Goal: Task Accomplishment & Management: Manage account settings

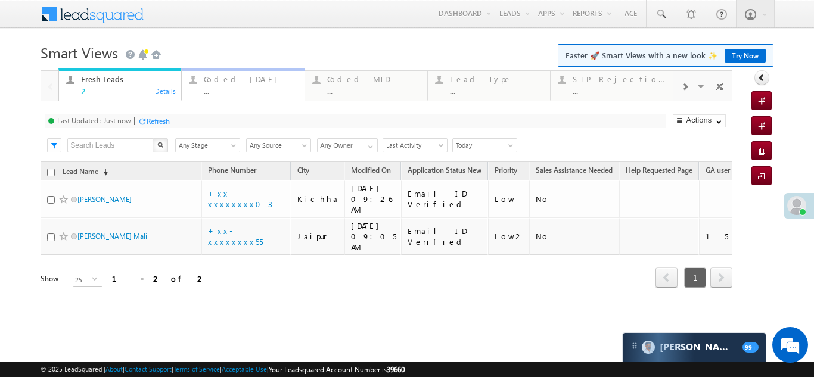
click at [225, 79] on div "Coded Today" at bounding box center [250, 79] width 93 height 10
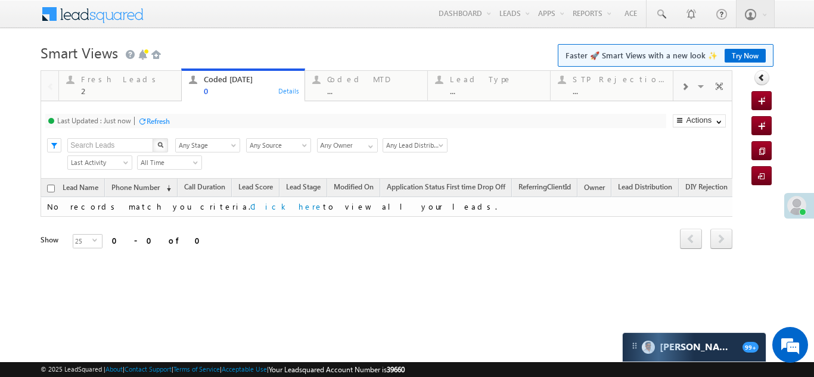
click at [104, 80] on div "Fresh Leads" at bounding box center [127, 79] width 93 height 10
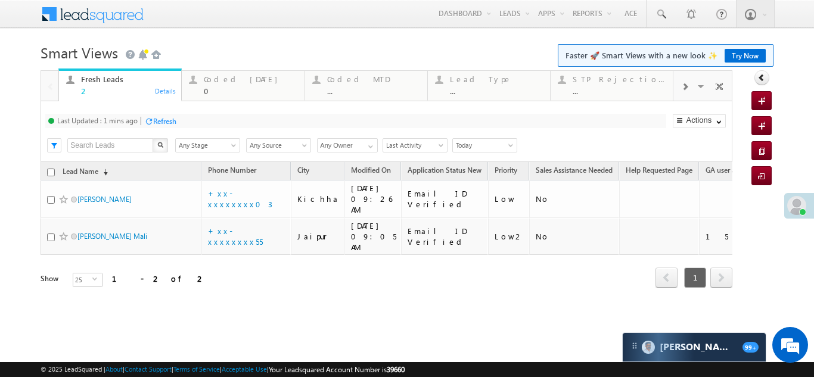
click at [171, 118] on div "Refresh" at bounding box center [164, 121] width 23 height 9
click at [233, 79] on div "Coded Today" at bounding box center [250, 79] width 93 height 10
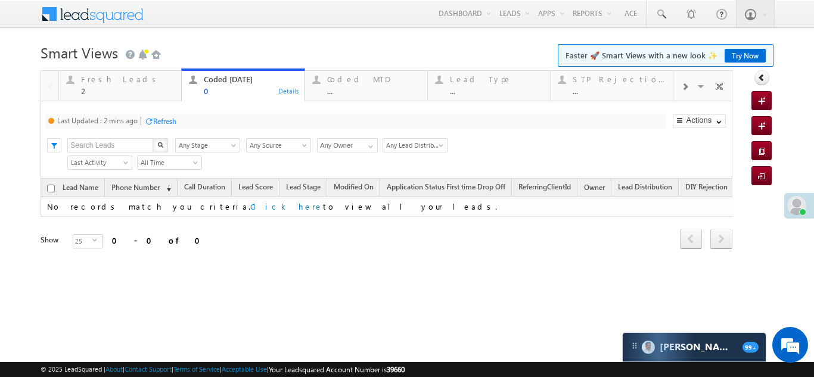
click at [163, 120] on div "Refresh" at bounding box center [164, 121] width 23 height 9
click at [102, 82] on div "Fresh Leads" at bounding box center [127, 79] width 93 height 10
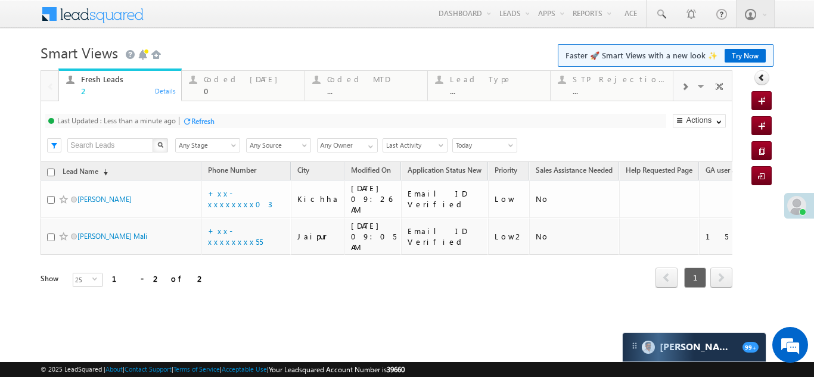
click at [200, 120] on div "Refresh" at bounding box center [202, 121] width 23 height 9
click at [204, 120] on div "Refresh" at bounding box center [202, 121] width 23 height 9
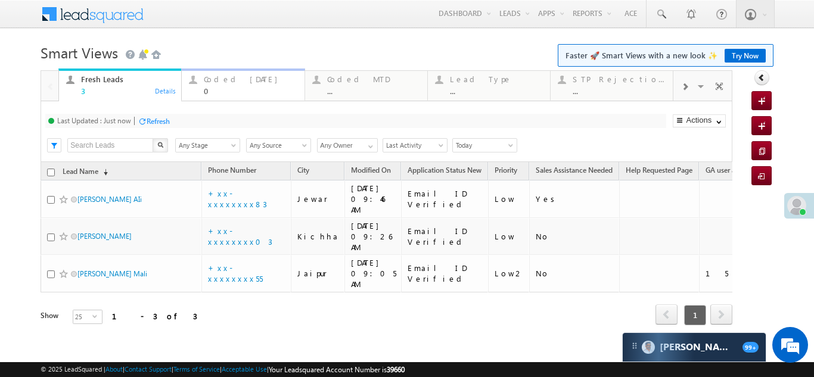
click at [211, 75] on div "Coded Today" at bounding box center [250, 79] width 93 height 10
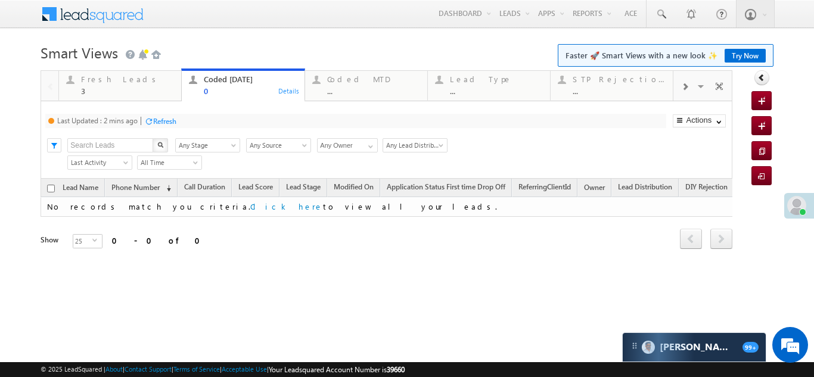
click at [169, 123] on div "Refresh" at bounding box center [164, 121] width 23 height 9
click at [96, 81] on div "Fresh Leads" at bounding box center [127, 79] width 93 height 10
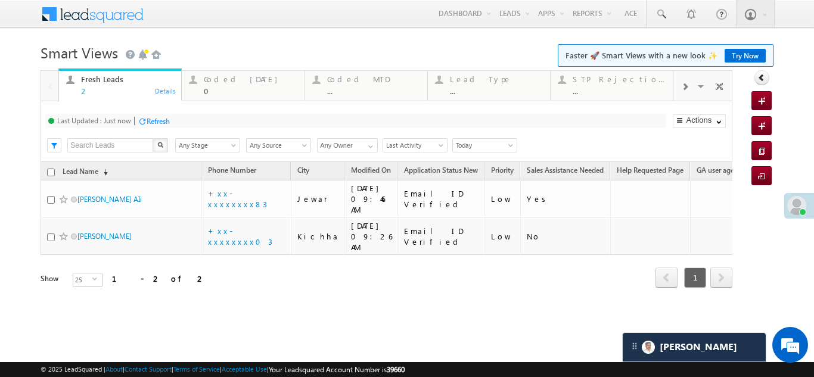
click at [164, 118] on div "Refresh" at bounding box center [158, 121] width 23 height 9
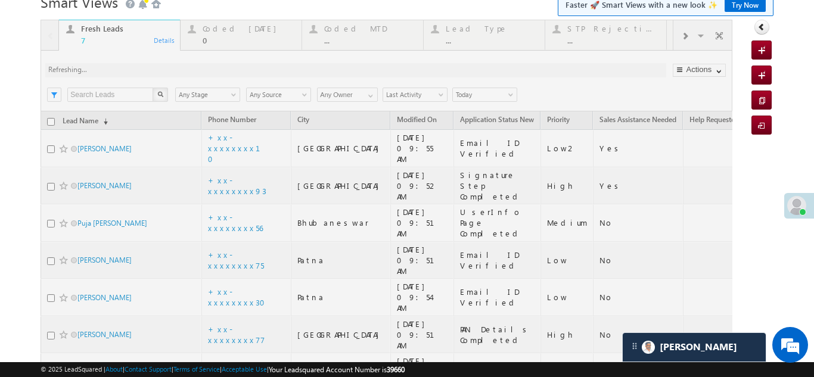
scroll to position [98, 0]
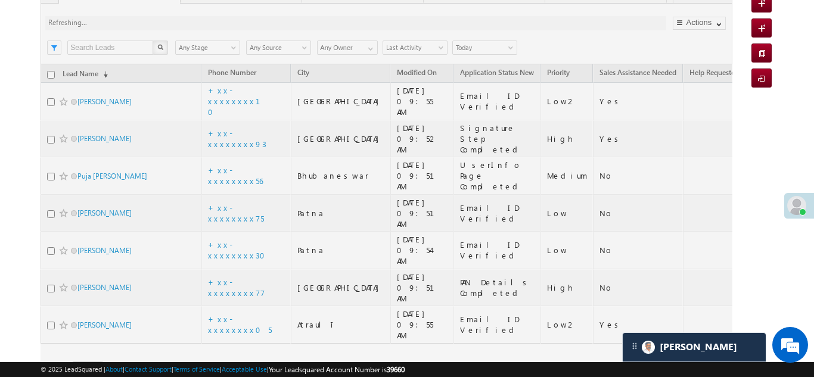
drag, startPoint x: 91, startPoint y: 125, endPoint x: 85, endPoint y: 123, distance: 6.8
drag, startPoint x: 79, startPoint y: 123, endPoint x: 3, endPoint y: 117, distance: 76.5
click at [3, 117] on body "Menu Bikash Das bikas h.das @ange lbrok ing.c om" at bounding box center [407, 155] width 814 height 507
drag, startPoint x: 89, startPoint y: 122, endPoint x: 20, endPoint y: 91, distance: 76.3
click at [20, 91] on body "Menu Bikash Das bikas h.das @ange lbrok ing.c om" at bounding box center [407, 155] width 814 height 507
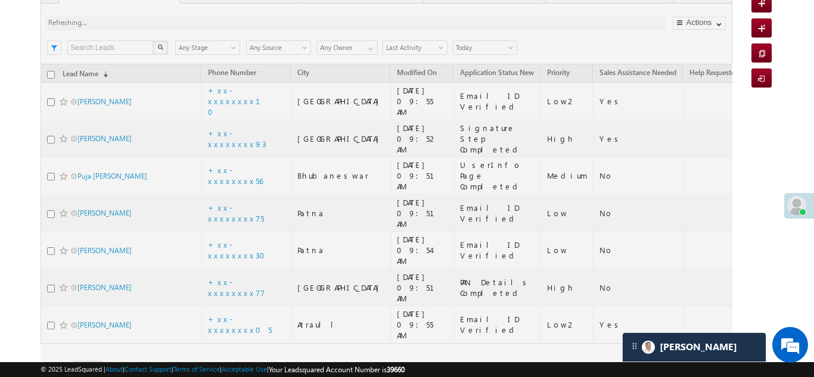
drag, startPoint x: 89, startPoint y: 123, endPoint x: 4, endPoint y: 108, distance: 86.6
click at [4, 108] on body "Menu Bikash Das bikas h.das @ange lbrok ing.c om" at bounding box center [407, 155] width 814 height 507
drag, startPoint x: 98, startPoint y: 95, endPoint x: 25, endPoint y: 86, distance: 73.2
click at [25, 86] on body "Menu Bikash Das bikas h.das @ange lbrok ing.c om" at bounding box center [407, 155] width 814 height 507
drag, startPoint x: 89, startPoint y: 125, endPoint x: 25, endPoint y: 107, distance: 66.4
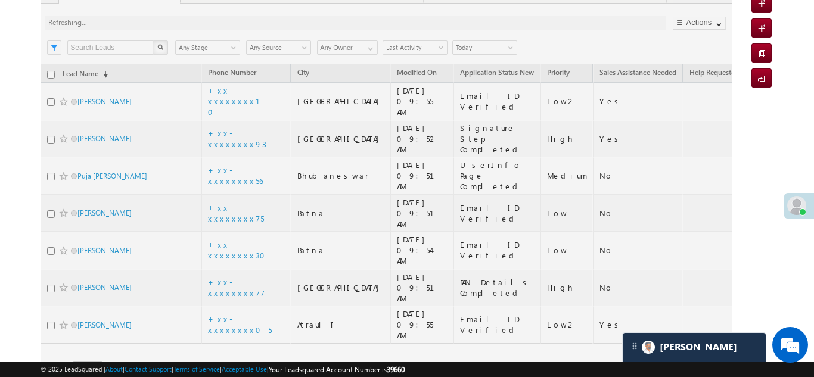
click at [25, 107] on body "Menu Bikash Das bikas h.das @ange lbrok ing.c om" at bounding box center [407, 155] width 814 height 507
click at [94, 123] on div at bounding box center [387, 191] width 692 height 437
click at [238, 124] on div at bounding box center [387, 191] width 692 height 437
click at [232, 125] on div at bounding box center [387, 191] width 692 height 437
click at [231, 125] on div at bounding box center [387, 191] width 692 height 437
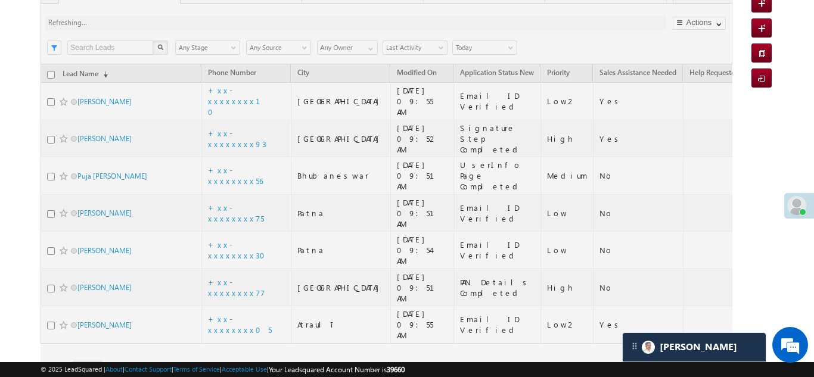
click at [231, 125] on div at bounding box center [387, 191] width 692 height 437
click at [253, 124] on div at bounding box center [387, 191] width 692 height 437
drag, startPoint x: 240, startPoint y: 124, endPoint x: 232, endPoint y: 124, distance: 7.7
click at [232, 124] on div at bounding box center [387, 191] width 692 height 437
click at [238, 123] on div at bounding box center [387, 191] width 692 height 437
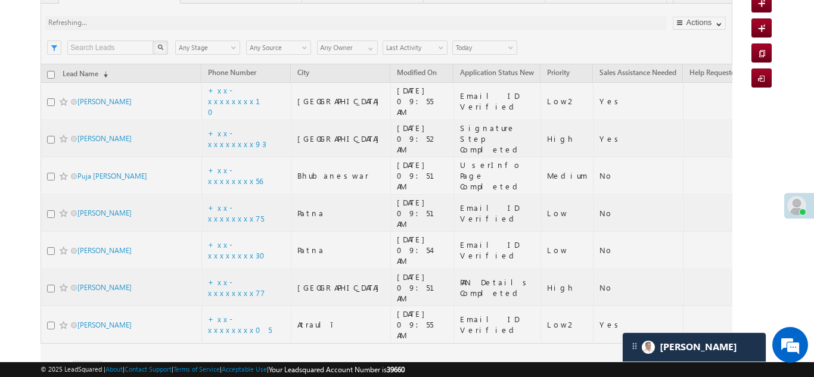
click at [238, 123] on div at bounding box center [387, 191] width 692 height 437
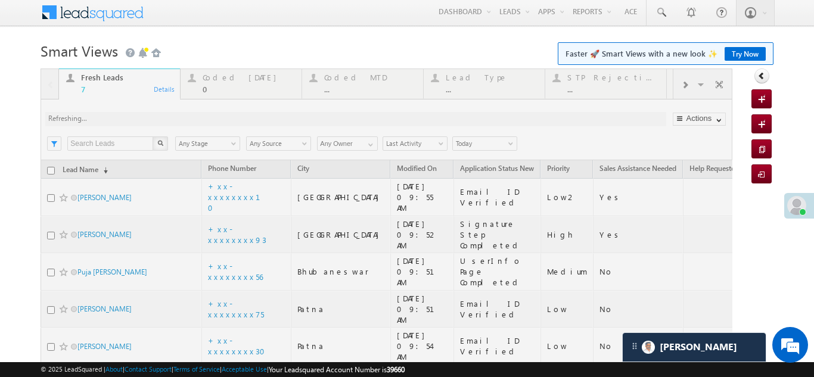
scroll to position [0, 0]
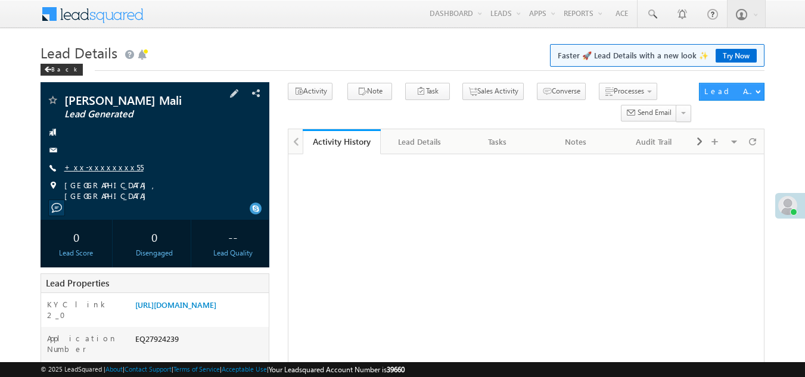
click at [86, 169] on link "+xx-xxxxxxxx55" at bounding box center [103, 167] width 79 height 10
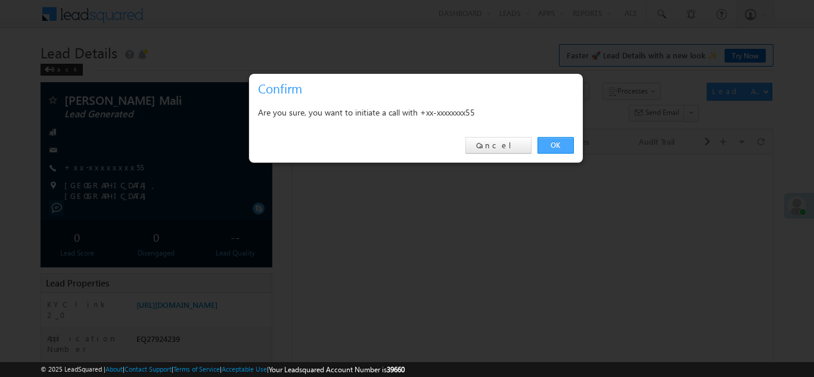
click at [556, 141] on link "OK" at bounding box center [555, 145] width 36 height 17
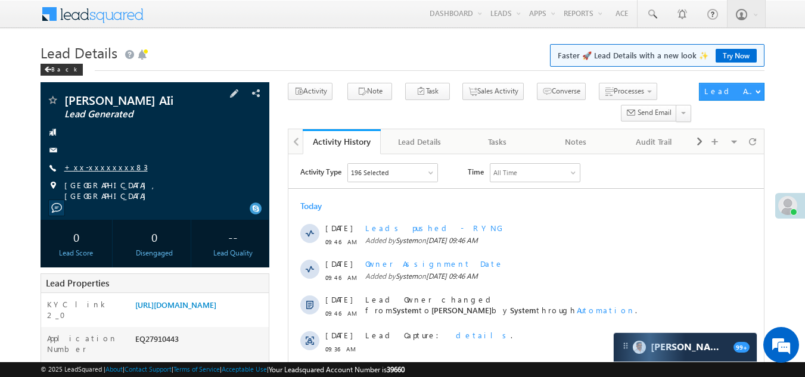
click at [106, 165] on link "+xx-xxxxxxxx83" at bounding box center [105, 167] width 83 height 10
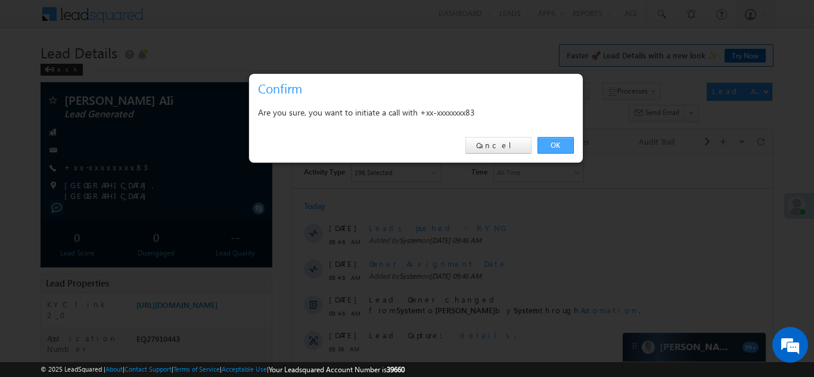
click at [556, 144] on link "OK" at bounding box center [555, 145] width 36 height 17
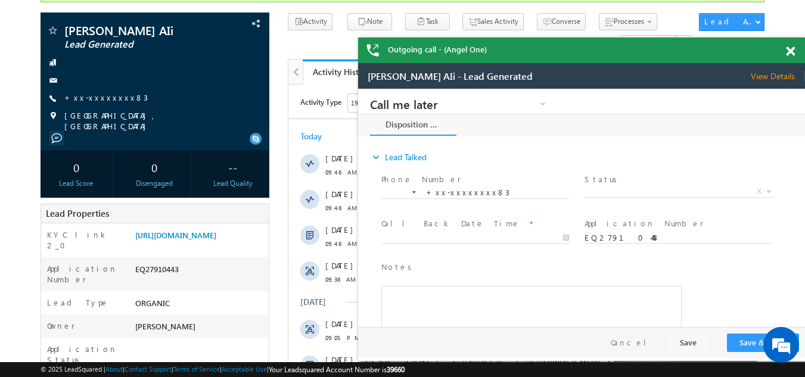
scroll to position [119, 0]
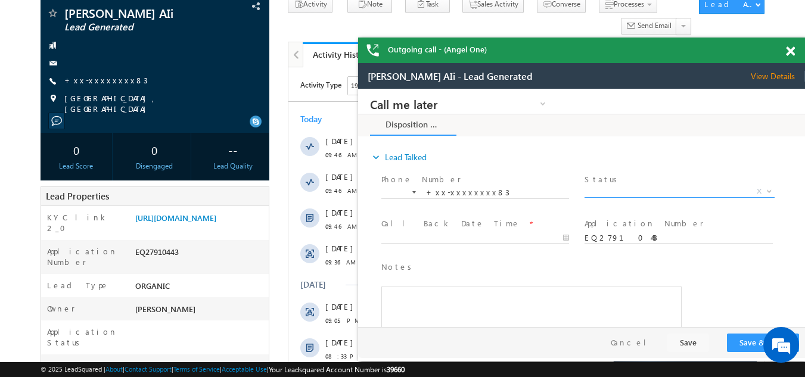
click at [638, 189] on span "X" at bounding box center [678, 192] width 189 height 12
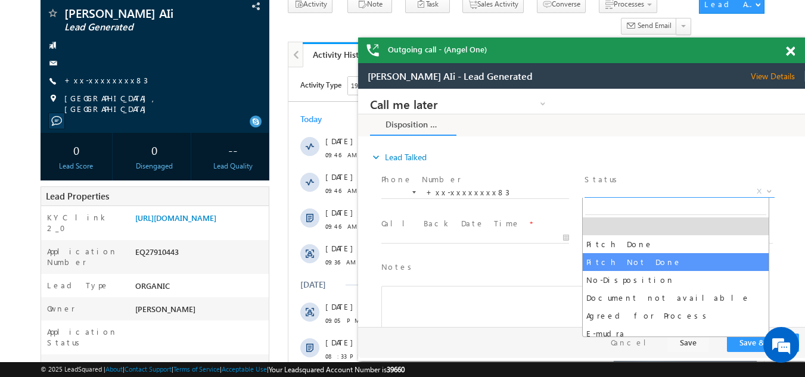
select select "Pitch Not Done"
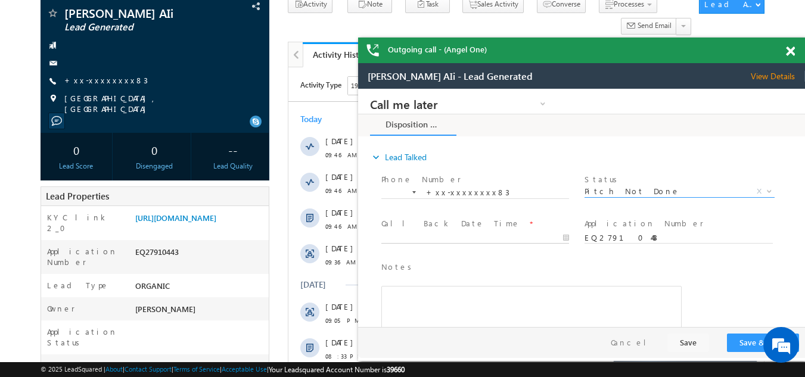
type input "08/28/25 9:49 AM"
click at [436, 238] on body "Call me later Campaign Success Commitment Cross Sell Customer Drop-off reasons …" at bounding box center [581, 208] width 447 height 238
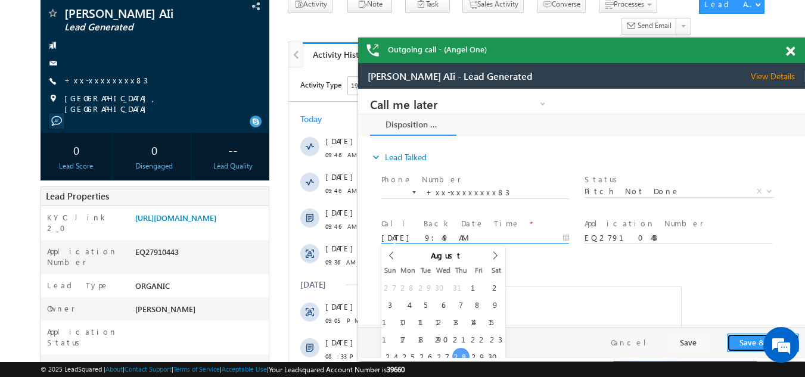
click at [747, 342] on button "Save & Close" at bounding box center [763, 343] width 72 height 18
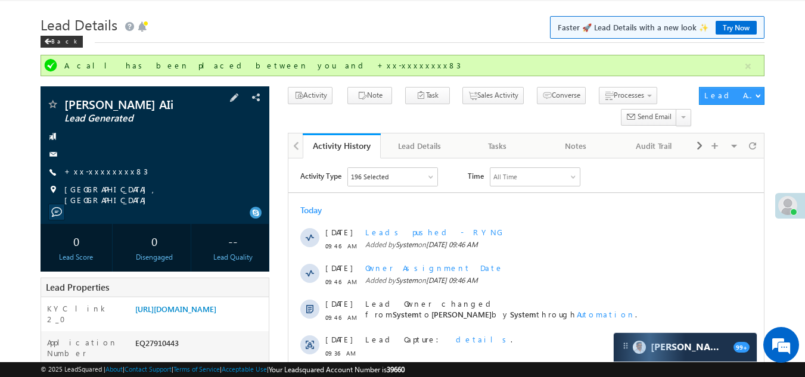
scroll to position [0, 0]
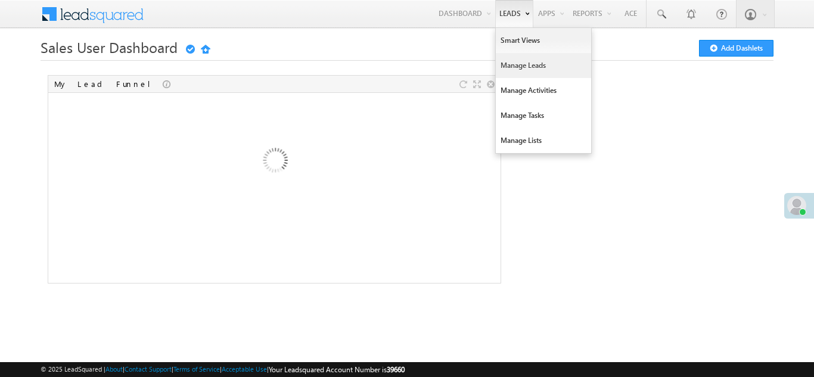
click at [509, 64] on link "Manage Leads" at bounding box center [543, 65] width 95 height 25
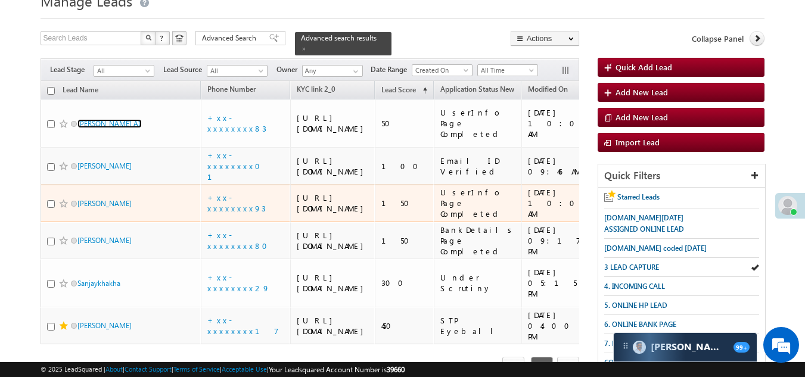
scroll to position [238, 0]
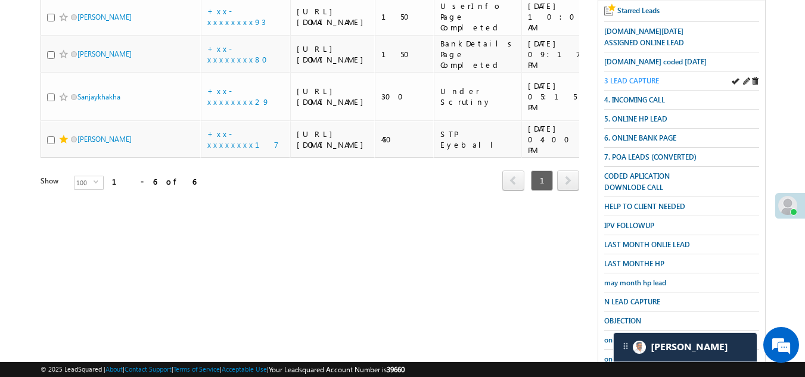
click at [629, 82] on span "3 LEAD CAPTURE" at bounding box center [631, 80] width 55 height 9
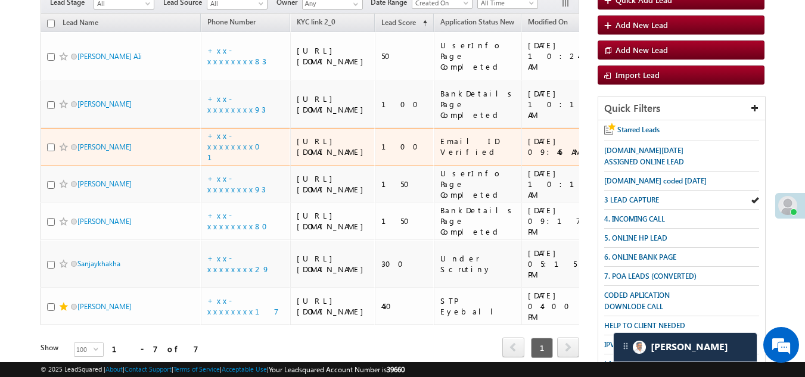
scroll to position [0, 0]
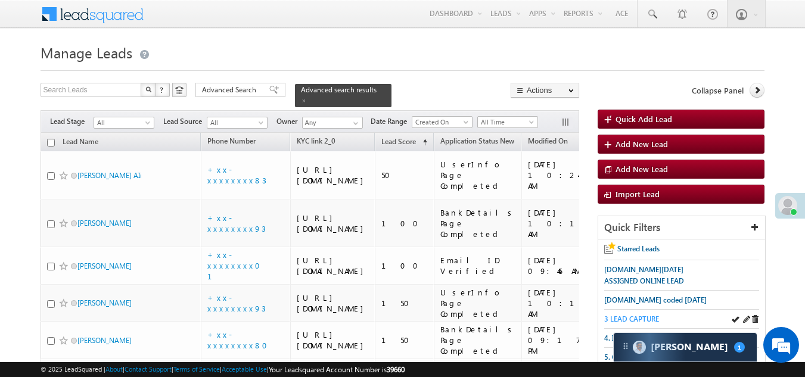
click at [643, 320] on span "3 LEAD CAPTURE" at bounding box center [631, 319] width 55 height 9
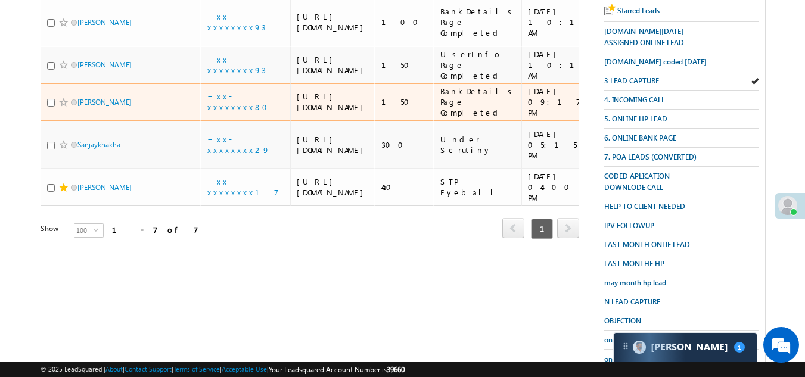
scroll to position [60, 0]
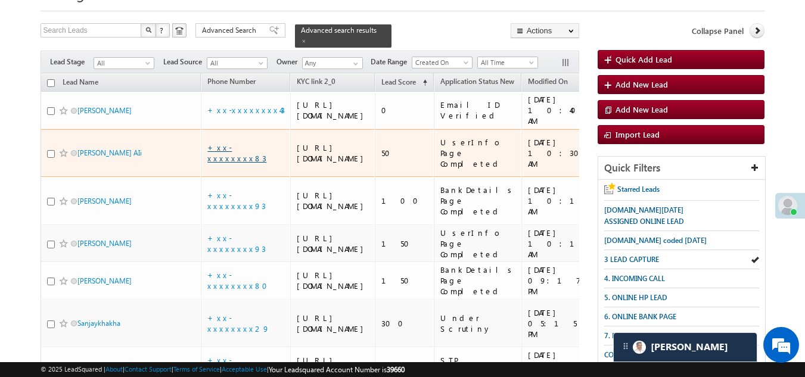
click at [230, 163] on link "+xx-xxxxxxxx83" at bounding box center [236, 152] width 59 height 21
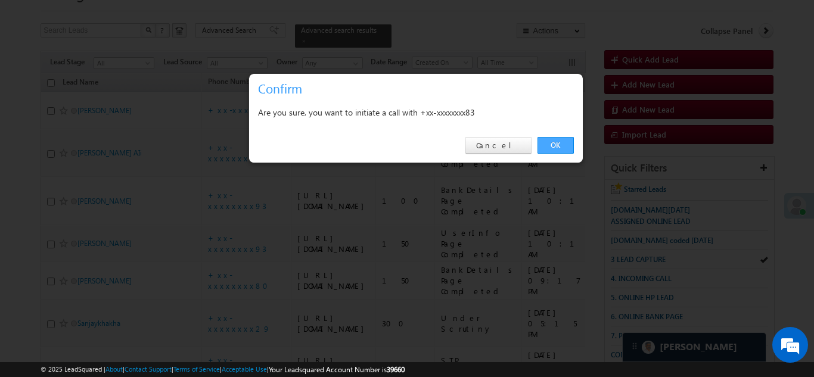
click at [557, 142] on link "OK" at bounding box center [555, 145] width 36 height 17
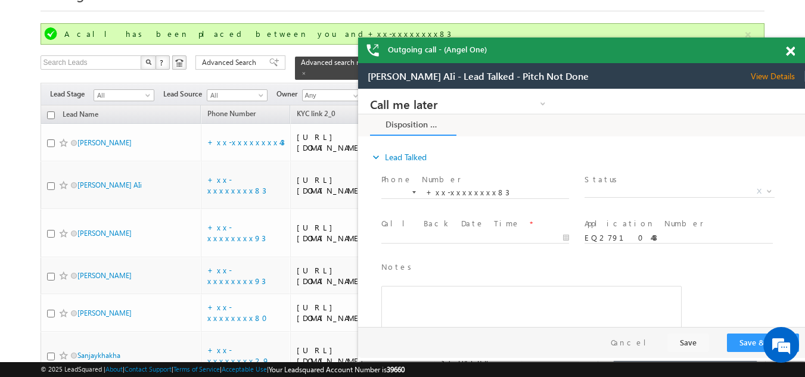
scroll to position [0, 0]
click at [793, 52] on span at bounding box center [790, 51] width 9 height 10
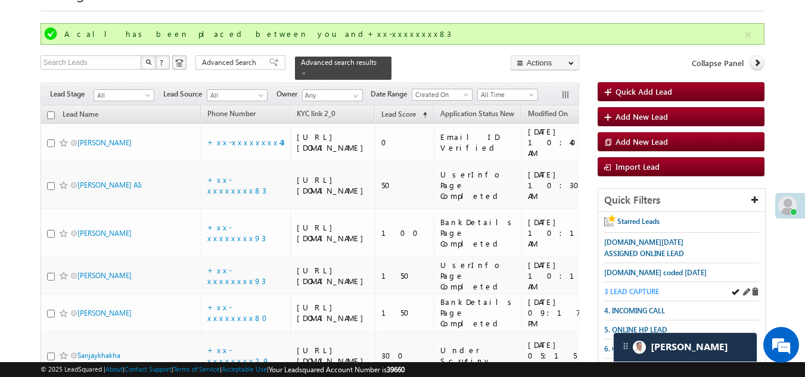
click at [641, 289] on span "3 LEAD CAPTURE" at bounding box center [631, 291] width 55 height 9
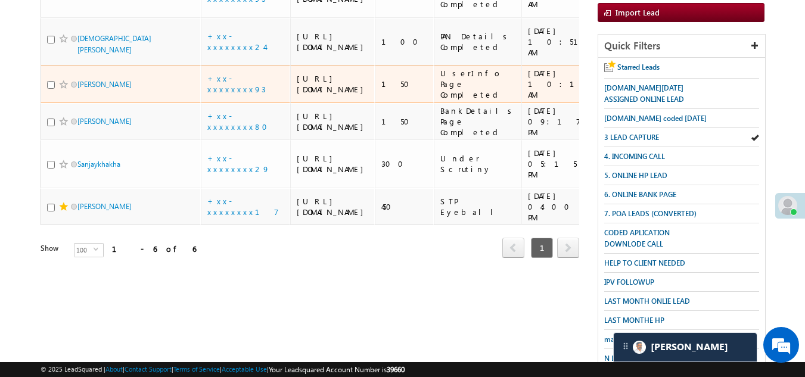
scroll to position [238, 0]
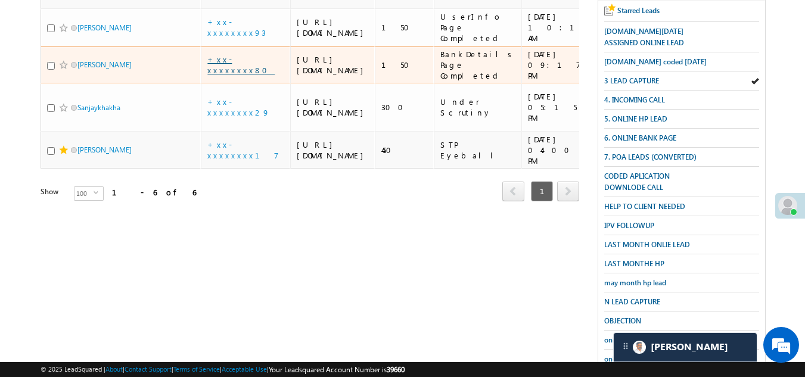
click at [231, 75] on link "+xx-xxxxxxxx80" at bounding box center [240, 64] width 67 height 21
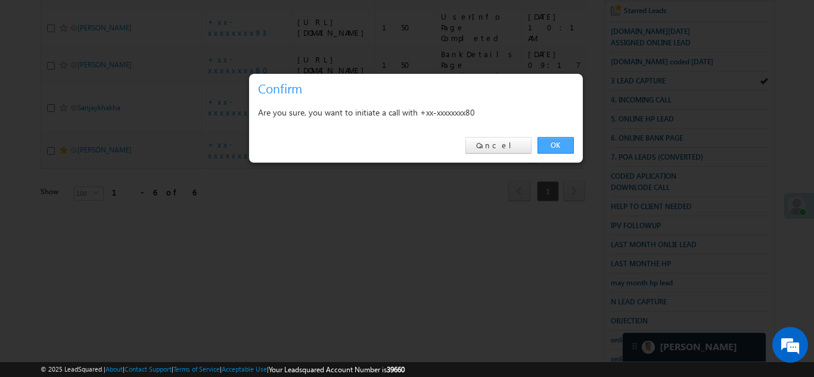
click at [552, 144] on link "OK" at bounding box center [555, 145] width 36 height 17
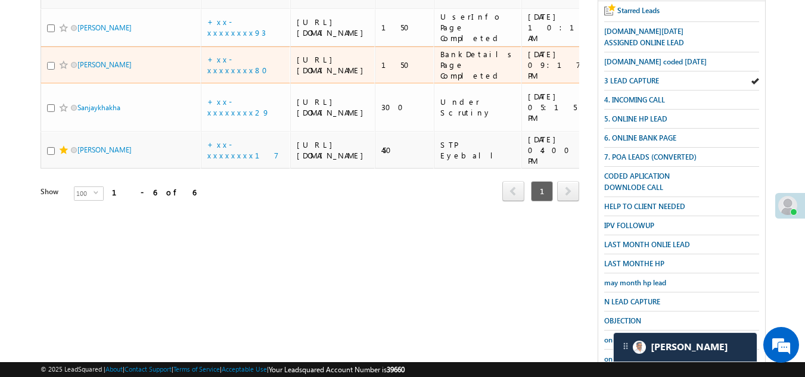
click at [52, 70] on input "checkbox" at bounding box center [51, 66] width 8 height 8
checkbox input "true"
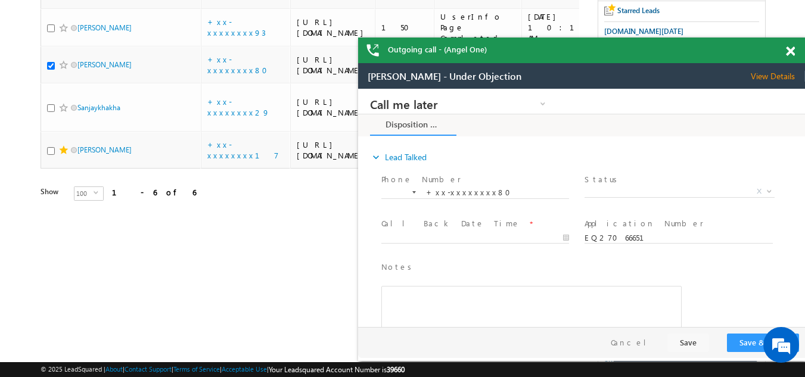
scroll to position [0, 0]
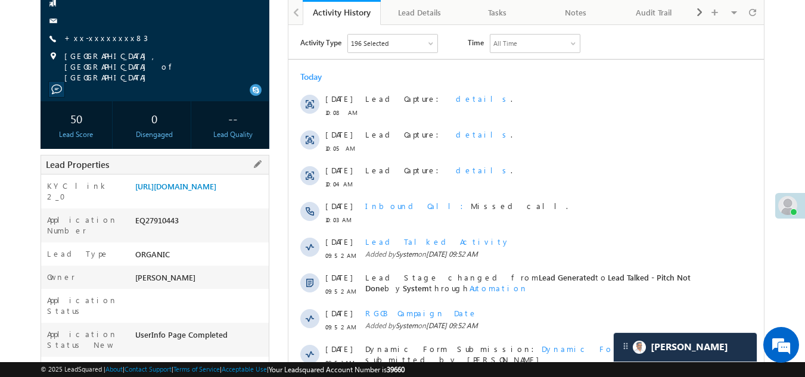
scroll to position [60, 0]
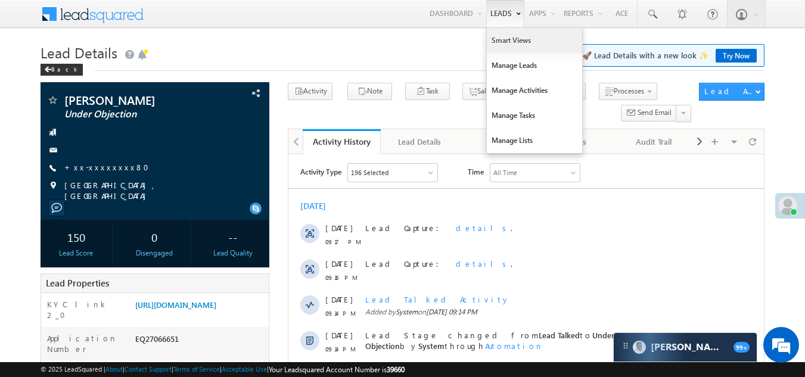
click at [499, 45] on link "Smart Views" at bounding box center [534, 40] width 95 height 25
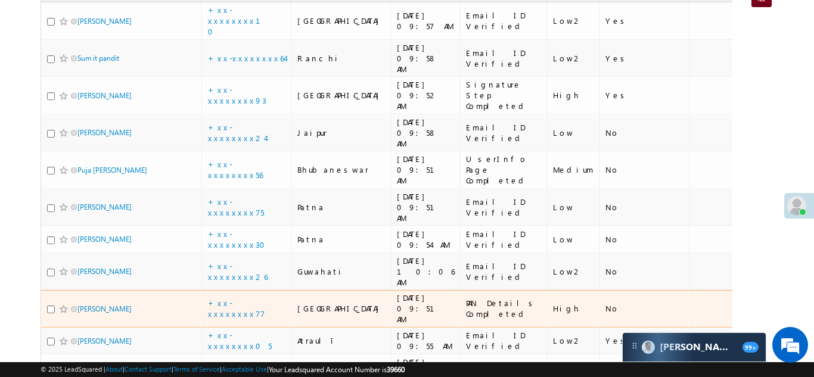
scroll to position [179, 0]
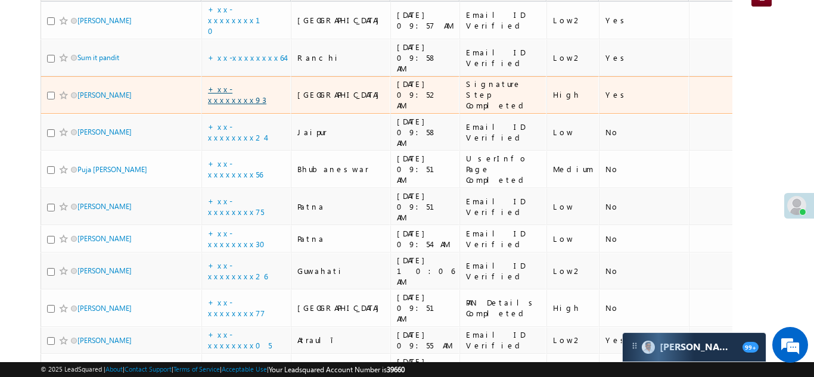
click at [235, 84] on link "+xx-xxxxxxxx93" at bounding box center [237, 94] width 58 height 21
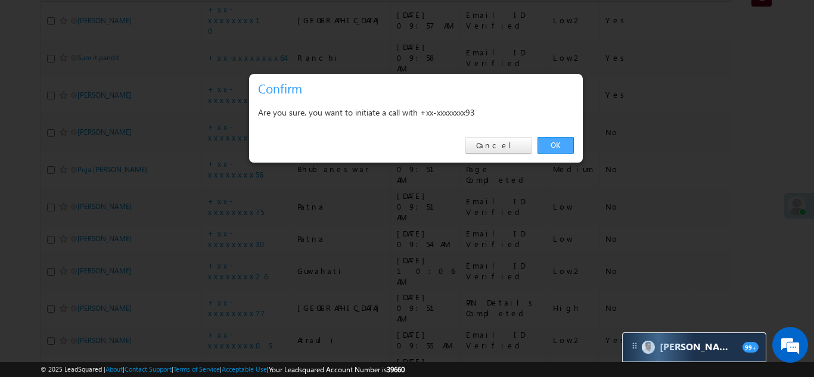
click at [558, 142] on link "OK" at bounding box center [555, 145] width 36 height 17
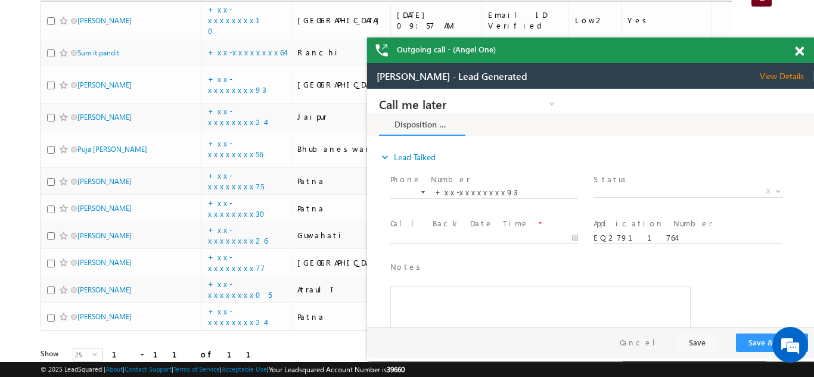
scroll to position [0, 0]
click at [796, 52] on span at bounding box center [799, 51] width 9 height 10
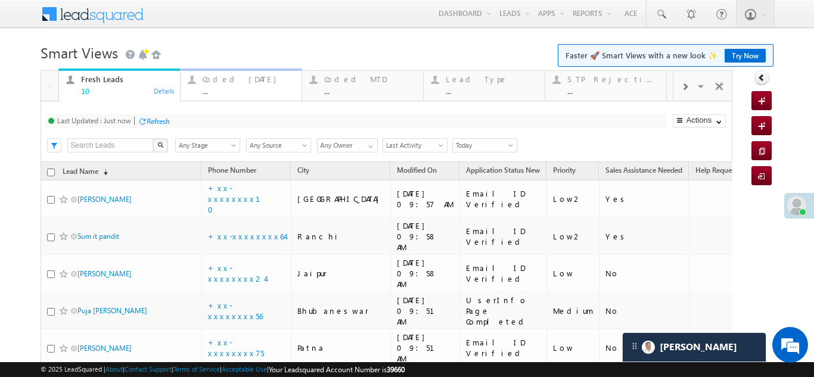
click at [224, 77] on div "Coded Today" at bounding box center [249, 79] width 92 height 10
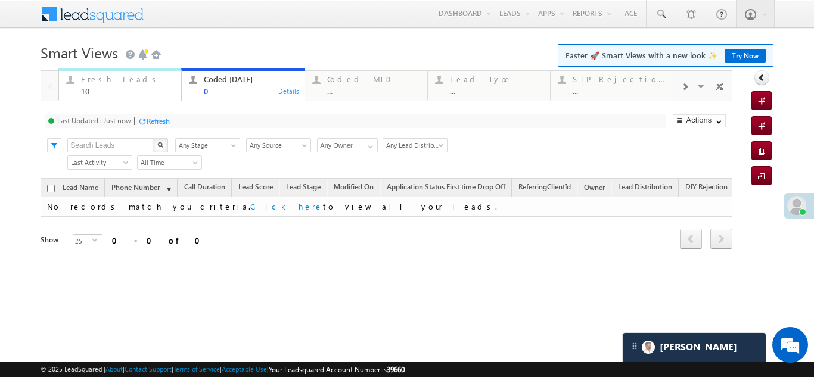
click at [99, 82] on div "Fresh Leads" at bounding box center [127, 79] width 93 height 10
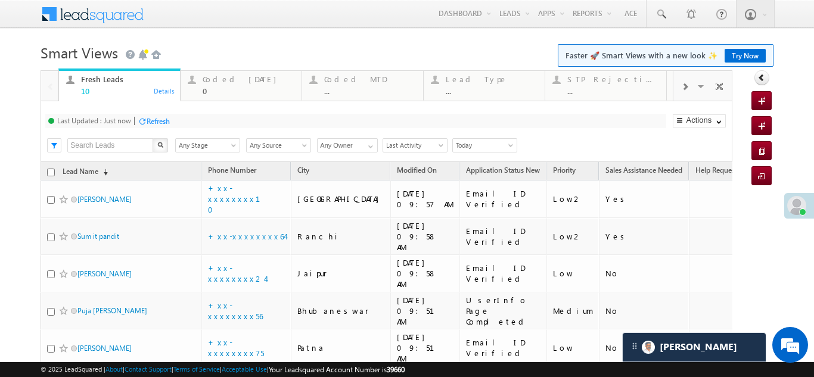
click at [161, 122] on div "Refresh" at bounding box center [158, 121] width 23 height 9
click at [160, 117] on div "Refresh" at bounding box center [158, 121] width 23 height 9
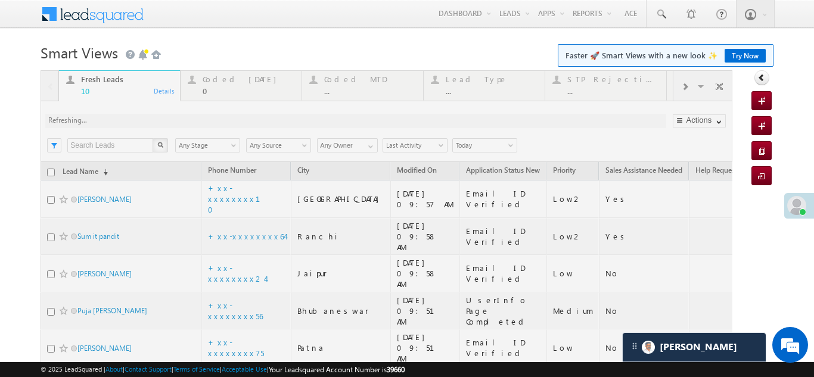
click at [243, 77] on div at bounding box center [387, 334] width 692 height 528
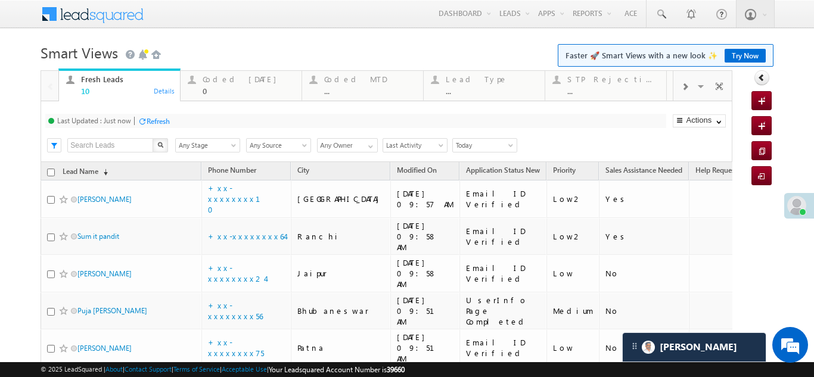
click at [157, 117] on div "Refresh" at bounding box center [158, 121] width 23 height 9
click at [151, 115] on div "Refresh" at bounding box center [154, 120] width 32 height 11
click at [231, 80] on div "Coded Today" at bounding box center [249, 79] width 92 height 10
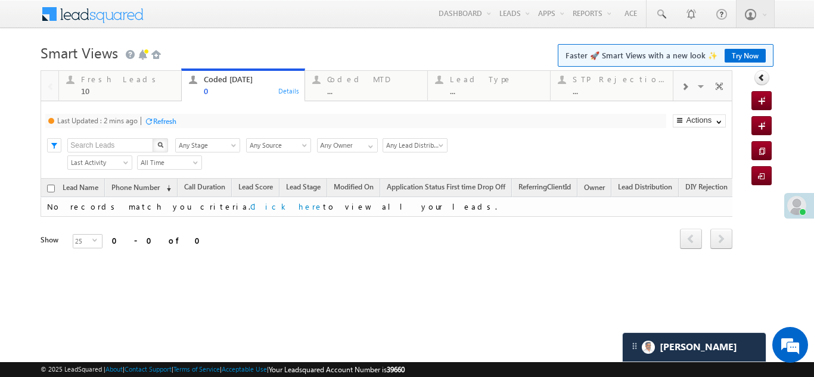
click at [165, 122] on div "Refresh" at bounding box center [164, 121] width 23 height 9
click at [104, 78] on div "Fresh Leads" at bounding box center [127, 79] width 93 height 10
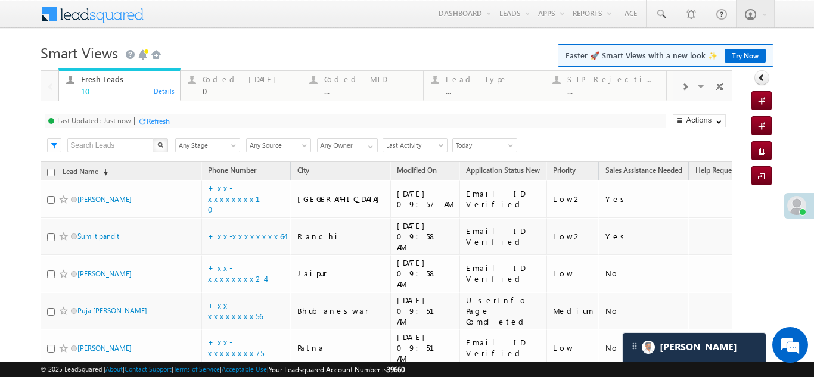
click at [153, 119] on div "Refresh" at bounding box center [158, 121] width 23 height 9
click at [229, 80] on div "Coded Today" at bounding box center [249, 79] width 92 height 10
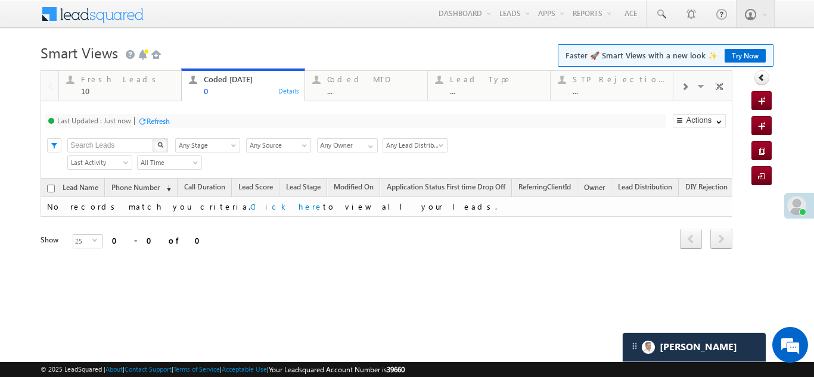
click at [162, 121] on div "Refresh" at bounding box center [158, 121] width 23 height 9
click at [94, 79] on div "Fresh Leads" at bounding box center [127, 79] width 93 height 10
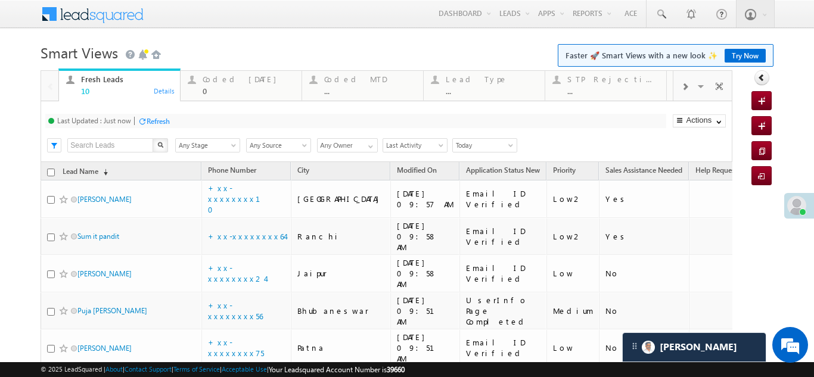
click at [156, 120] on div "Refresh" at bounding box center [158, 121] width 23 height 9
click at [225, 78] on div "Coded Today" at bounding box center [249, 79] width 92 height 10
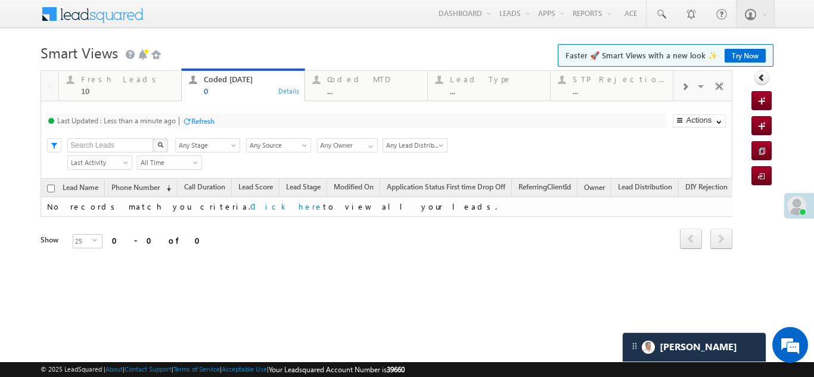
click at [204, 120] on div "Refresh" at bounding box center [202, 121] width 23 height 9
click at [112, 77] on div "Fresh Leads" at bounding box center [127, 79] width 93 height 10
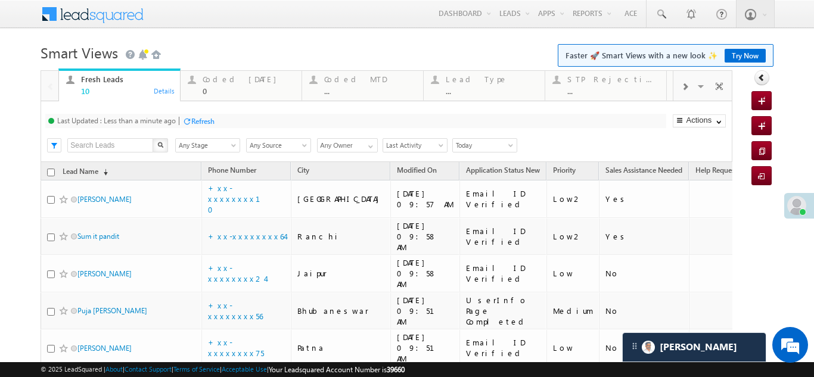
click at [206, 117] on div "Refresh" at bounding box center [202, 121] width 23 height 9
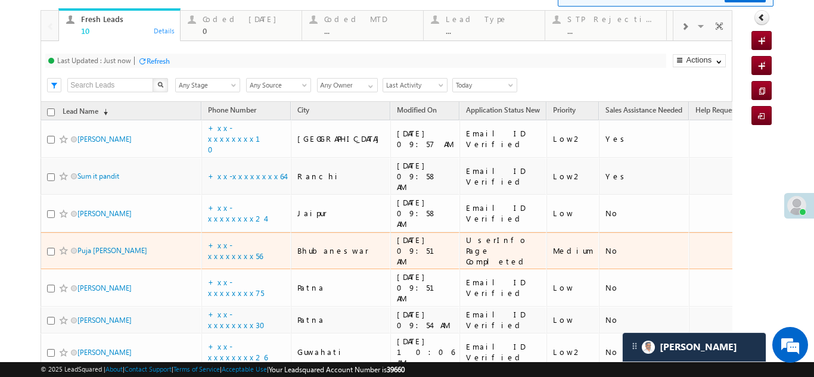
scroll to position [120, 0]
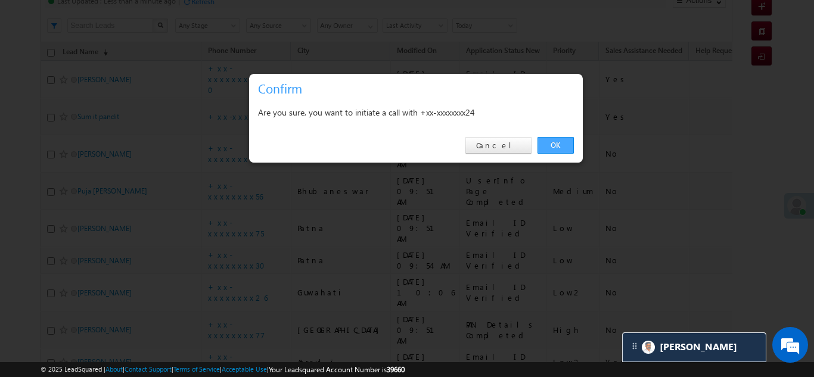
click at [546, 140] on link "OK" at bounding box center [555, 145] width 36 height 17
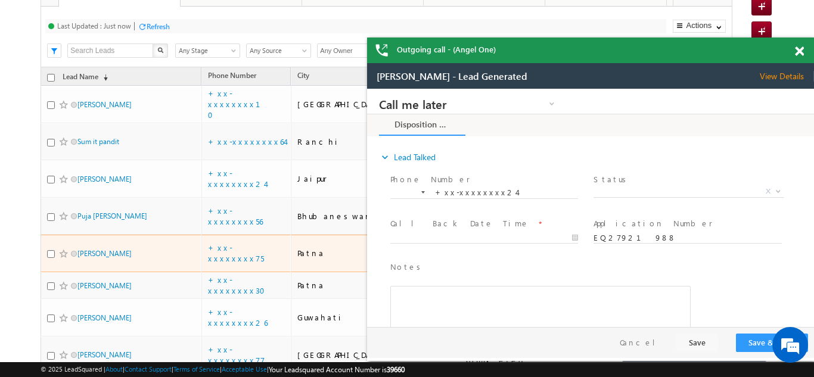
scroll to position [60, 0]
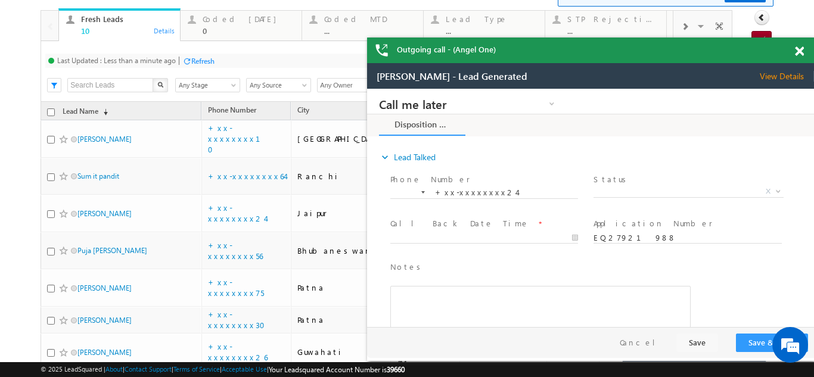
click at [799, 52] on span at bounding box center [799, 51] width 9 height 10
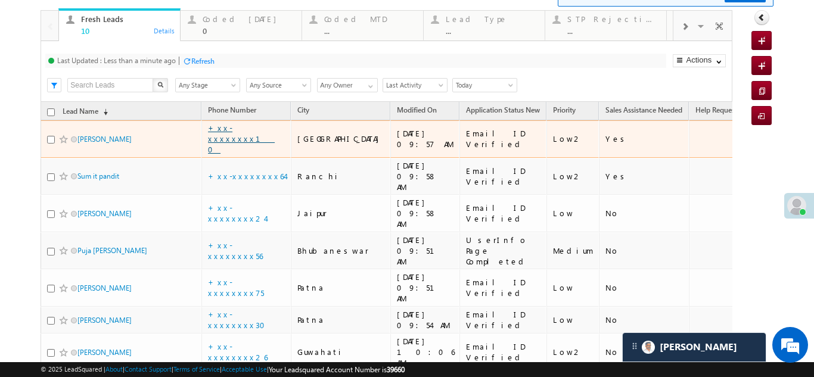
click at [244, 134] on link "+xx-xxxxxxxx10" at bounding box center [241, 139] width 67 height 32
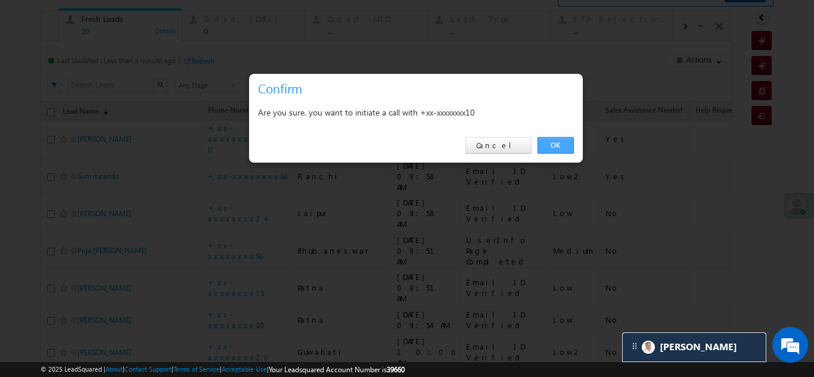
click at [548, 143] on link "OK" at bounding box center [555, 145] width 36 height 17
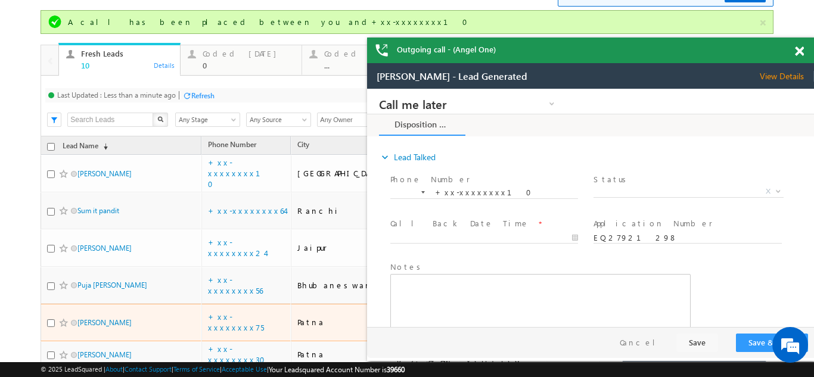
scroll to position [0, 0]
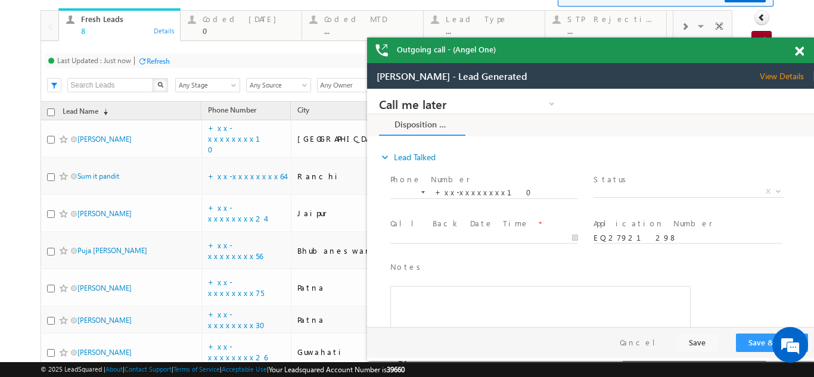
click at [802, 51] on span at bounding box center [799, 51] width 9 height 10
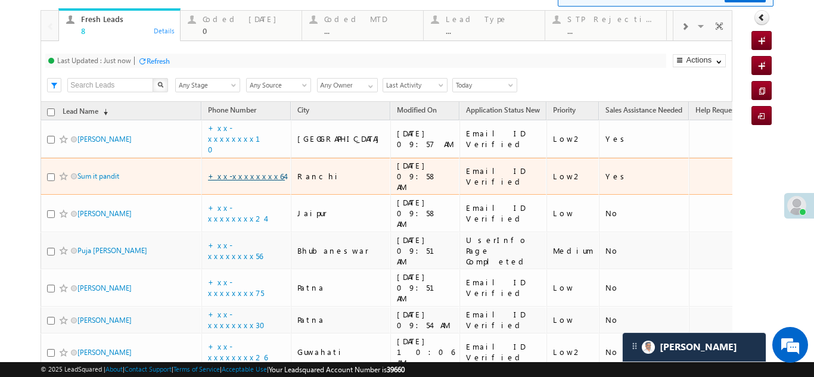
click at [243, 171] on link "+xx-xxxxxxxx64" at bounding box center [246, 176] width 77 height 10
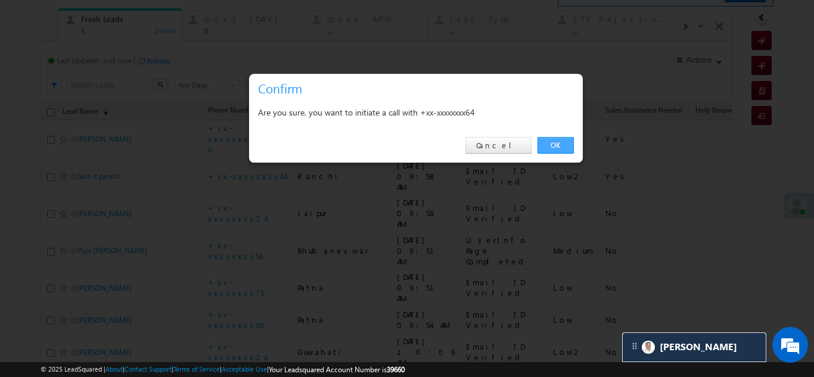
click at [547, 141] on link "OK" at bounding box center [555, 145] width 36 height 17
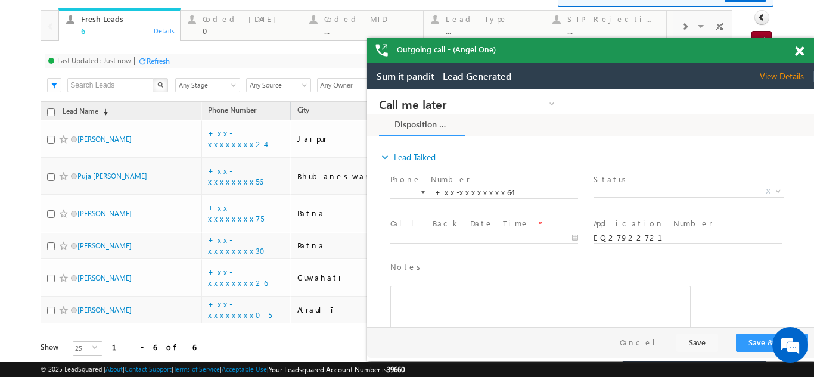
click at [799, 48] on span at bounding box center [799, 51] width 9 height 10
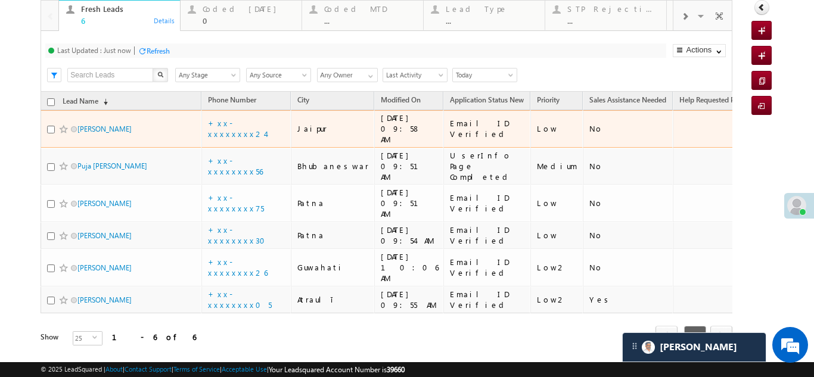
scroll to position [71, 0]
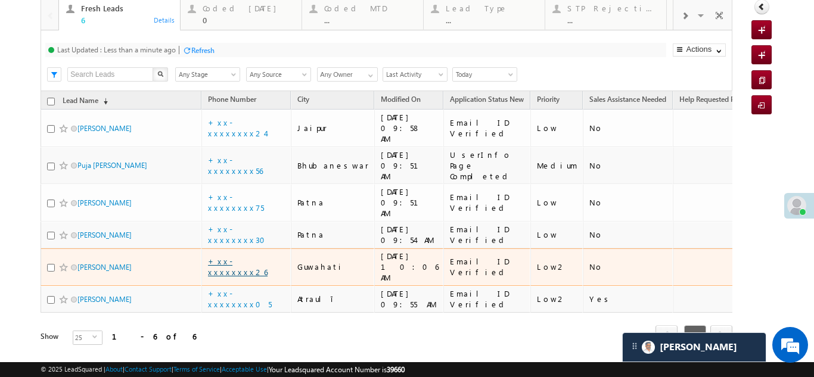
click at [249, 256] on link "+xx-xxxxxxxx26" at bounding box center [238, 266] width 60 height 21
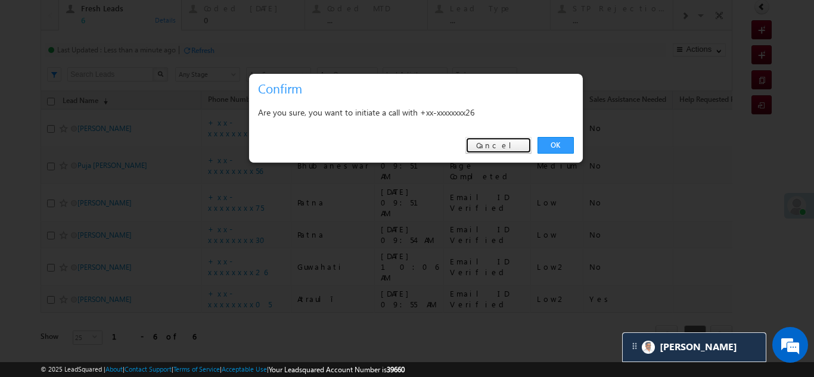
click at [518, 142] on link "Cancel" at bounding box center [498, 145] width 66 height 17
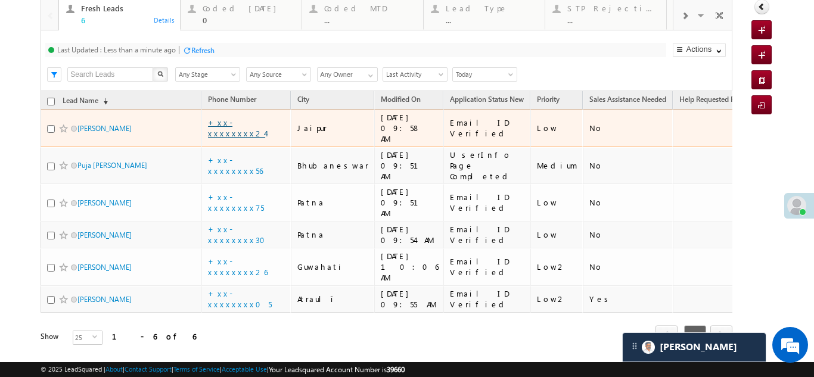
click at [234, 124] on link "+xx-xxxxxxxx24" at bounding box center [236, 127] width 57 height 21
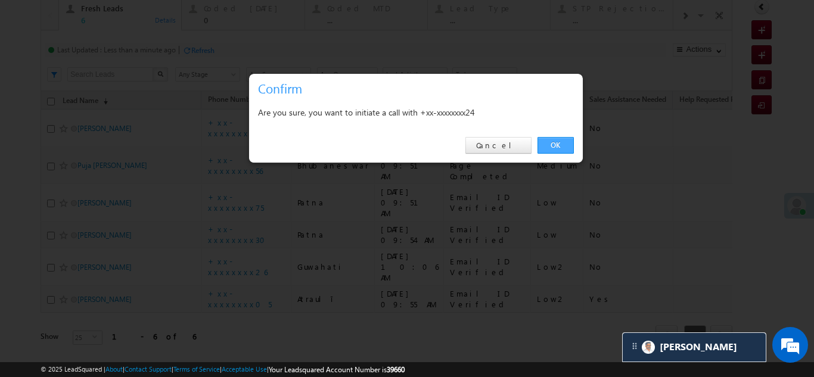
click at [551, 144] on link "OK" at bounding box center [555, 145] width 36 height 17
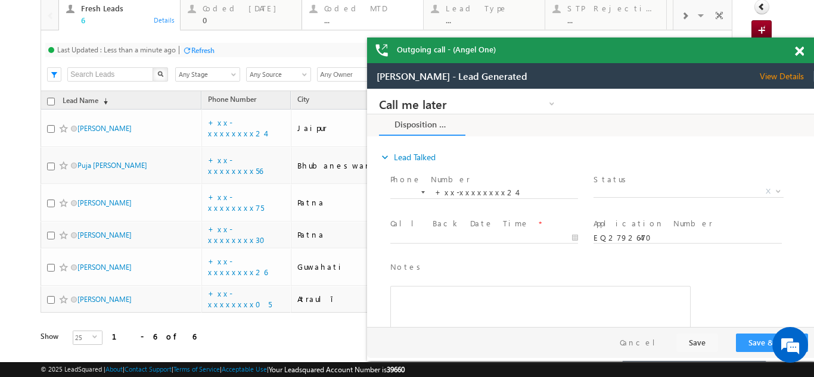
scroll to position [0, 0]
click at [798, 52] on span at bounding box center [799, 51] width 9 height 10
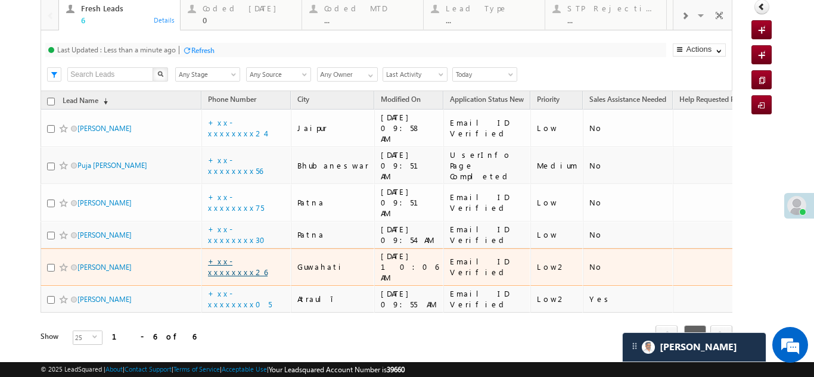
click at [242, 256] on link "+xx-xxxxxxxx26" at bounding box center [238, 266] width 60 height 21
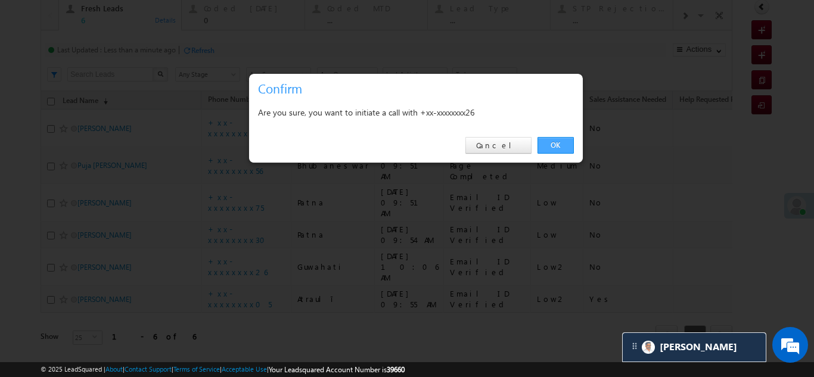
click at [558, 143] on link "OK" at bounding box center [555, 145] width 36 height 17
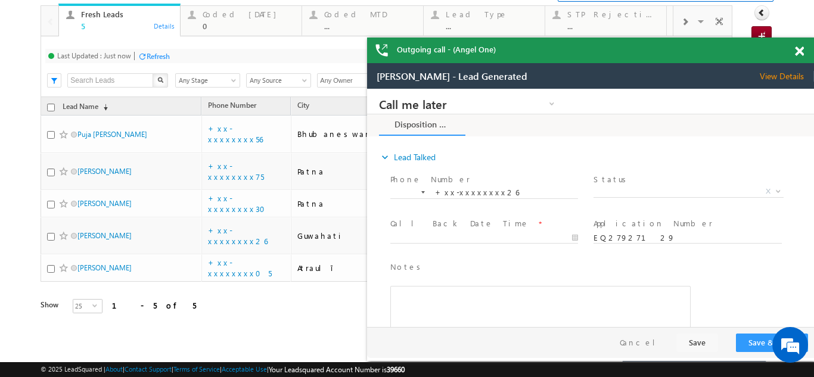
scroll to position [43, 0]
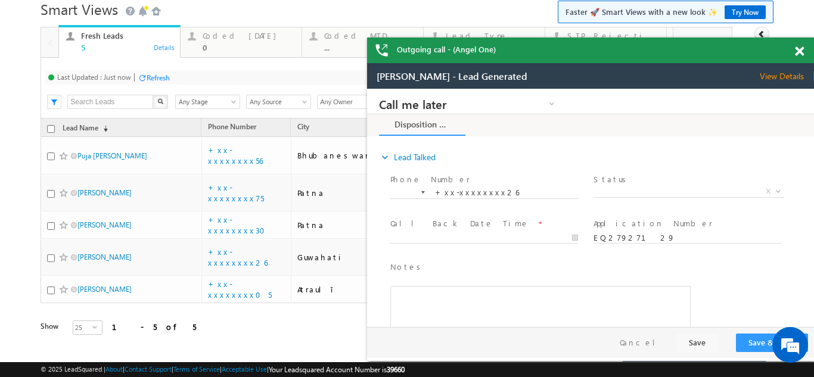
click at [777, 76] on span "View Details" at bounding box center [787, 76] width 54 height 11
drag, startPoint x: 648, startPoint y: 193, endPoint x: 639, endPoint y: 195, distance: 8.7
click at [646, 193] on span "X" at bounding box center [687, 192] width 189 height 12
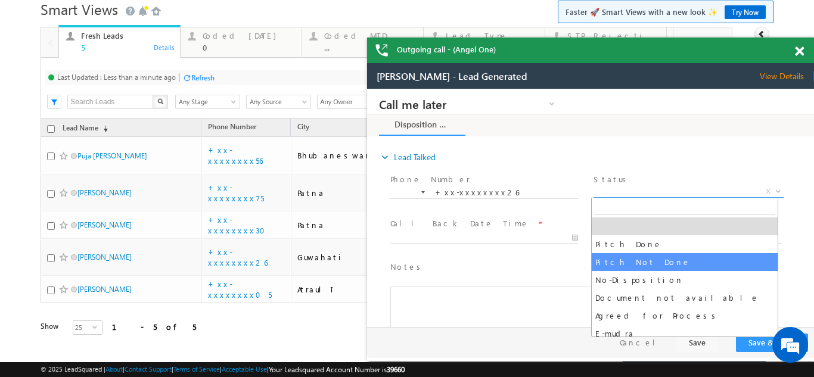
select select "Pitch Not Done"
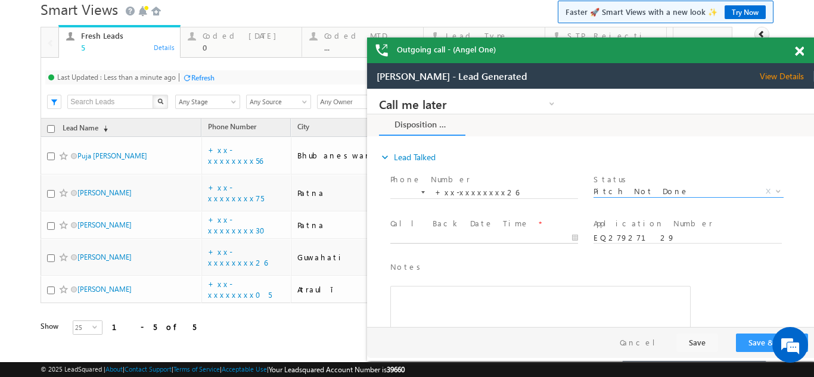
click at [455, 234] on body "Call me later Campaign Success Commitment Cross Sell Customer Drop-off reasons …" at bounding box center [590, 208] width 447 height 238
type input "08/28/25 10:30 AM"
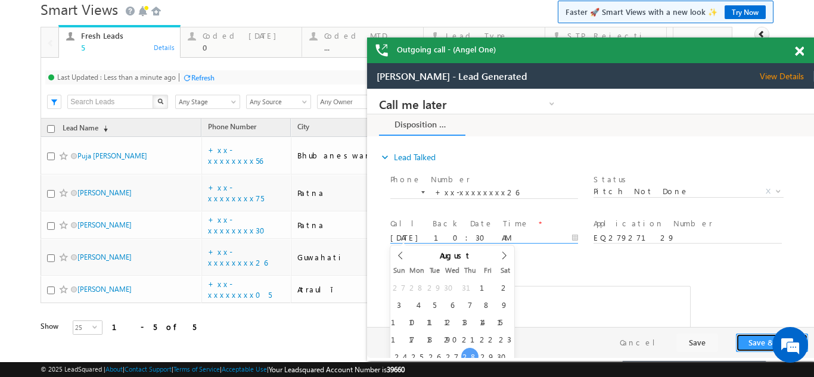
click at [755, 337] on button "Save & Close" at bounding box center [772, 343] width 72 height 18
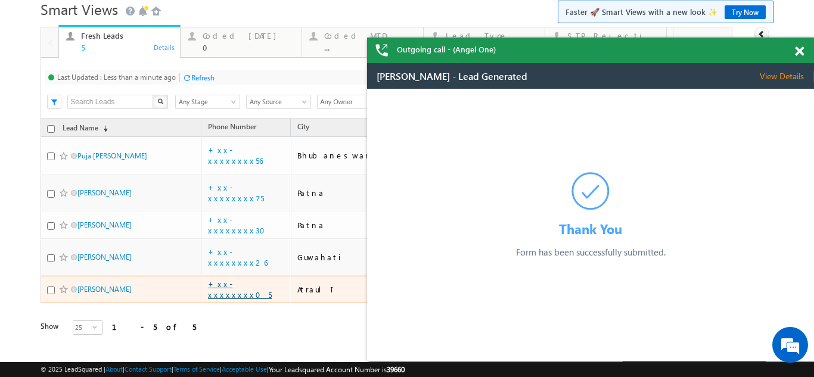
click at [240, 279] on link "+xx-xxxxxxxx05" at bounding box center [240, 289] width 64 height 21
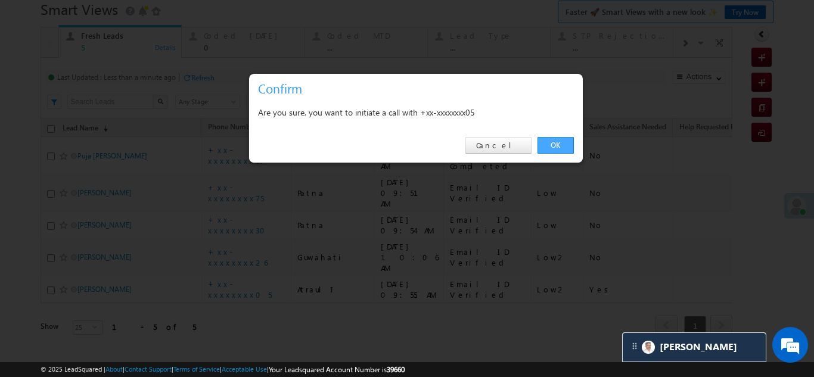
click at [556, 144] on link "OK" at bounding box center [555, 145] width 36 height 17
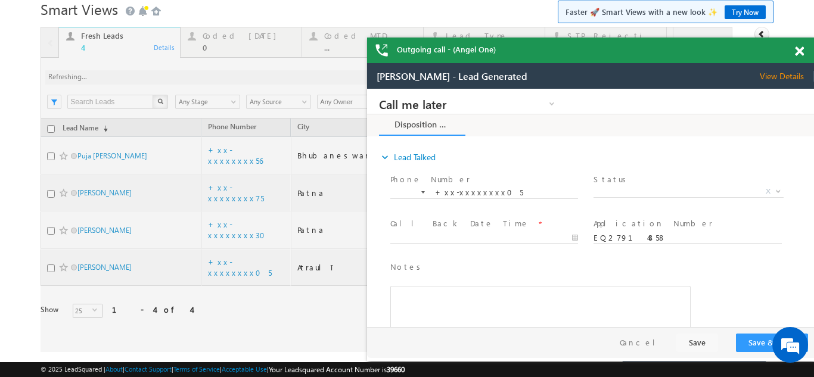
scroll to position [17, 0]
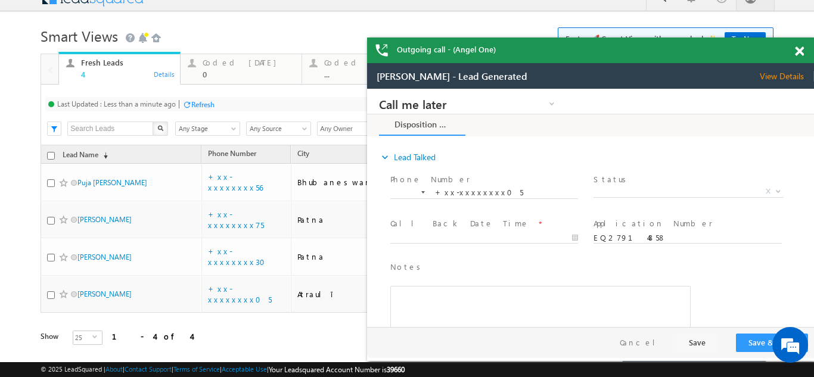
click at [770, 76] on span "View Details" at bounding box center [787, 76] width 54 height 11
click at [642, 189] on span "X" at bounding box center [687, 192] width 189 height 12
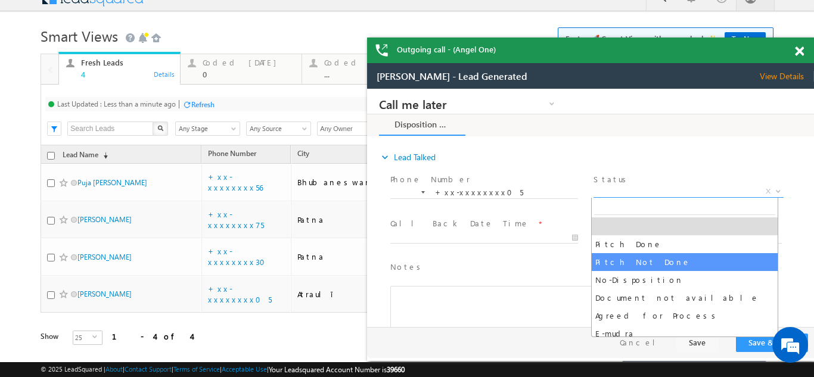
select select "Pitch Not Done"
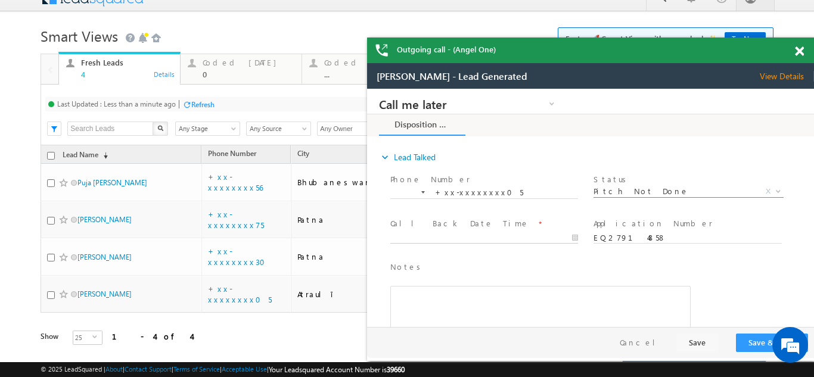
type input "08/28/25 10:33 AM"
click at [462, 235] on input "08/28/25 10:33 AM" at bounding box center [484, 238] width 188 height 12
click at [759, 345] on button "Save & Close" at bounding box center [772, 343] width 72 height 18
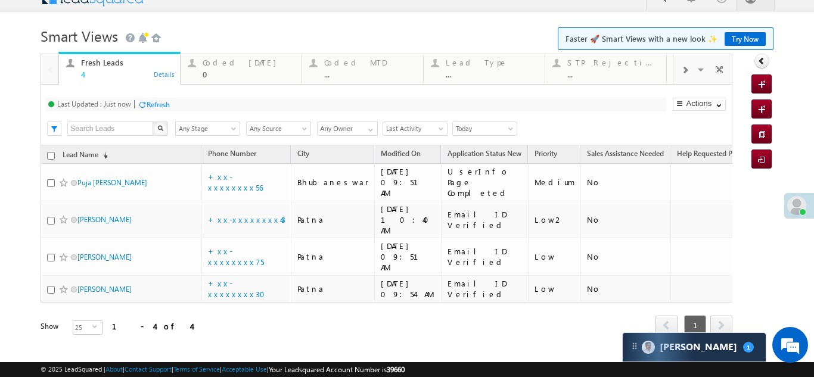
scroll to position [0, 0]
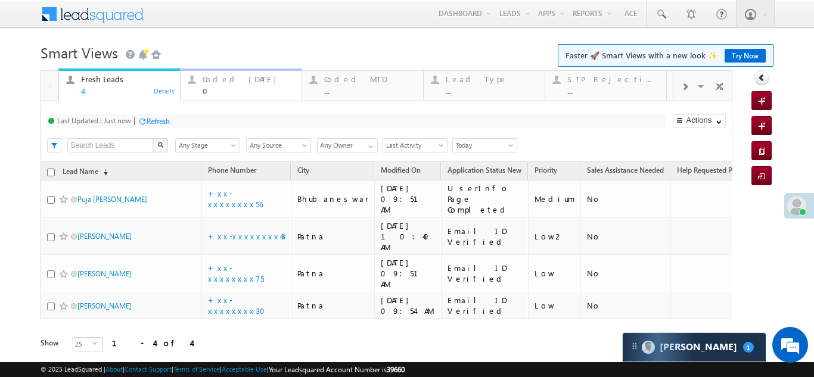
click at [226, 82] on div "Coded [DATE]" at bounding box center [249, 79] width 92 height 10
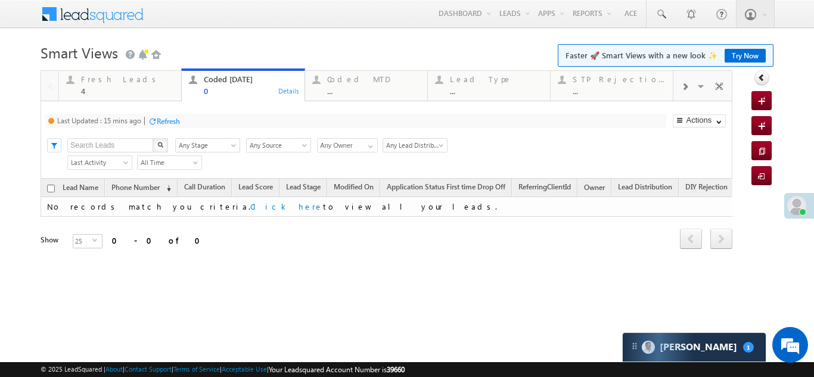
click at [168, 120] on div "Refresh" at bounding box center [168, 121] width 23 height 9
click at [160, 121] on div "Refresh" at bounding box center [158, 121] width 23 height 9
click at [115, 79] on div "Fresh Leads" at bounding box center [127, 79] width 93 height 10
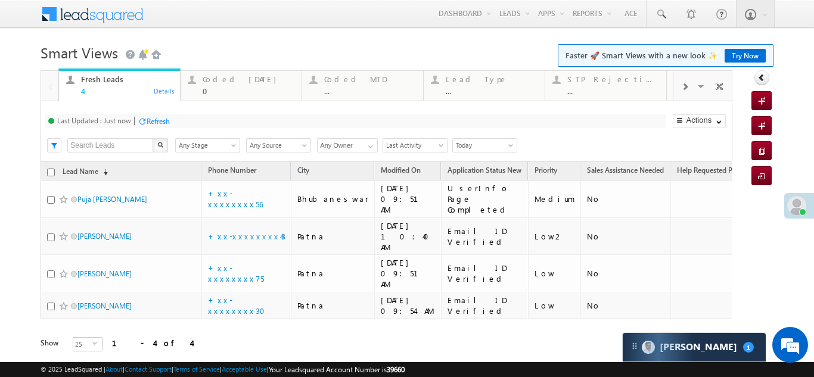
click at [111, 79] on div "Fresh Leads" at bounding box center [127, 79] width 92 height 10
click at [164, 117] on div "Refresh" at bounding box center [158, 121] width 23 height 9
click at [158, 119] on div "Refresh" at bounding box center [158, 121] width 23 height 9
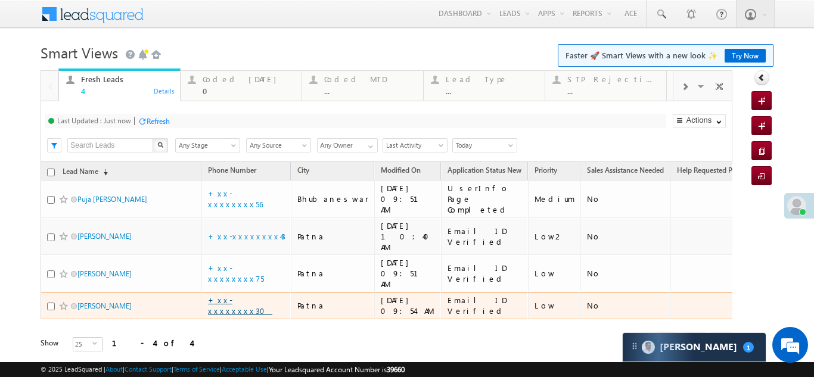
click at [242, 295] on link "+xx-xxxxxxxx30" at bounding box center [240, 305] width 64 height 21
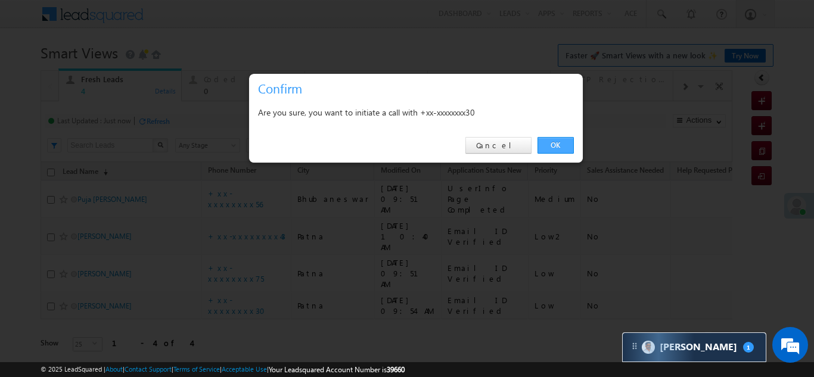
click at [554, 141] on link "OK" at bounding box center [555, 145] width 36 height 17
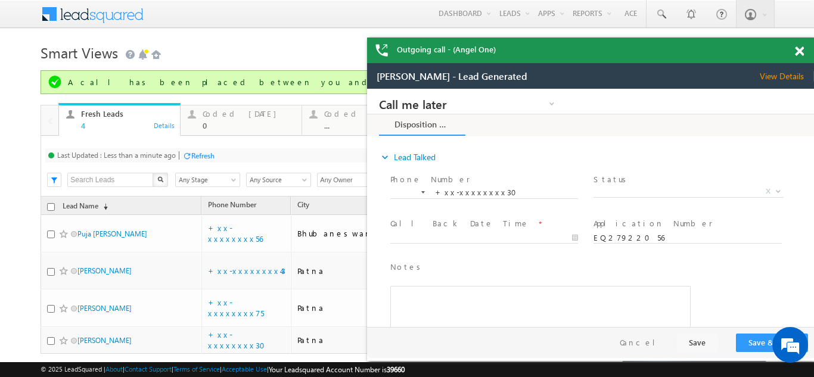
click at [799, 48] on span at bounding box center [799, 51] width 9 height 10
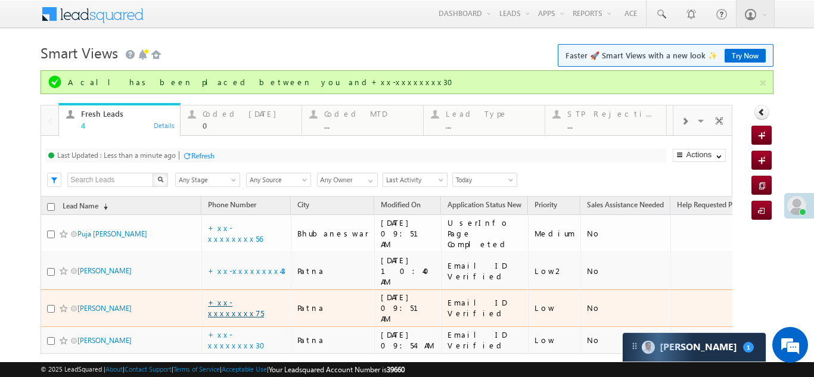
click at [219, 297] on link "+xx-xxxxxxxx75" at bounding box center [236, 307] width 56 height 21
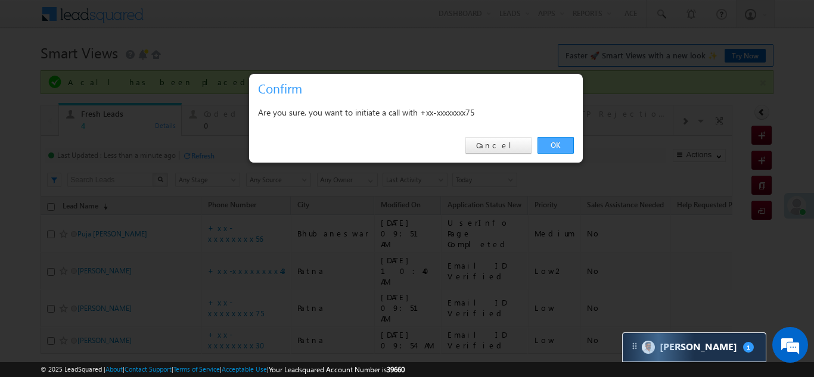
click at [555, 142] on link "OK" at bounding box center [555, 145] width 36 height 17
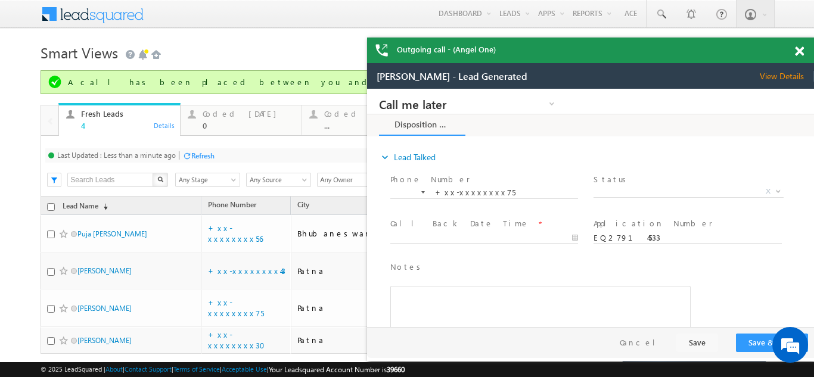
click at [198, 152] on div "Refresh" at bounding box center [202, 155] width 23 height 9
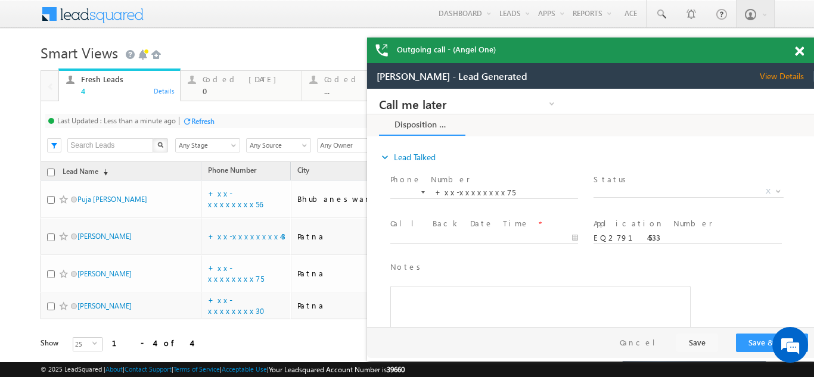
click at [796, 49] on span at bounding box center [799, 51] width 9 height 10
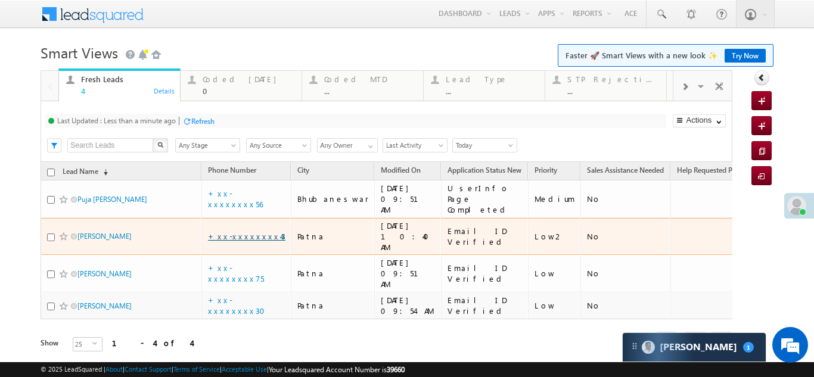
click at [223, 231] on link "+xx-xxxxxxxx43" at bounding box center [246, 236] width 77 height 10
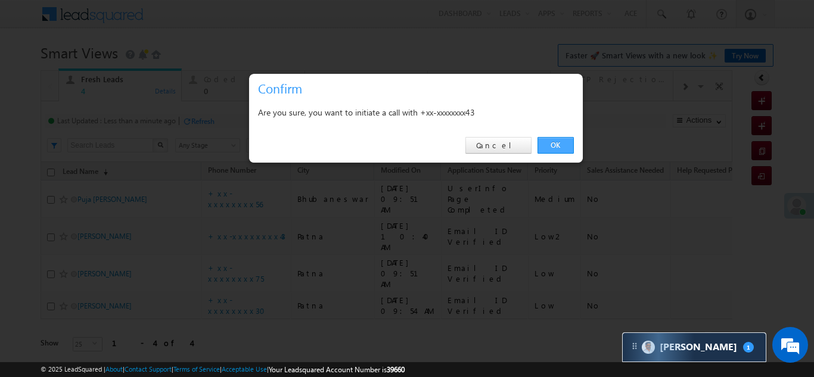
click at [549, 143] on link "OK" at bounding box center [555, 145] width 36 height 17
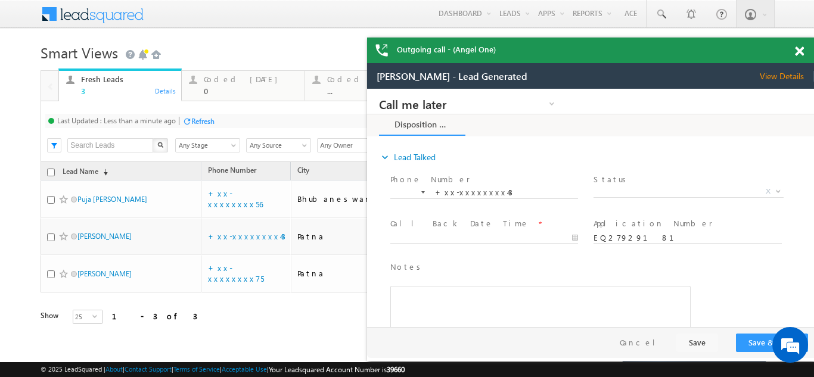
click at [799, 48] on span at bounding box center [799, 51] width 9 height 10
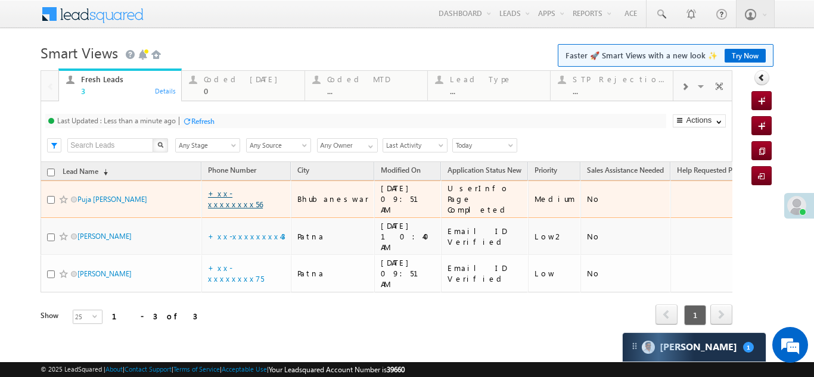
click at [240, 193] on link "+xx-xxxxxxxx56" at bounding box center [235, 198] width 55 height 21
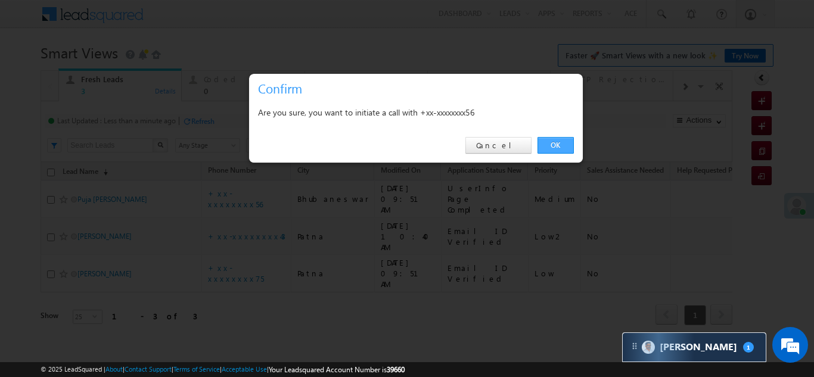
click at [550, 144] on link "OK" at bounding box center [555, 145] width 36 height 17
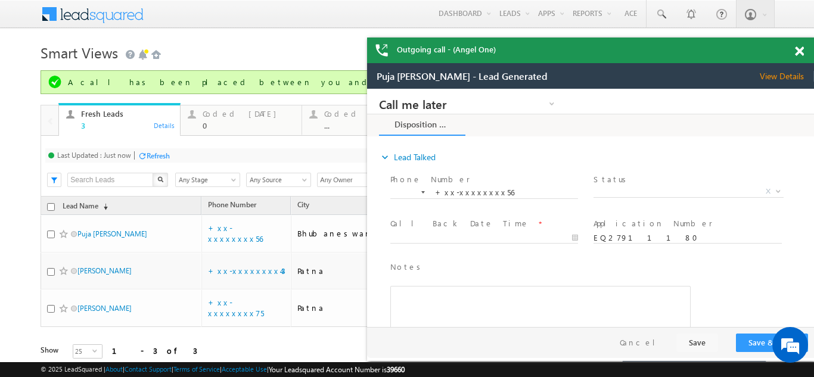
click at [798, 49] on span at bounding box center [799, 51] width 9 height 10
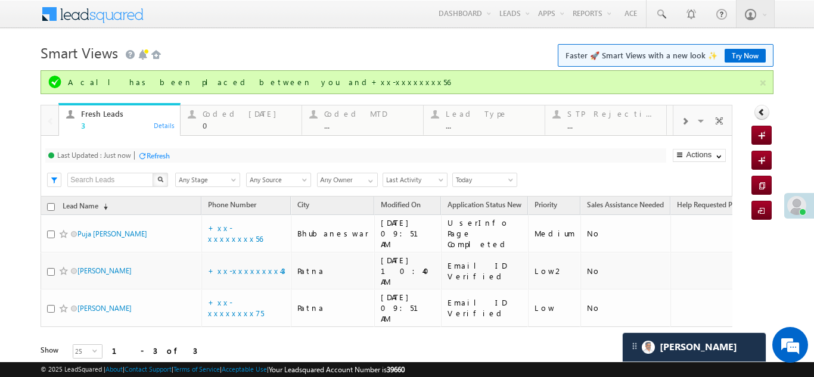
click at [152, 172] on div "X" at bounding box center [118, 181] width 102 height 18
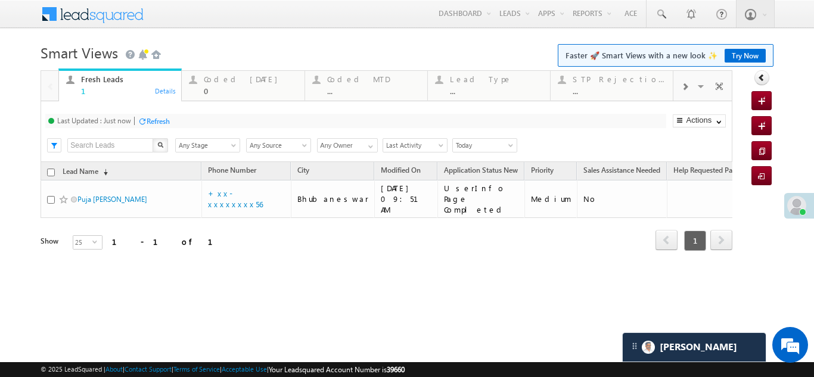
click at [163, 122] on div "Refresh" at bounding box center [158, 121] width 23 height 9
click at [203, 120] on div "Refresh" at bounding box center [202, 121] width 23 height 9
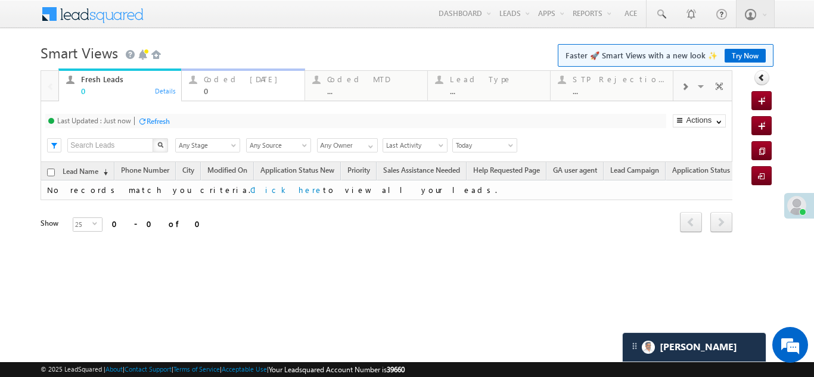
click at [228, 80] on div "Coded Today" at bounding box center [250, 79] width 93 height 10
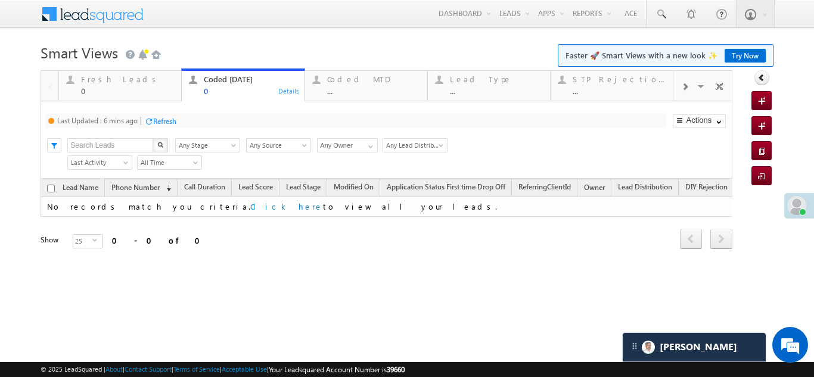
click at [174, 123] on div "Refresh" at bounding box center [164, 121] width 23 height 9
click at [201, 117] on div "Refresh" at bounding box center [202, 121] width 23 height 9
click at [158, 119] on div "Refresh" at bounding box center [158, 121] width 23 height 9
click at [160, 119] on div "Refresh" at bounding box center [158, 121] width 23 height 9
click at [108, 83] on div "Fresh Leads" at bounding box center [127, 79] width 93 height 10
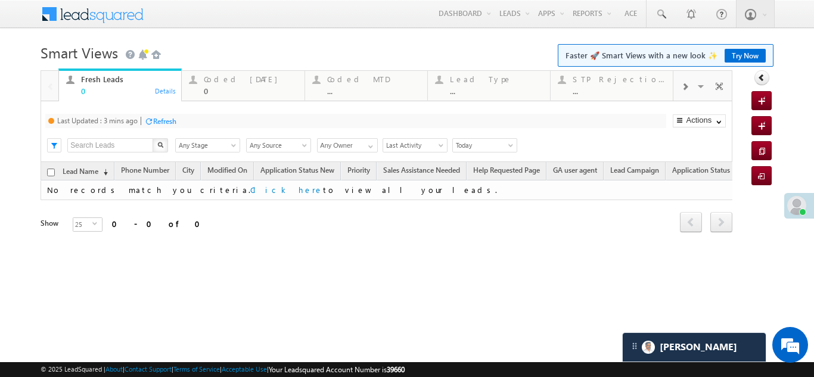
click at [171, 117] on div "Refresh" at bounding box center [164, 121] width 23 height 9
click at [234, 77] on div "Coded Today" at bounding box center [250, 79] width 93 height 10
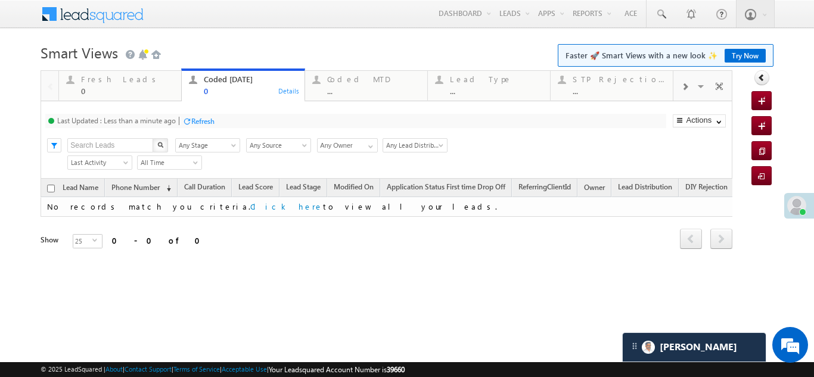
click at [208, 120] on div "Refresh" at bounding box center [202, 121] width 23 height 9
click at [102, 79] on div "Fresh Leads" at bounding box center [127, 79] width 93 height 10
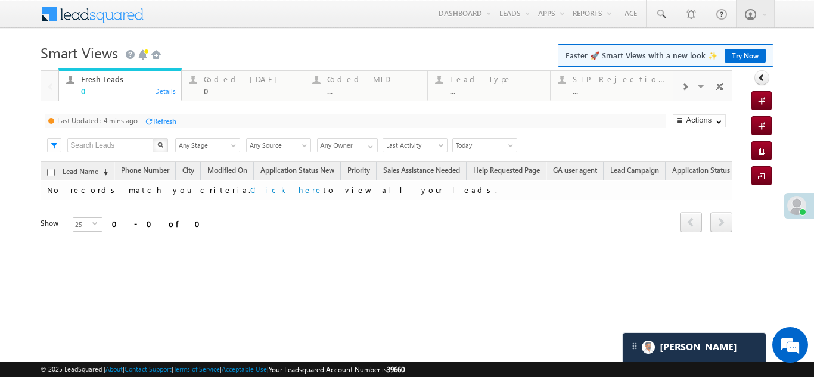
click at [162, 118] on div "Refresh" at bounding box center [164, 121] width 23 height 9
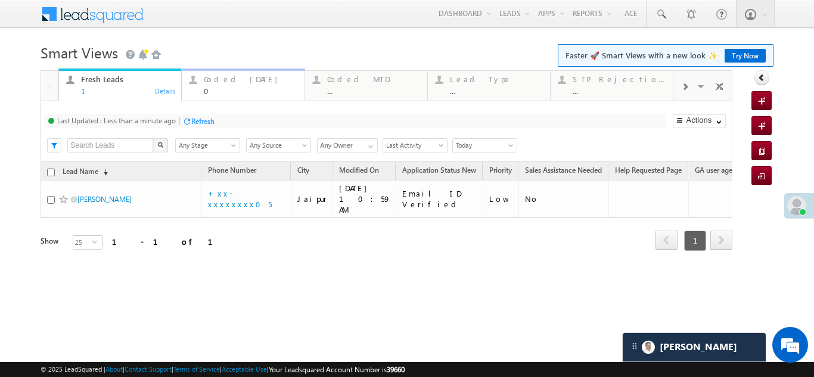
click at [223, 83] on div "Coded Today" at bounding box center [250, 79] width 93 height 10
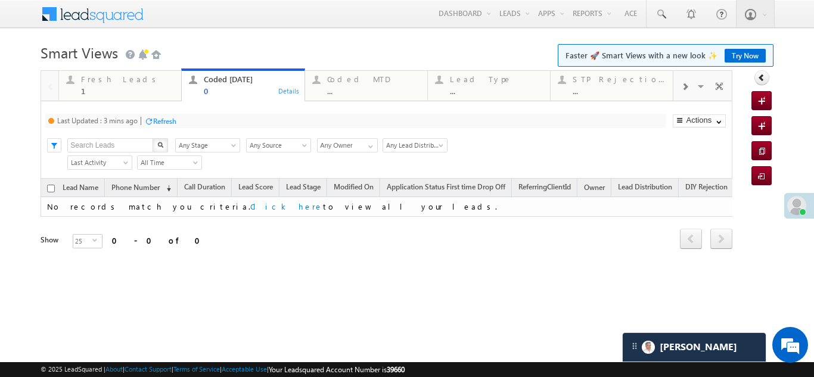
click at [164, 122] on div "Refresh" at bounding box center [164, 121] width 23 height 9
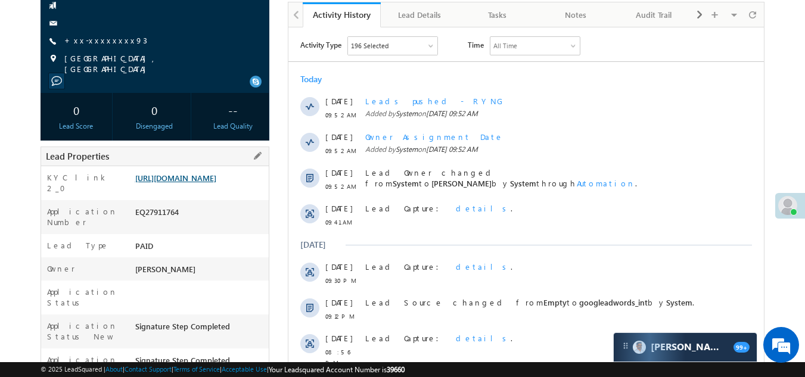
scroll to position [119, 0]
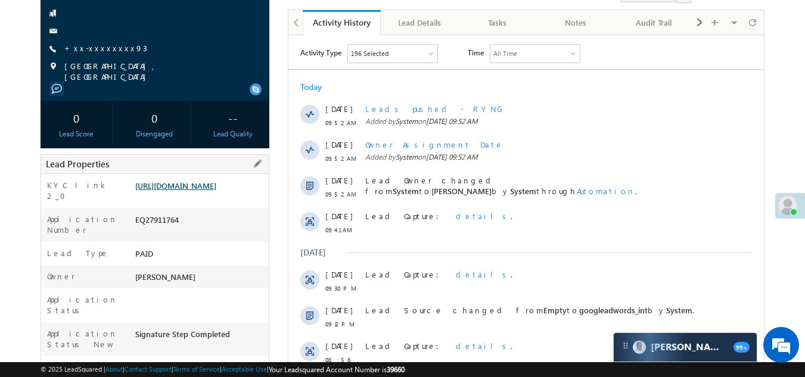
click at [174, 189] on link "[URL][DOMAIN_NAME]" at bounding box center [175, 186] width 81 height 10
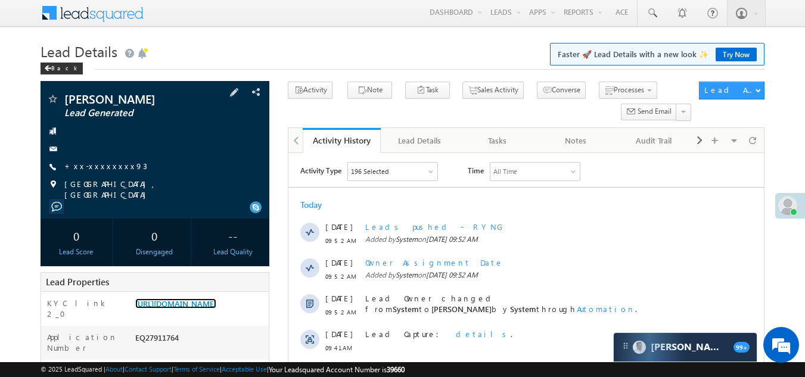
scroll to position [0, 0]
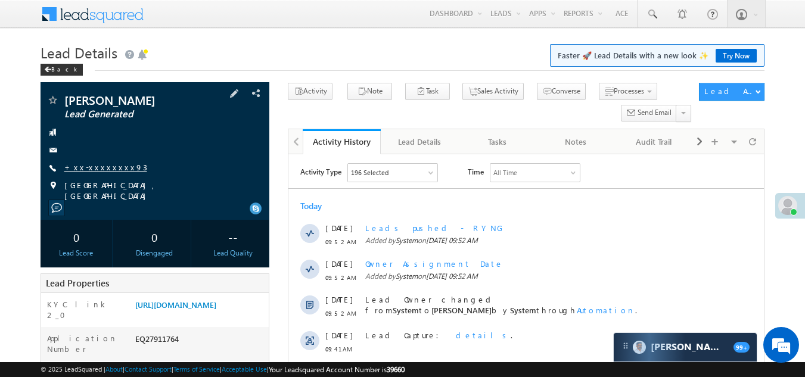
click at [96, 169] on link "+xx-xxxxxxxx93" at bounding box center [105, 167] width 83 height 10
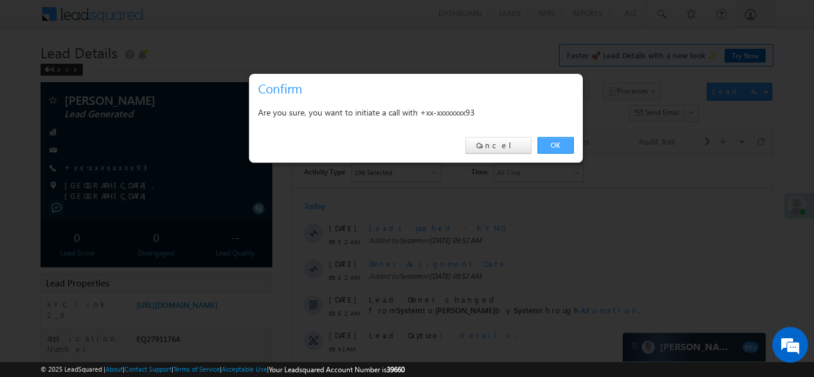
click at [559, 145] on link "OK" at bounding box center [555, 145] width 36 height 17
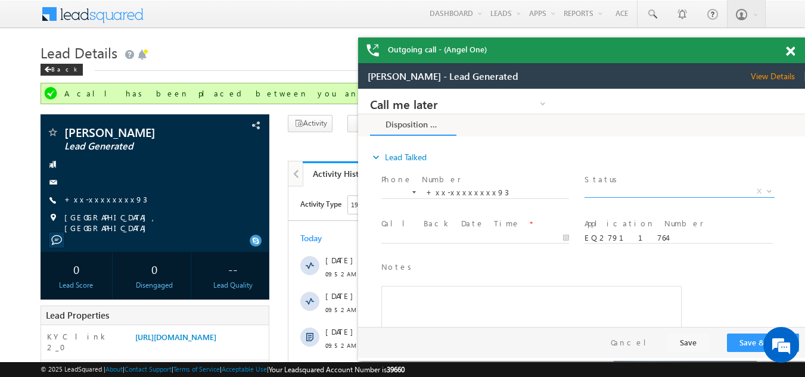
click at [617, 188] on span "X" at bounding box center [678, 192] width 189 height 12
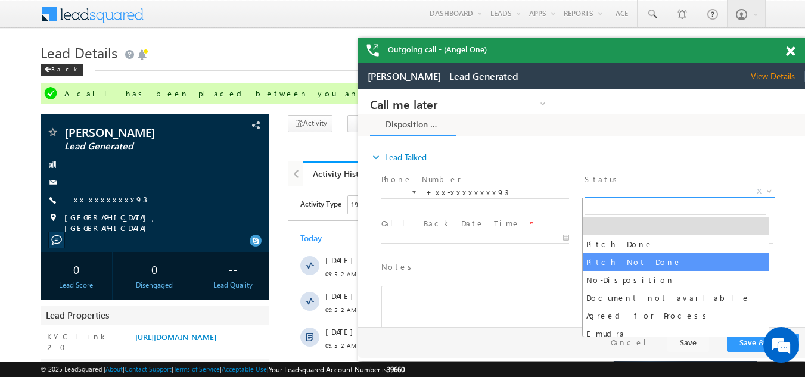
select select "Pitch Not Done"
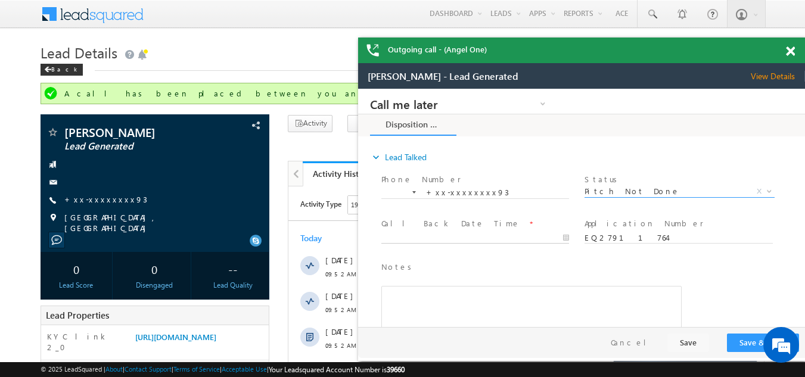
type input "[DATE] 10:11 AM"
click at [459, 235] on input "[DATE] 10:11 AM" at bounding box center [475, 238] width 188 height 12
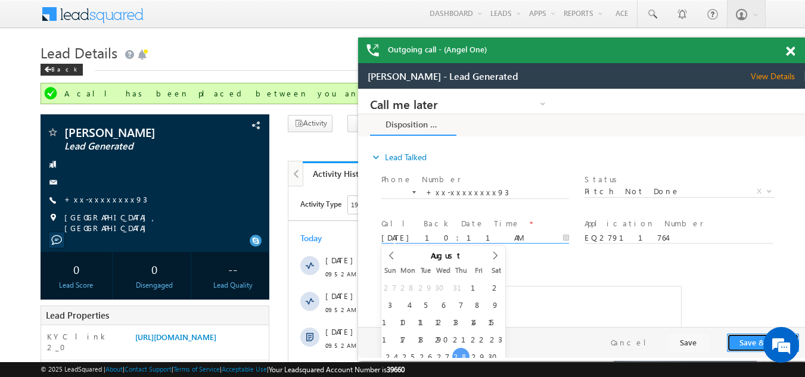
click at [746, 338] on button "Save & Close" at bounding box center [763, 343] width 72 height 18
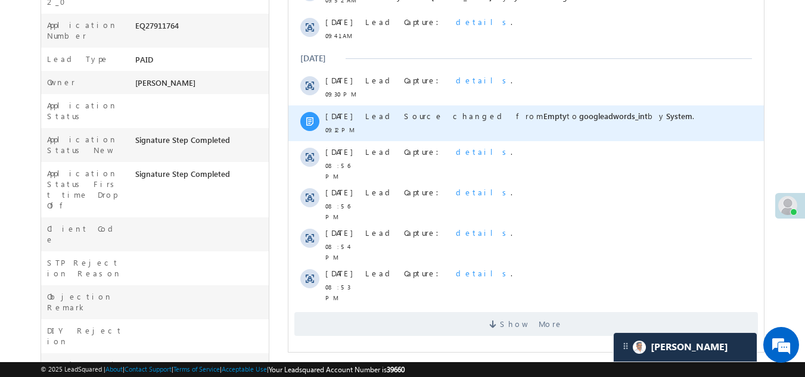
scroll to position [477, 0]
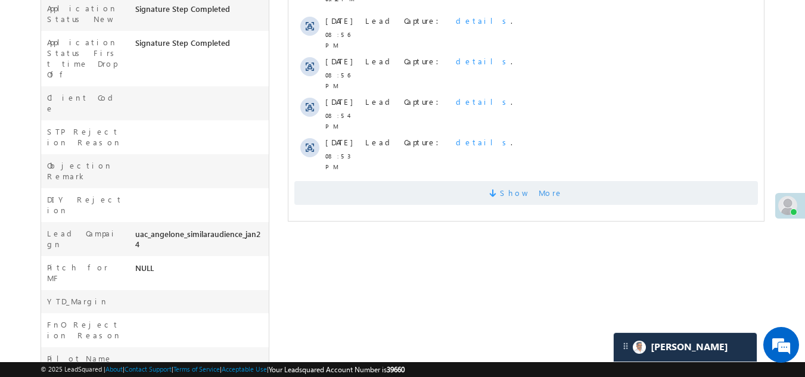
click at [407, 181] on span "Show More" at bounding box center [525, 193] width 463 height 24
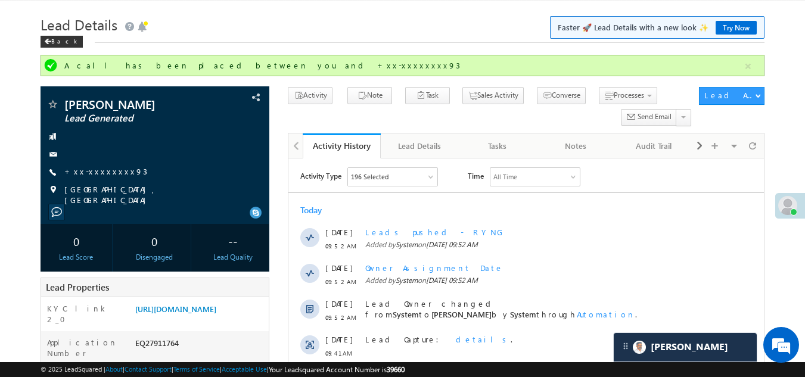
scroll to position [23, 0]
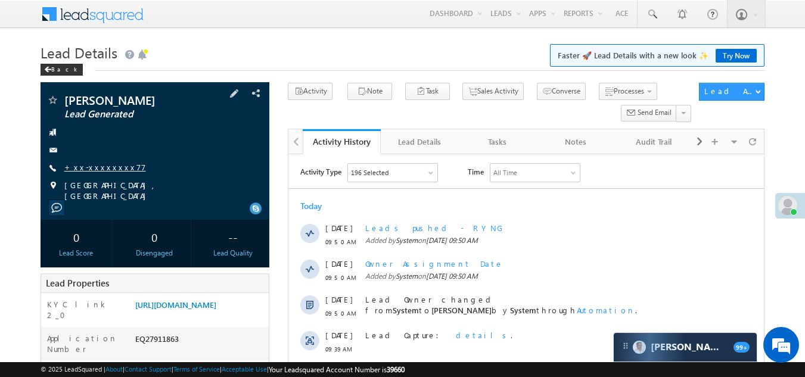
click at [89, 167] on link "+xx-xxxxxxxx77" at bounding box center [105, 167] width 82 height 10
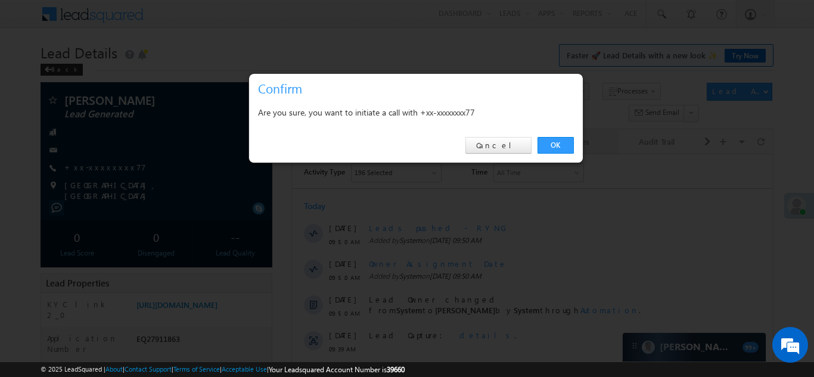
click at [557, 143] on link "OK" at bounding box center [555, 145] width 36 height 17
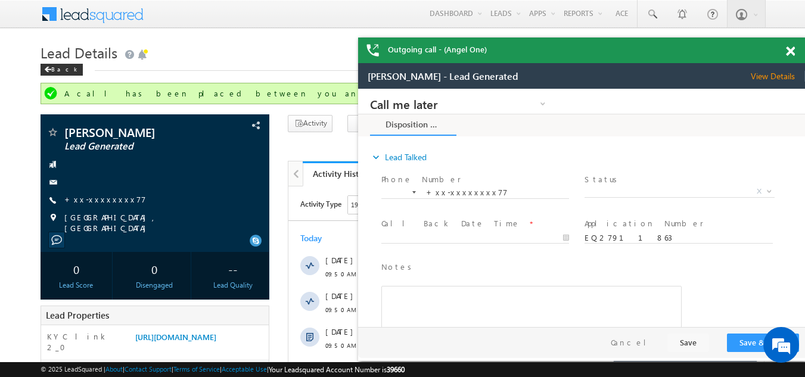
click at [793, 51] on span at bounding box center [790, 51] width 9 height 10
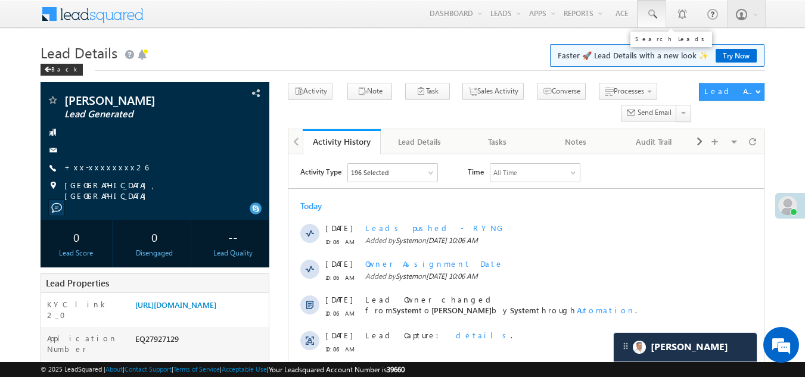
click at [649, 13] on span at bounding box center [652, 14] width 12 height 12
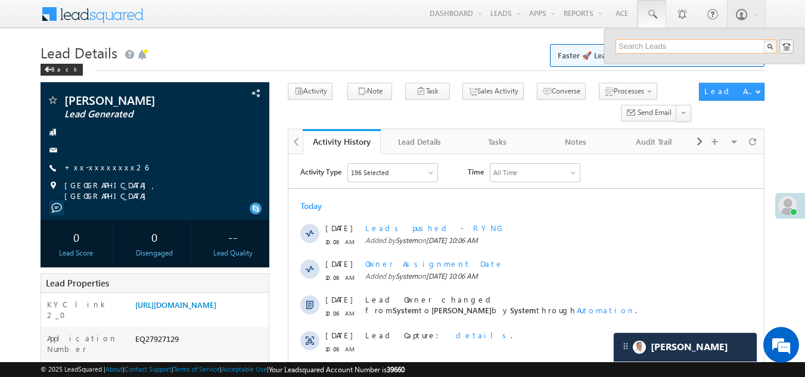
paste input "EQ27617141"
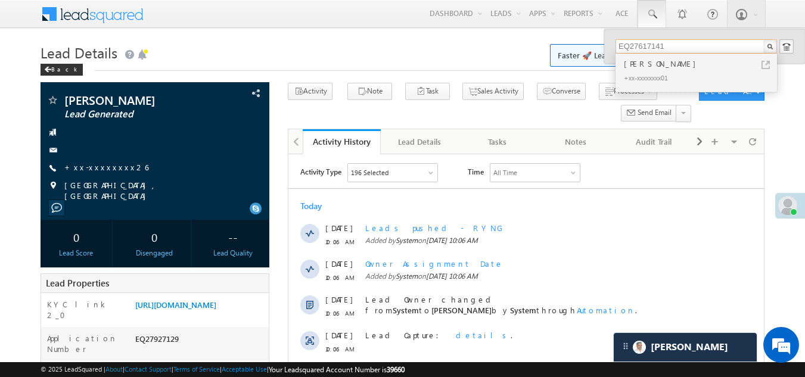
type input "EQ27617141"
click at [643, 66] on div "[PERSON_NAME]" at bounding box center [701, 63] width 160 height 13
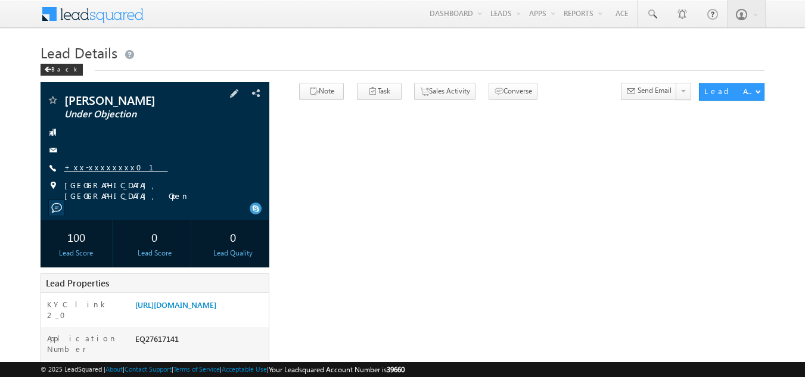
click at [86, 167] on link "+xx-xxxxxxxx01" at bounding box center [116, 167] width 104 height 10
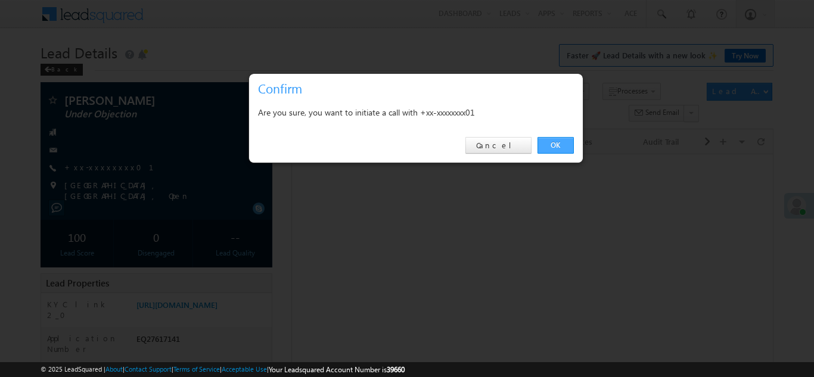
click at [562, 141] on link "OK" at bounding box center [555, 145] width 36 height 17
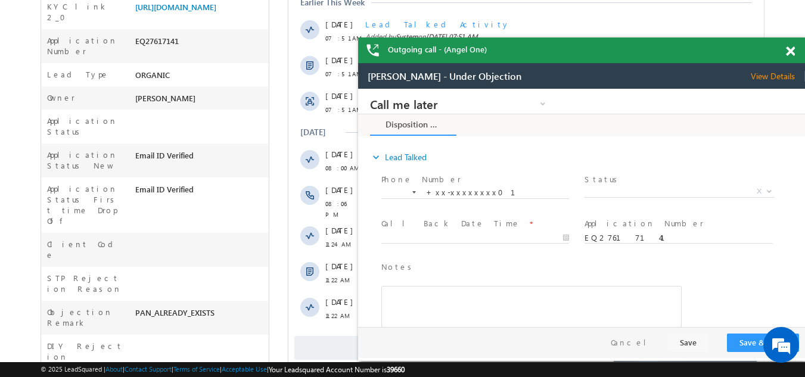
click at [787, 49] on span at bounding box center [790, 51] width 9 height 10
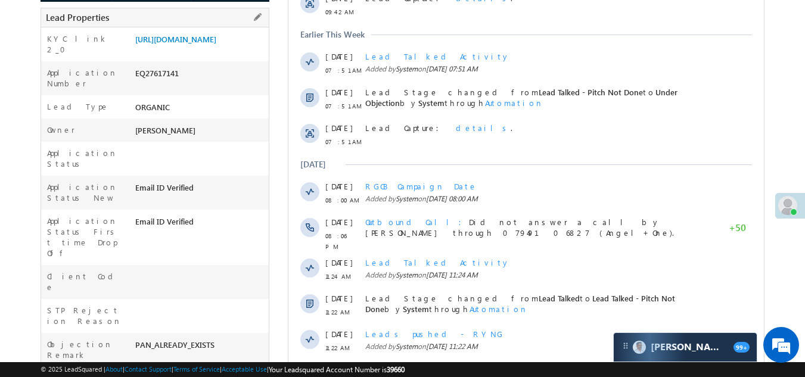
scroll to position [536, 0]
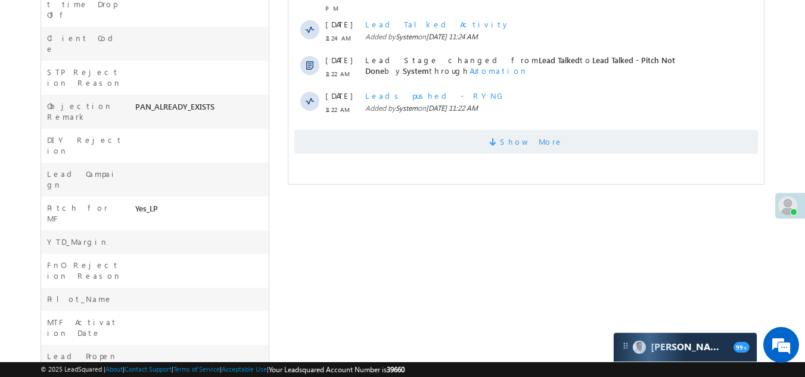
click at [350, 141] on span "Show More" at bounding box center [525, 142] width 463 height 24
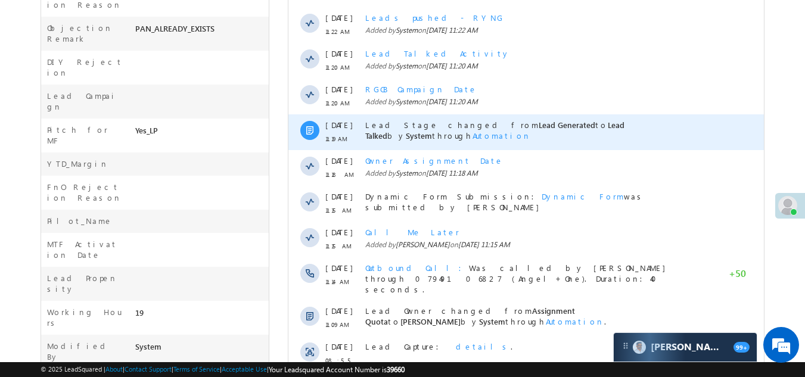
scroll to position [715, 0]
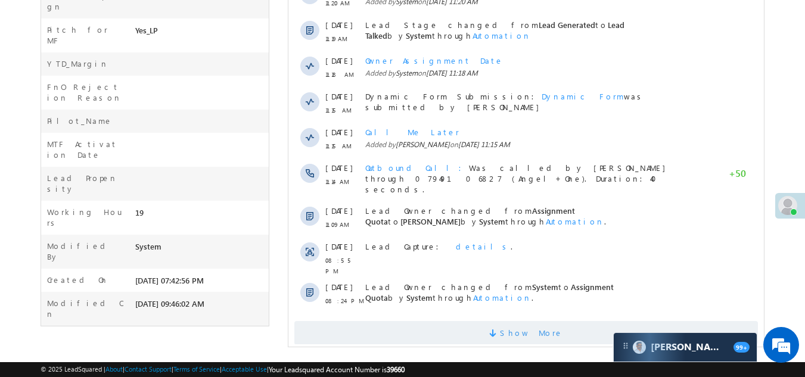
click at [458, 321] on span "Show More" at bounding box center [525, 333] width 463 height 24
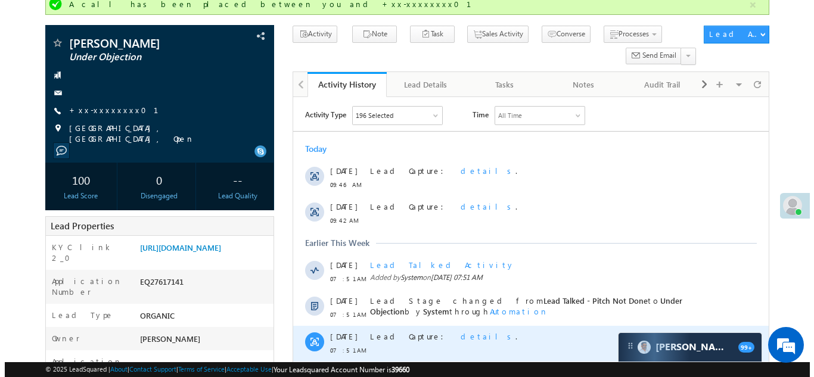
scroll to position [0, 0]
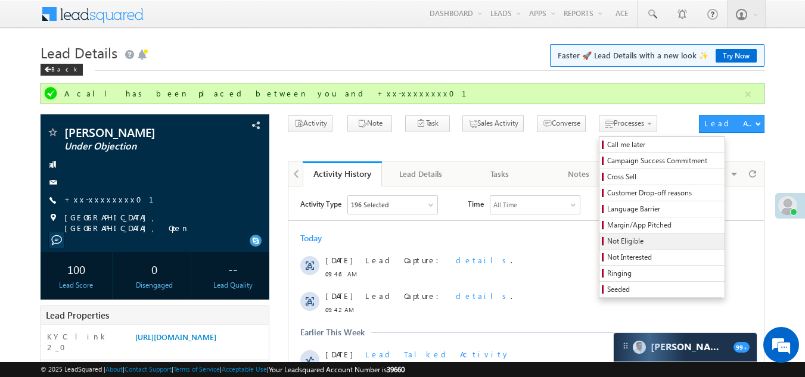
click at [607, 243] on span "Not Eligible" at bounding box center [663, 241] width 113 height 11
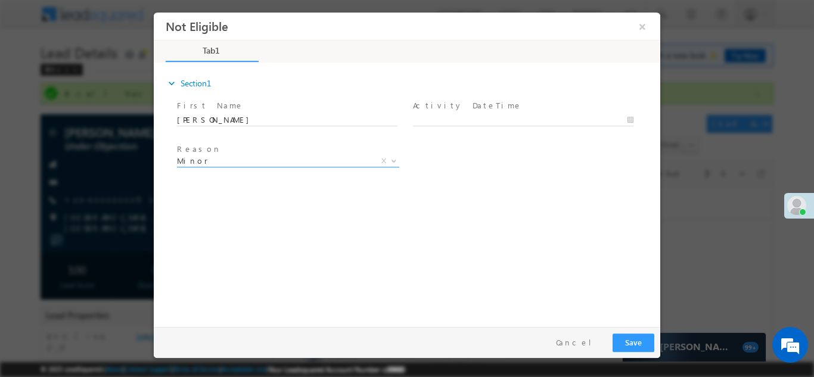
click at [247, 161] on span "Minor" at bounding box center [274, 160] width 194 height 11
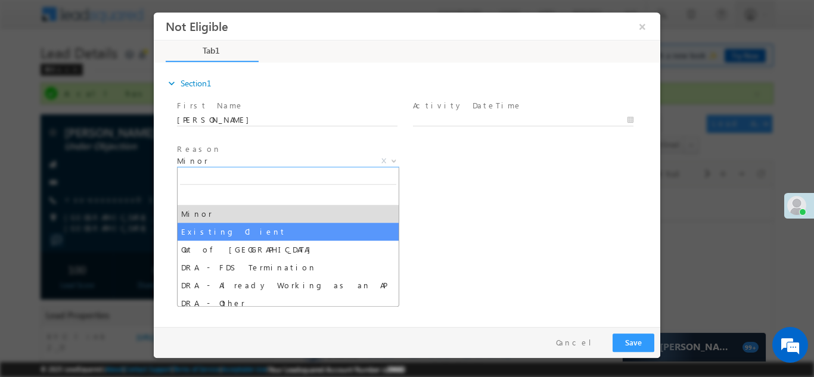
select select "Existing Client"
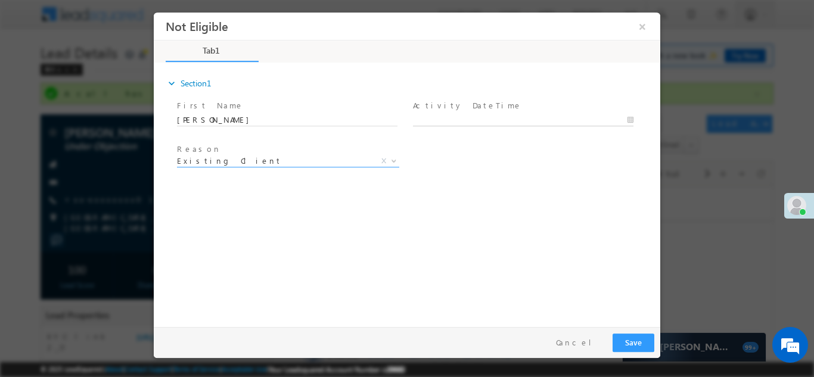
type input "08/28/25 10:39 AM"
click at [485, 116] on input "08/28/25 10:39 AM" at bounding box center [523, 120] width 220 height 12
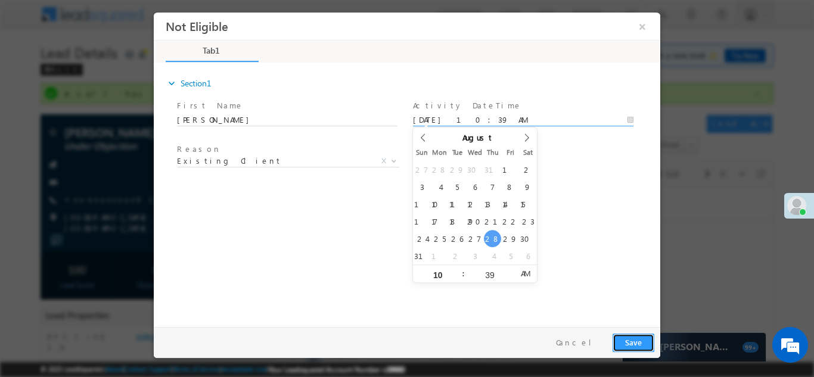
click at [632, 343] on button "Save" at bounding box center [633, 342] width 42 height 18
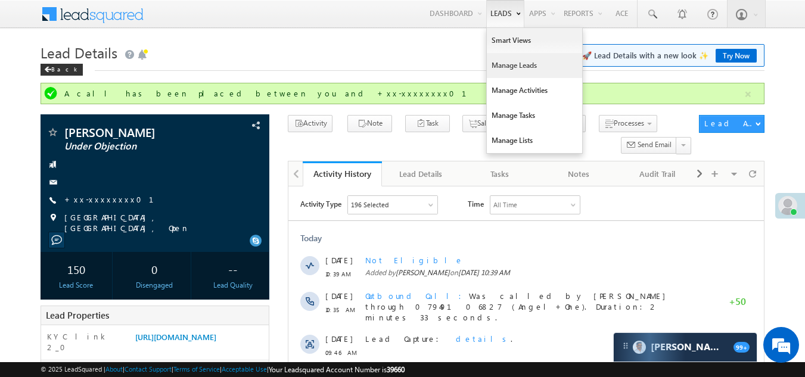
click at [504, 68] on link "Manage Leads" at bounding box center [534, 65] width 95 height 25
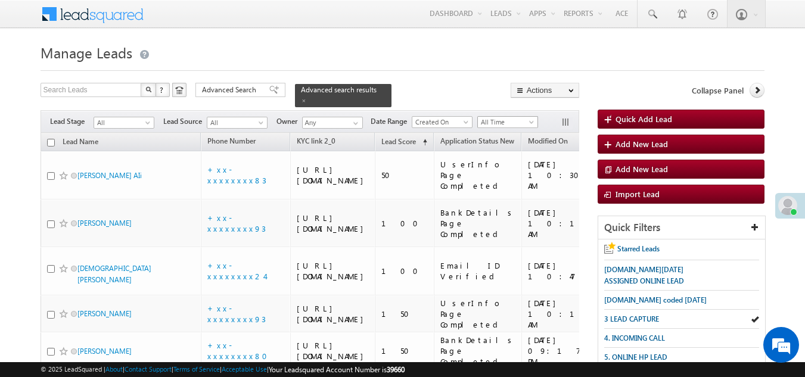
click at [501, 117] on span "All Time" at bounding box center [506, 122] width 57 height 11
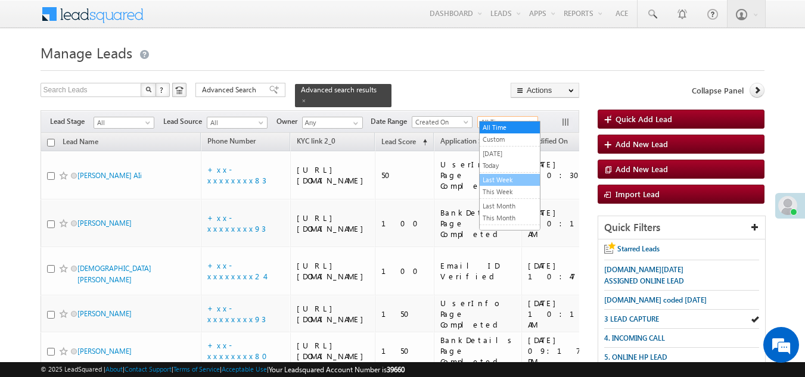
click at [500, 178] on link "Last Week" at bounding box center [510, 180] width 60 height 11
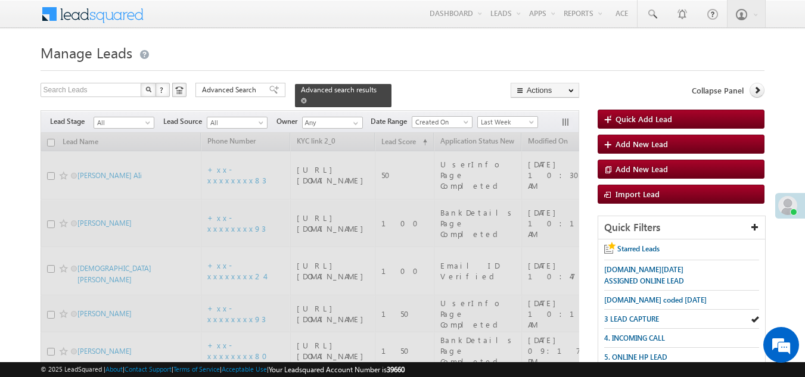
click at [307, 98] on span at bounding box center [304, 101] width 6 height 6
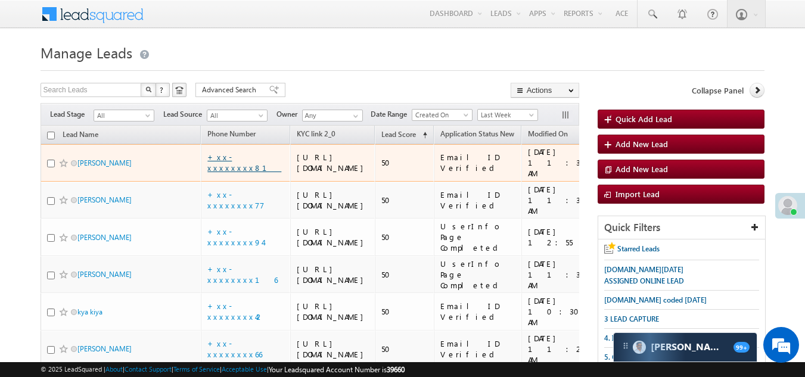
click at [236, 173] on link "+xx-xxxxxxxx81" at bounding box center [244, 162] width 74 height 21
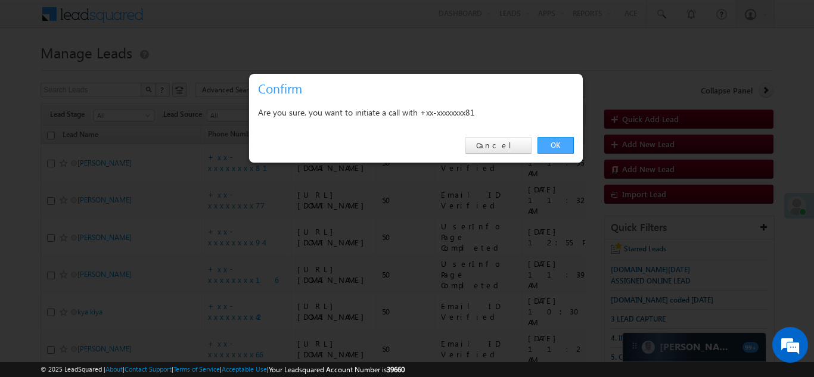
click at [560, 146] on link "OK" at bounding box center [555, 145] width 36 height 17
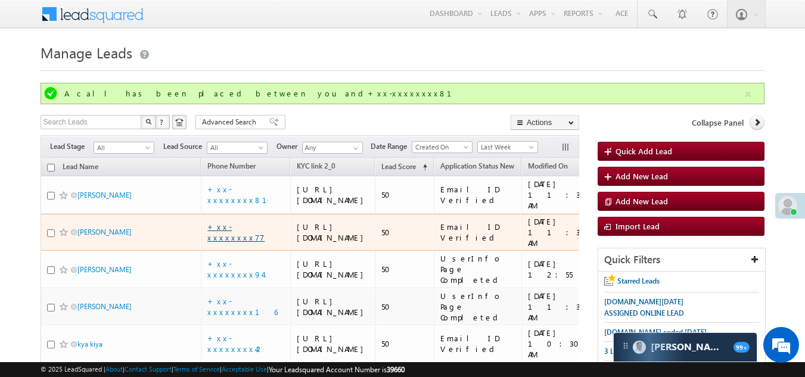
click at [243, 246] on td "+xx-xxxxxxxx77" at bounding box center [245, 233] width 89 height 38
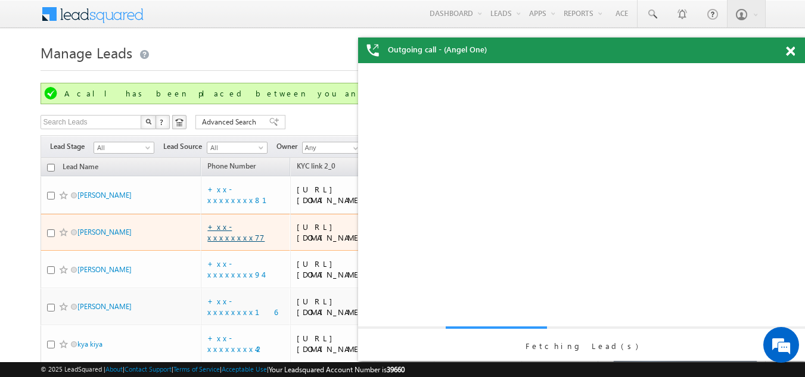
click at [230, 242] on link "+xx-xxxxxxxx77" at bounding box center [235, 232] width 57 height 21
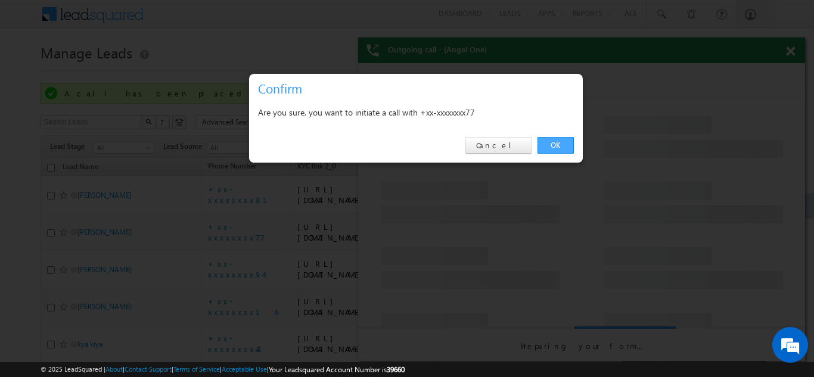
click at [555, 145] on link "OK" at bounding box center [555, 145] width 36 height 17
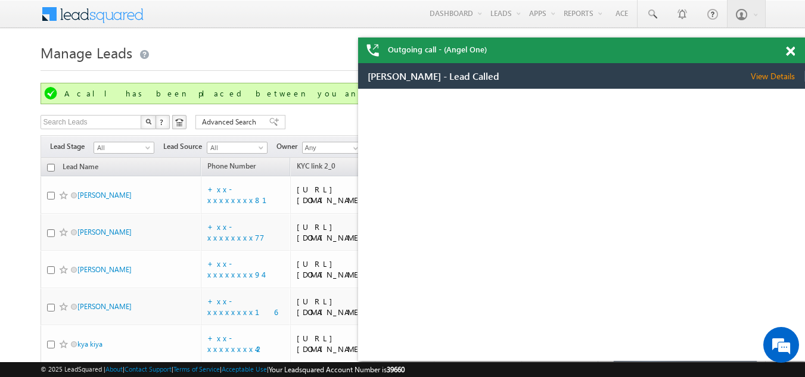
click at [788, 51] on span at bounding box center [790, 51] width 9 height 10
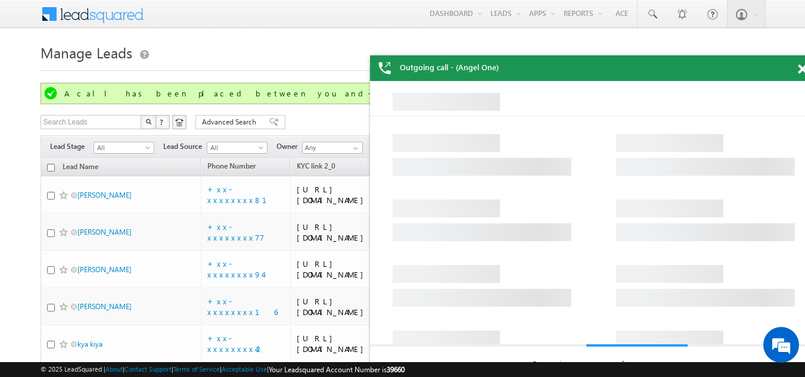
click at [801, 69] on span at bounding box center [802, 69] width 9 height 10
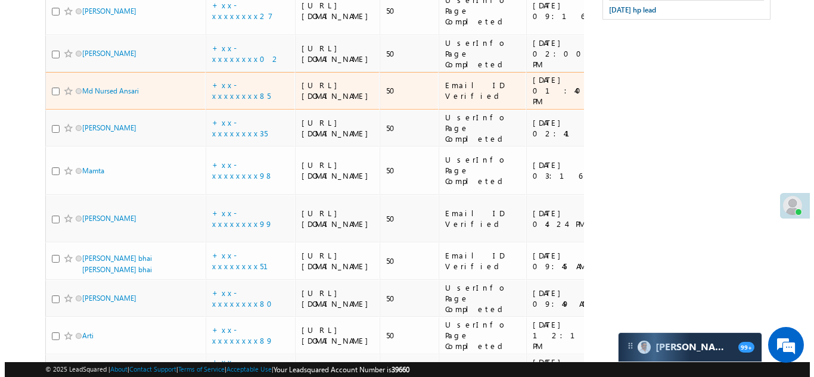
scroll to position [953, 0]
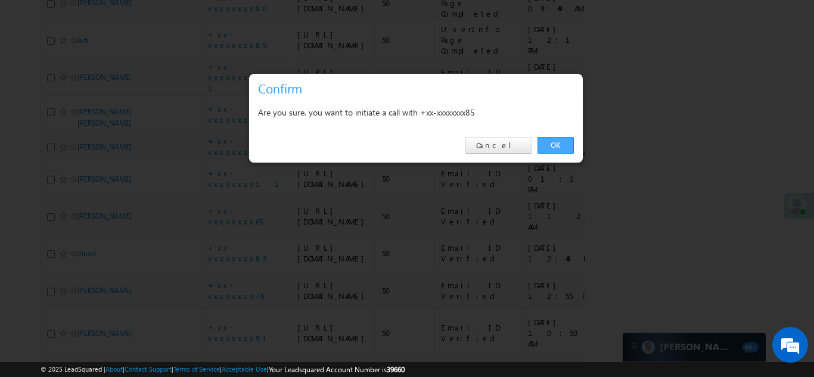
click at [561, 145] on link "OK" at bounding box center [555, 145] width 36 height 17
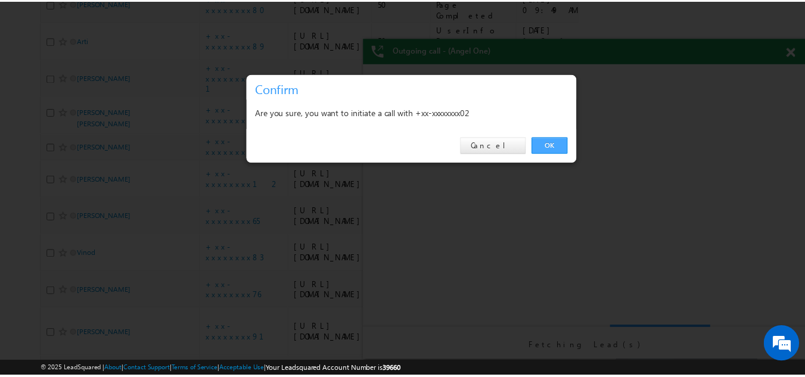
scroll to position [0, 0]
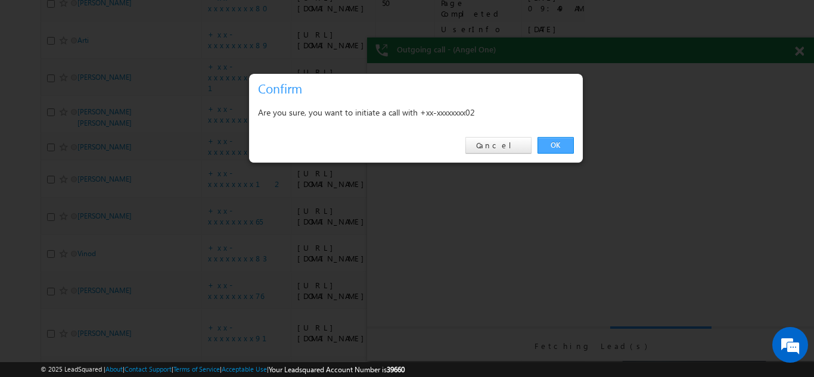
click at [549, 146] on link "OK" at bounding box center [555, 145] width 36 height 17
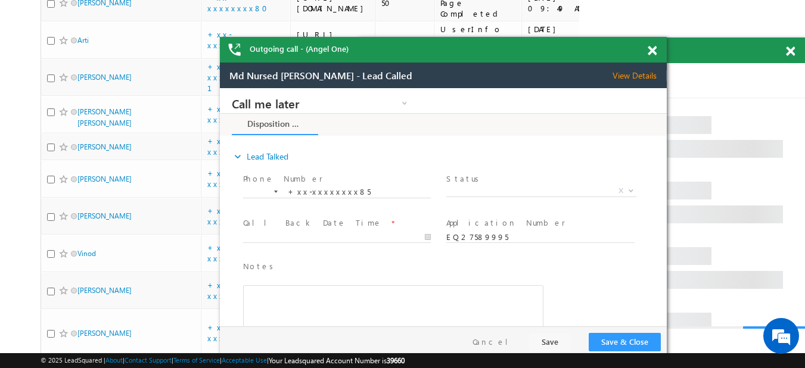
drag, startPoint x: 748, startPoint y: 54, endPoint x: 813, endPoint y: 48, distance: 65.7
click at [599, 52] on div "Outgoing call - (Angel One)" at bounding box center [443, 50] width 447 height 26
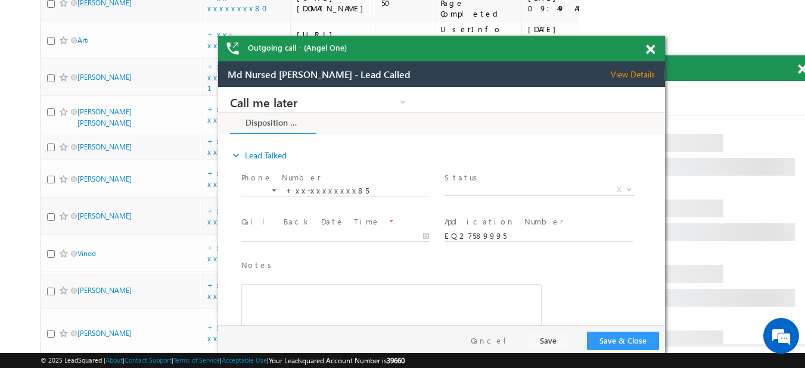
click at [801, 70] on span at bounding box center [802, 69] width 9 height 10
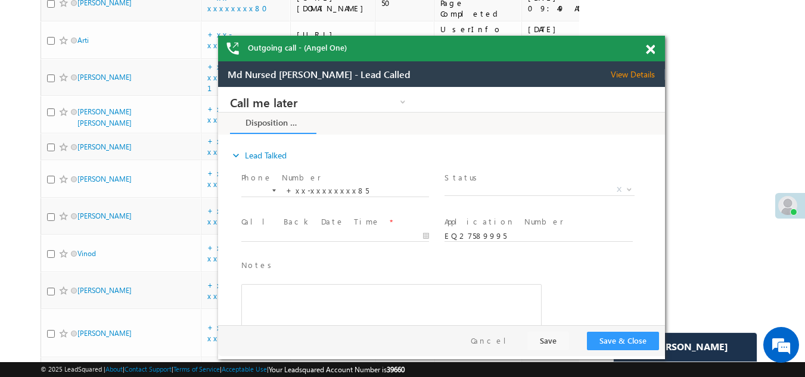
click at [650, 50] on span at bounding box center [650, 50] width 9 height 10
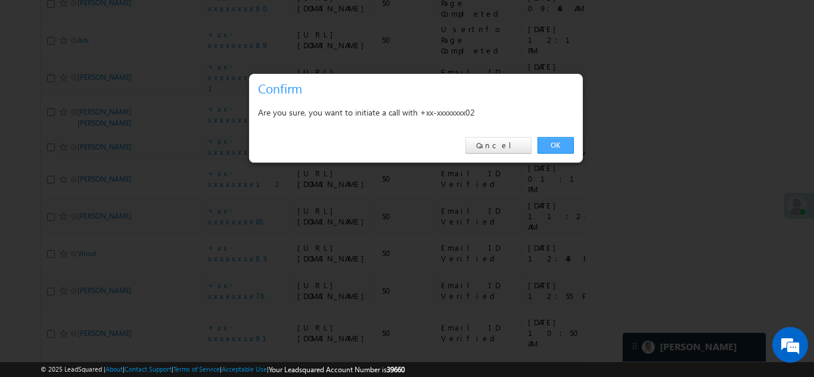
click at [554, 142] on link "OK" at bounding box center [555, 145] width 36 height 17
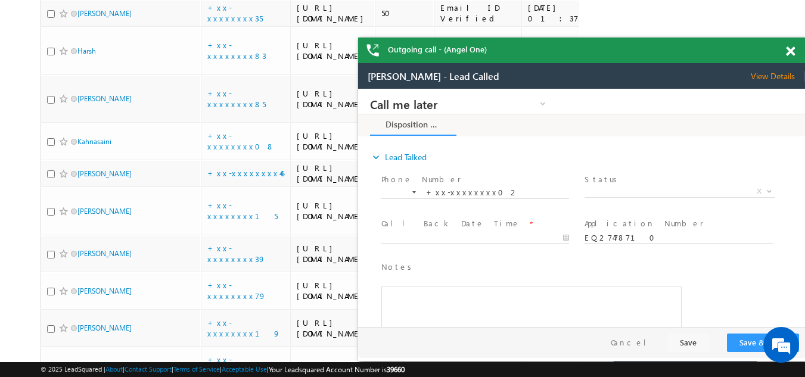
scroll to position [1251, 0]
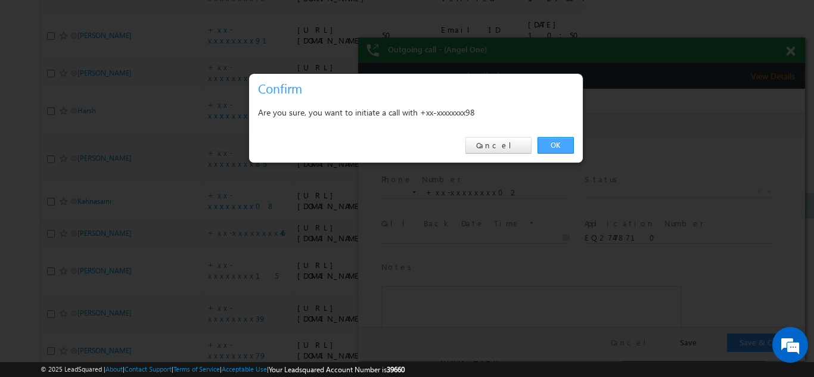
click at [556, 145] on link "OK" at bounding box center [555, 145] width 36 height 17
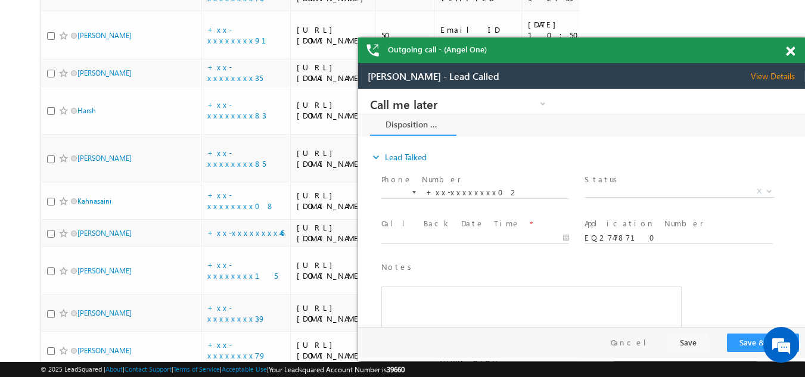
scroll to position [0, 0]
click at [789, 51] on span at bounding box center [790, 51] width 9 height 10
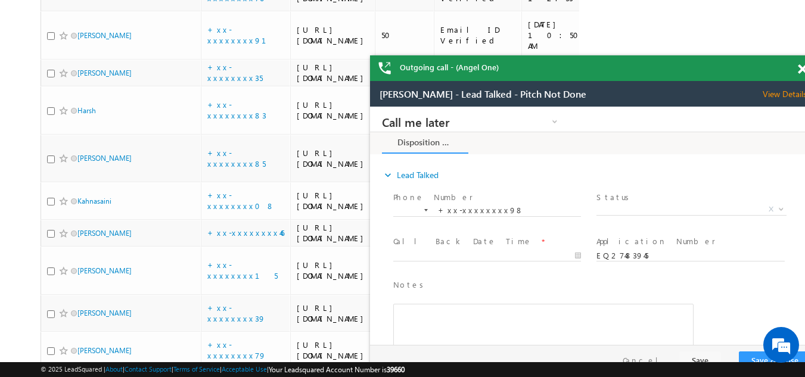
click at [802, 71] on span at bounding box center [802, 69] width 9 height 10
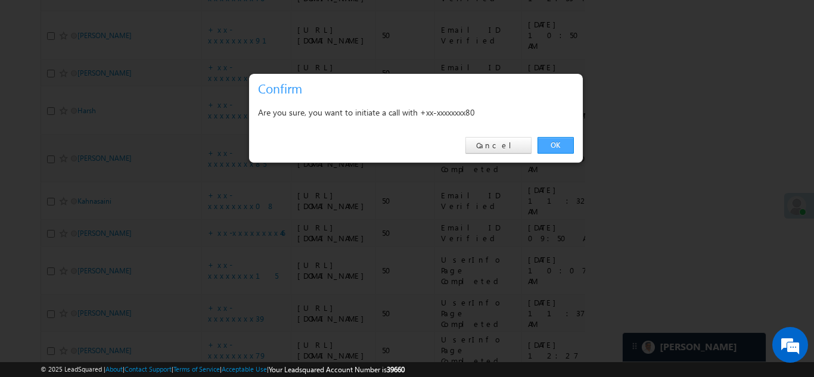
click at [553, 139] on link "OK" at bounding box center [555, 145] width 36 height 17
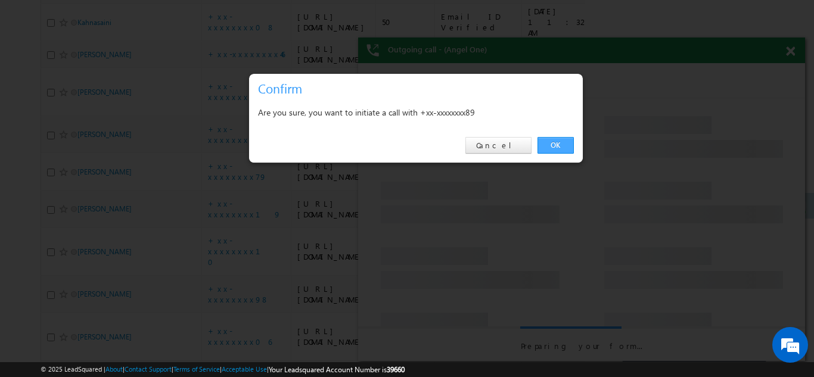
click at [562, 141] on link "OK" at bounding box center [555, 145] width 36 height 17
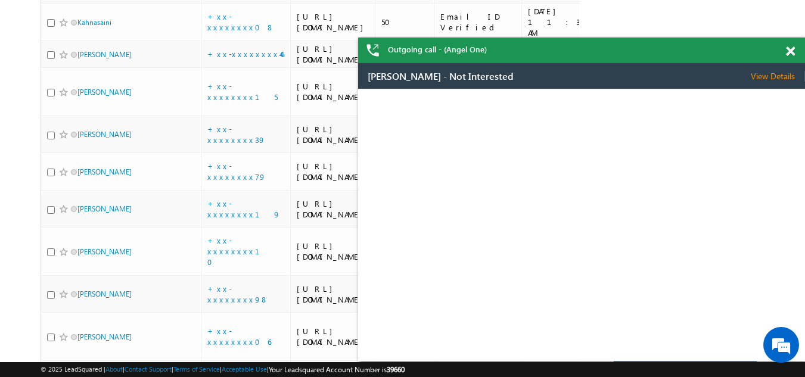
drag, startPoint x: 643, startPoint y: 41, endPoint x: 350, endPoint y: 43, distance: 292.5
click at [358, 43] on div "Outgoing call - (Angel One)" at bounding box center [581, 51] width 447 height 26
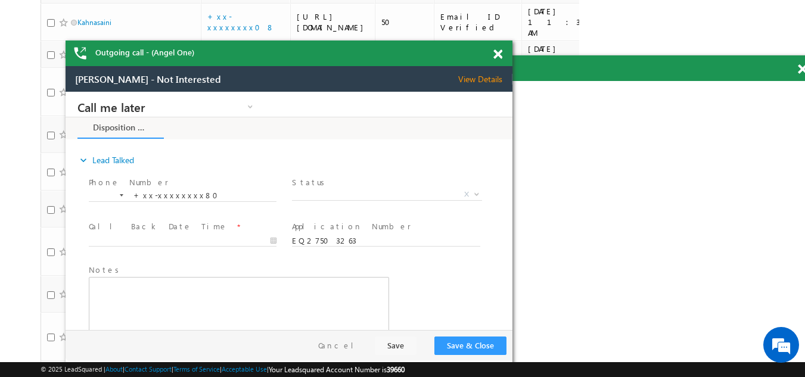
click at [800, 69] on div "Outgoing call - (Angel One)" at bounding box center [593, 68] width 447 height 26
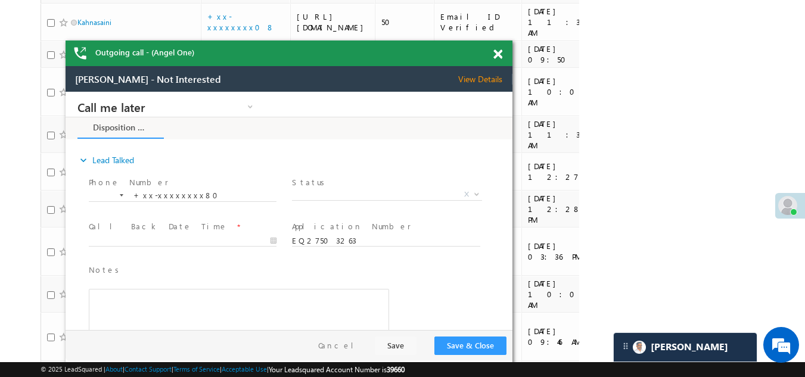
click at [497, 56] on span at bounding box center [497, 54] width 9 height 10
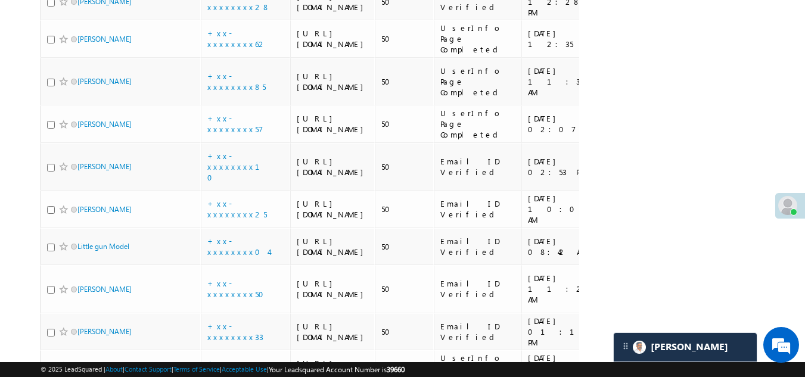
scroll to position [2323, 0]
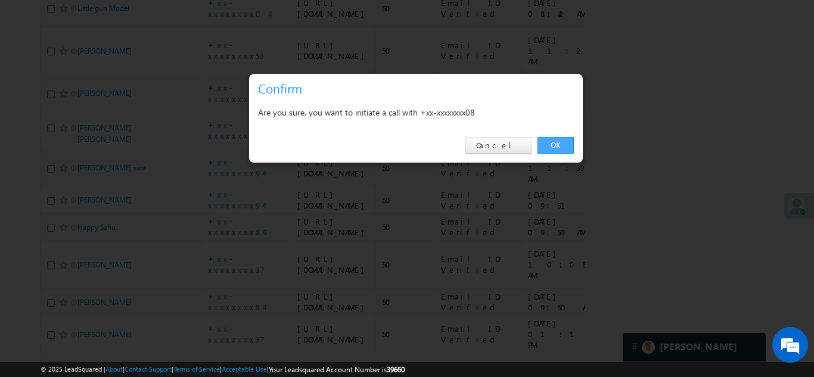
click at [550, 144] on link "OK" at bounding box center [555, 145] width 36 height 17
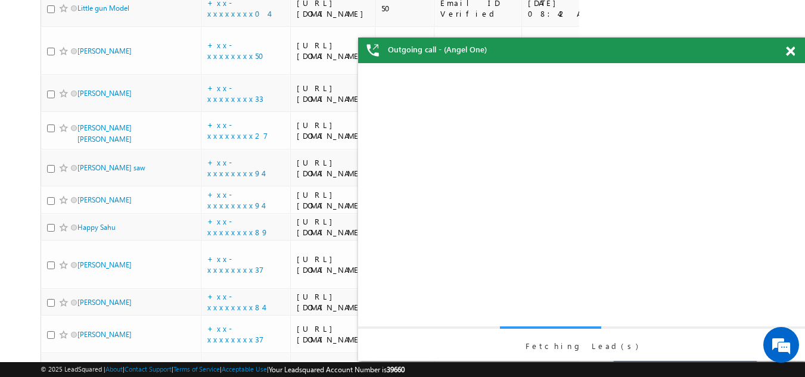
scroll to position [0, 0]
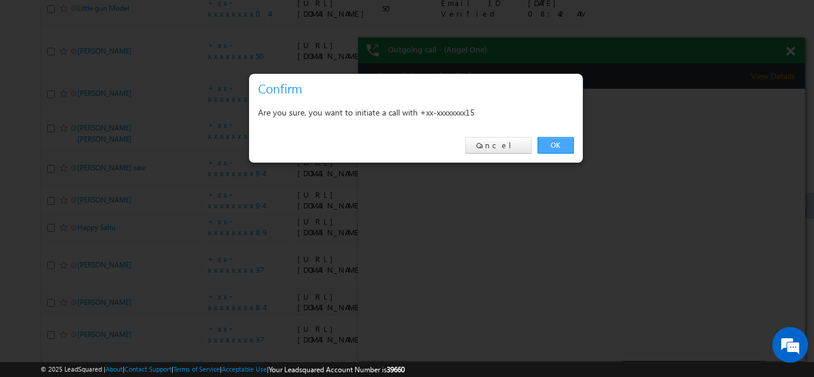
click at [559, 144] on link "OK" at bounding box center [555, 145] width 36 height 17
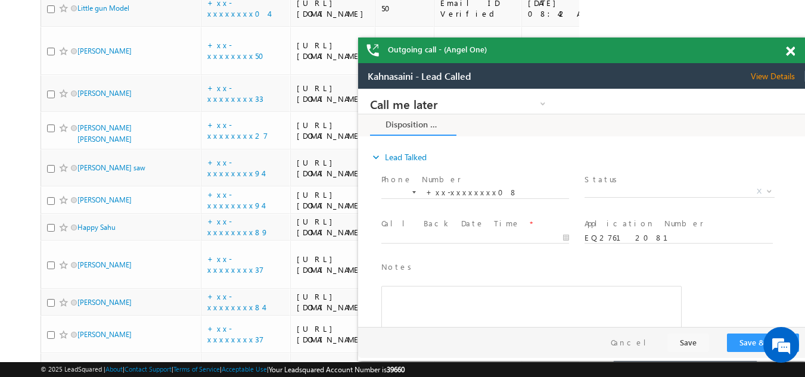
click at [792, 49] on span at bounding box center [790, 51] width 9 height 10
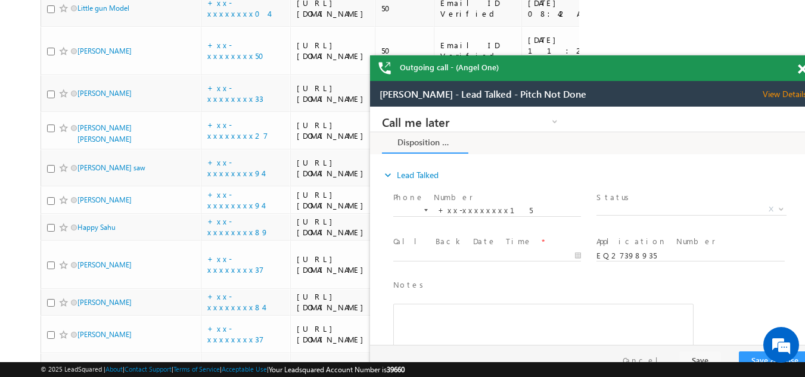
click at [799, 69] on span at bounding box center [802, 69] width 9 height 10
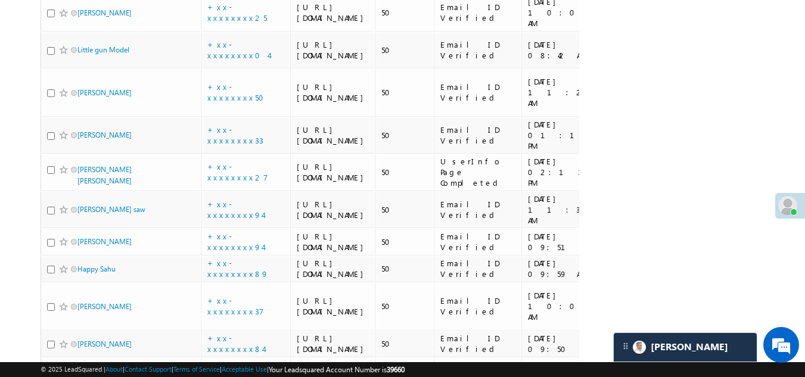
scroll to position [2264, 0]
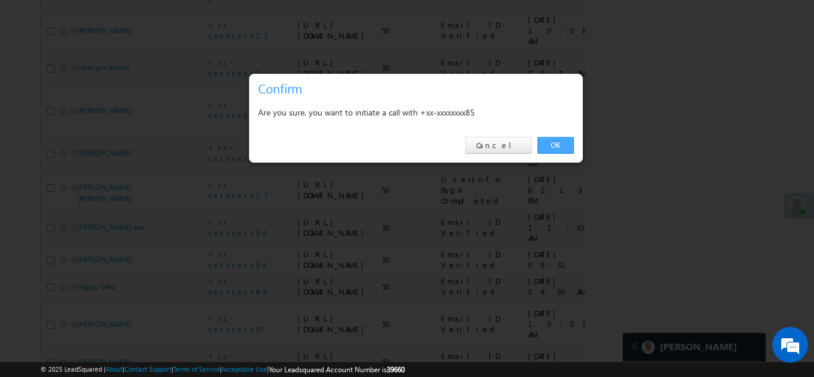
click at [546, 144] on link "OK" at bounding box center [555, 145] width 36 height 17
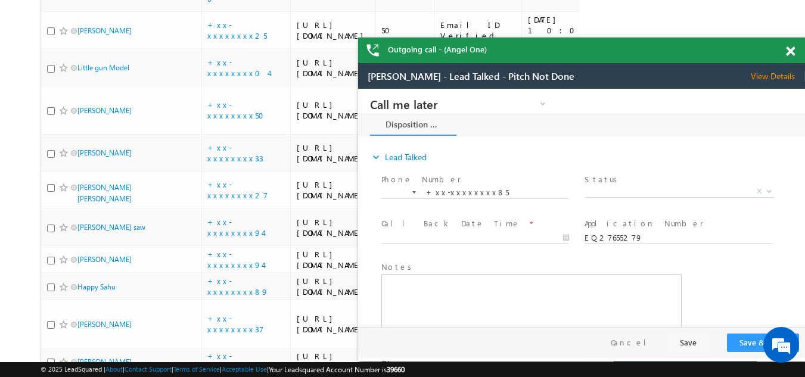
scroll to position [0, 0]
click at [791, 52] on span at bounding box center [790, 51] width 9 height 10
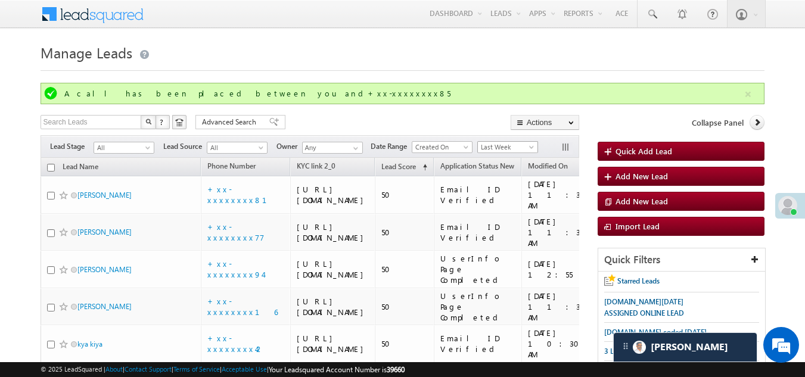
click at [512, 142] on span "Last Week" at bounding box center [506, 147] width 57 height 11
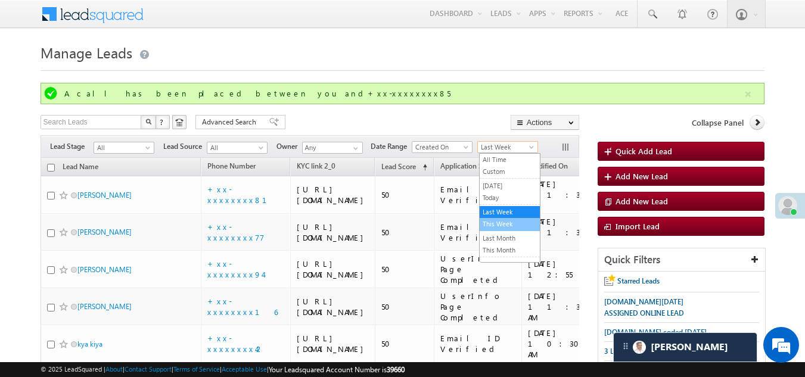
click at [502, 223] on link "This Week" at bounding box center [510, 224] width 60 height 11
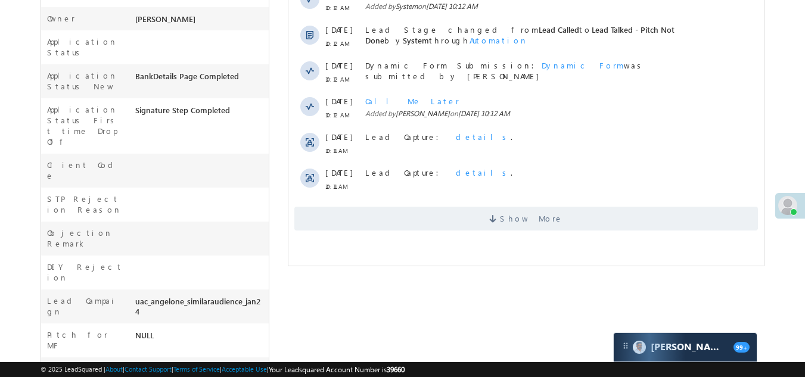
scroll to position [382, 0]
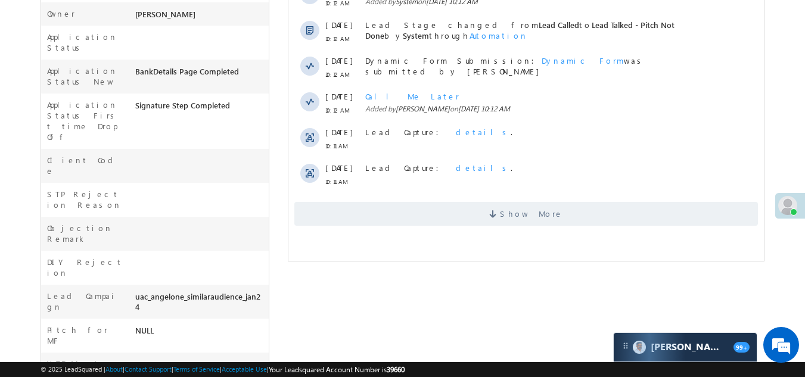
click at [409, 226] on div "Activity Type 196 Selected Select All Sales Activities 1 Sales Activity Email A…" at bounding box center [525, 3] width 475 height 456
click at [406, 216] on span "Show More" at bounding box center [525, 214] width 463 height 24
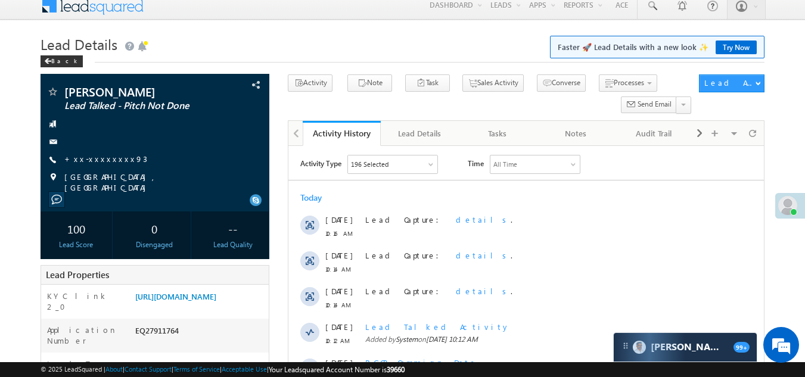
scroll to position [0, 0]
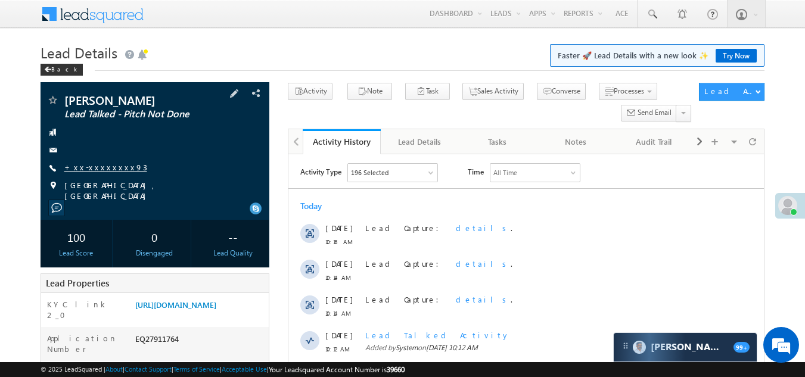
click at [92, 167] on link "+xx-xxxxxxxx93" at bounding box center [105, 167] width 83 height 10
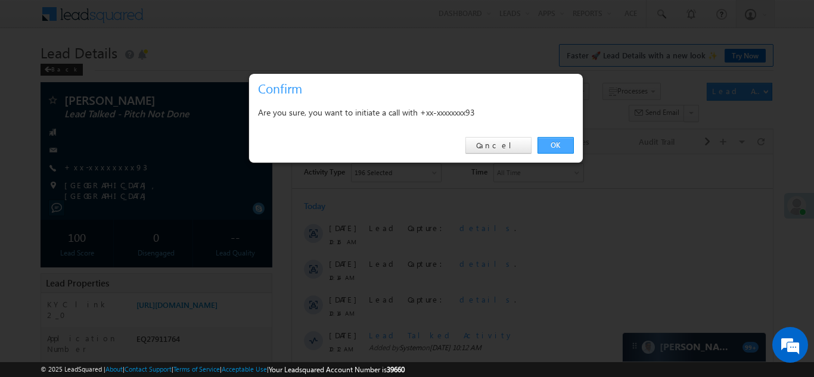
click at [545, 142] on link "OK" at bounding box center [555, 145] width 36 height 17
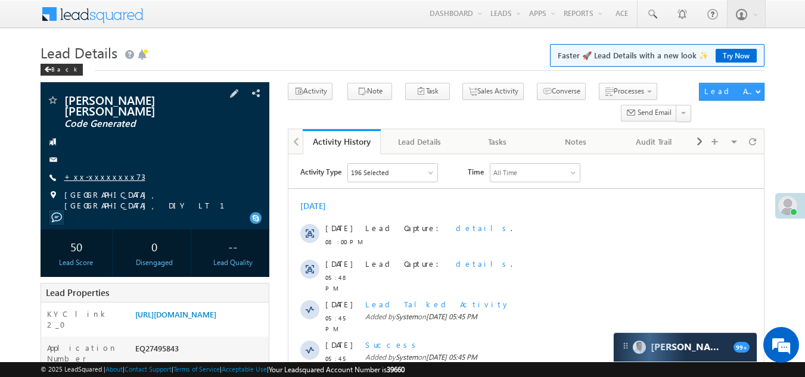
click at [89, 172] on link "+xx-xxxxxxxx73" at bounding box center [104, 177] width 81 height 10
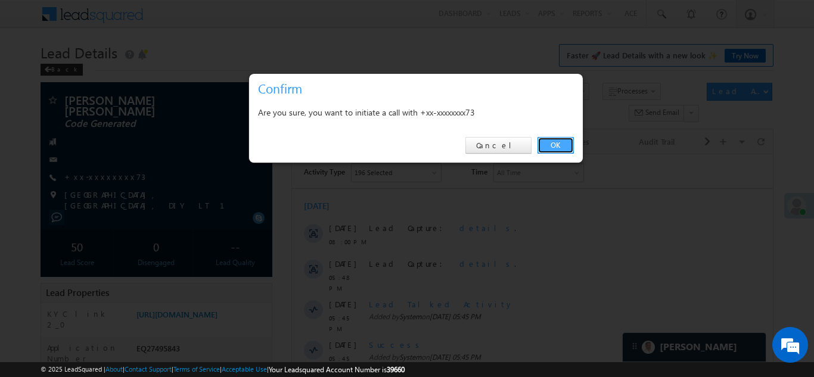
click at [561, 142] on link "OK" at bounding box center [555, 145] width 36 height 17
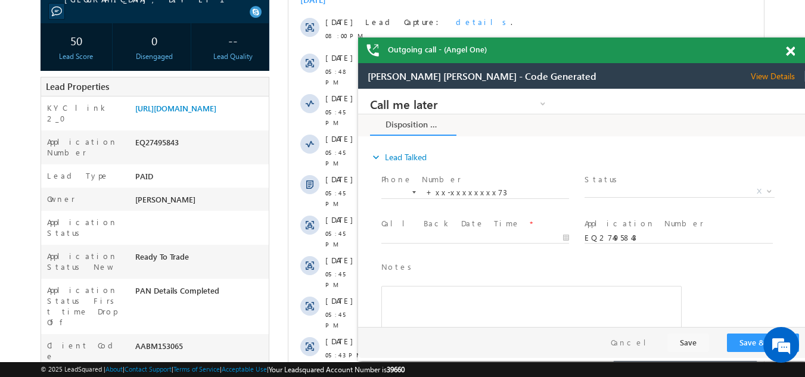
click at [791, 48] on span at bounding box center [790, 51] width 9 height 10
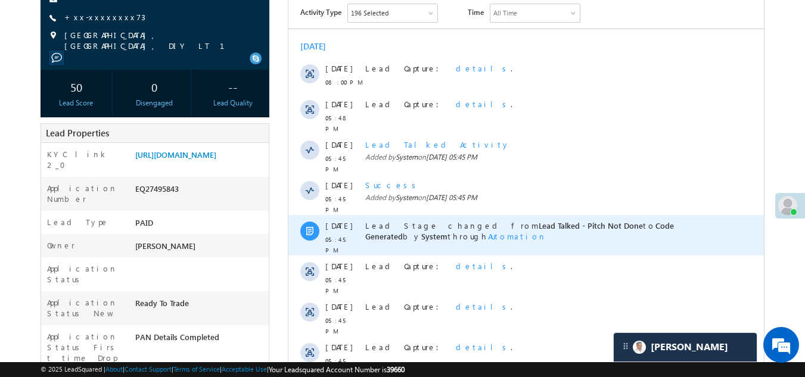
scroll to position [60, 0]
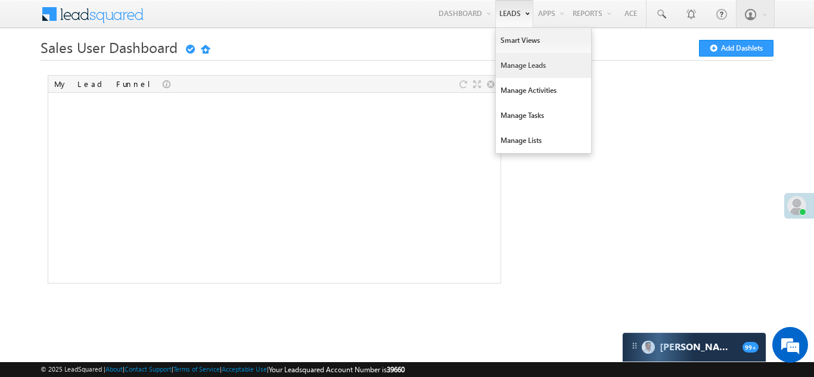
click at [511, 67] on link "Manage Leads" at bounding box center [543, 65] width 95 height 25
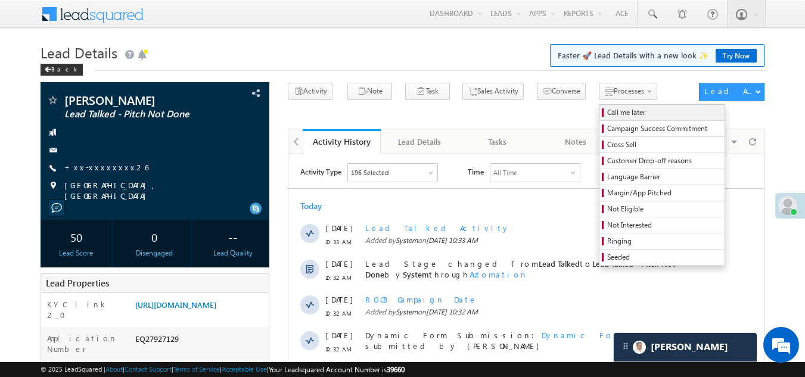
click at [607, 111] on span "Call me later" at bounding box center [663, 112] width 113 height 11
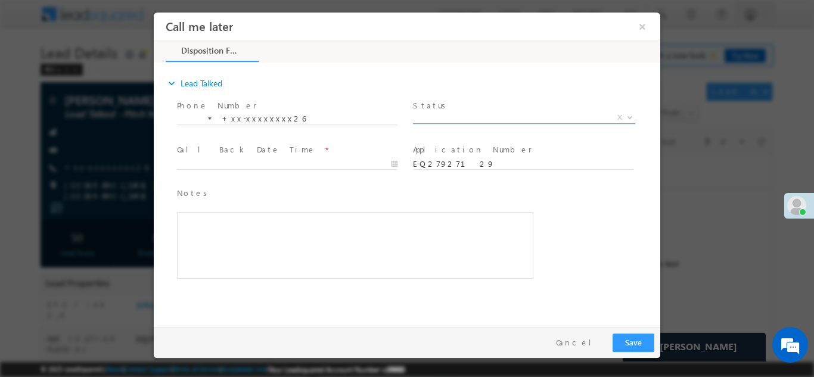
click at [471, 115] on span "X" at bounding box center [524, 117] width 222 height 12
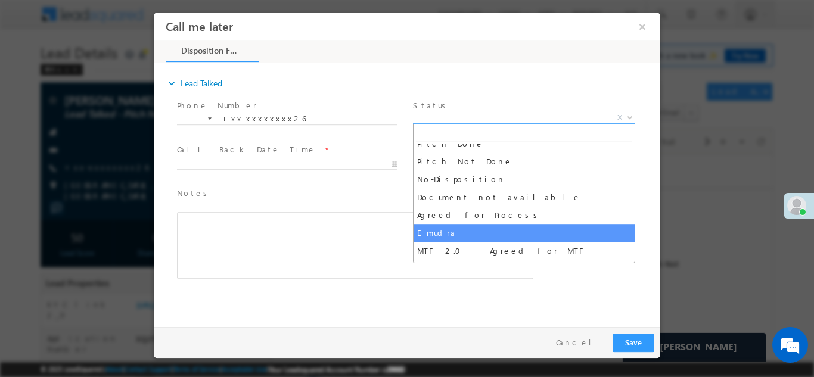
scroll to position [42, 0]
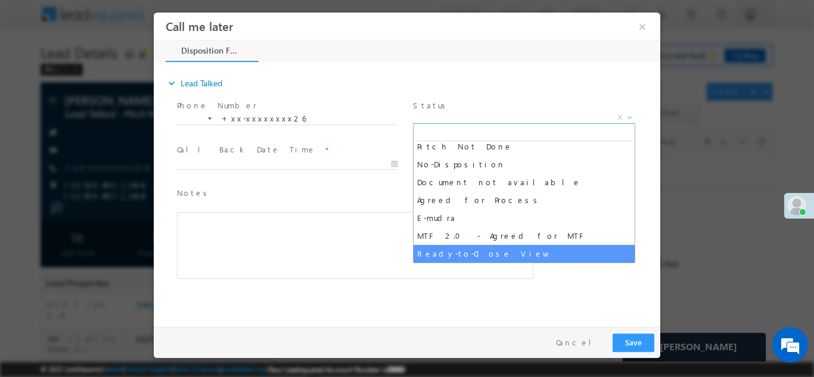
select select "Ready-to-Close View"
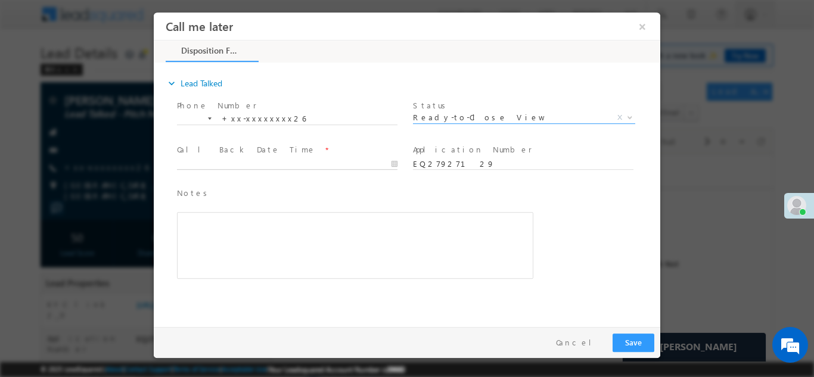
type input "[DATE] 11:11 AM"
click at [251, 159] on input "[DATE] 11:11 AM" at bounding box center [287, 164] width 220 height 12
click at [632, 343] on button "Save" at bounding box center [633, 342] width 42 height 18
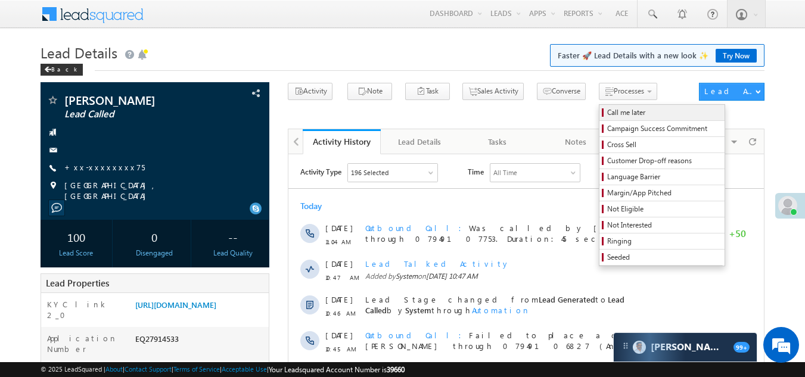
click at [607, 111] on span "Call me later" at bounding box center [663, 112] width 113 height 11
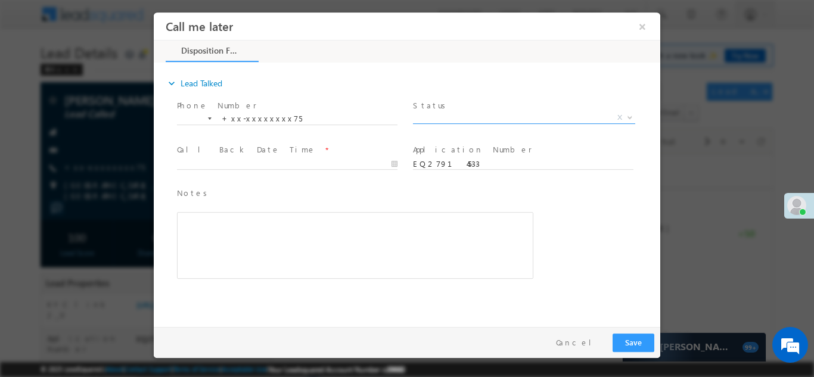
click at [478, 111] on span "X" at bounding box center [524, 117] width 222 height 12
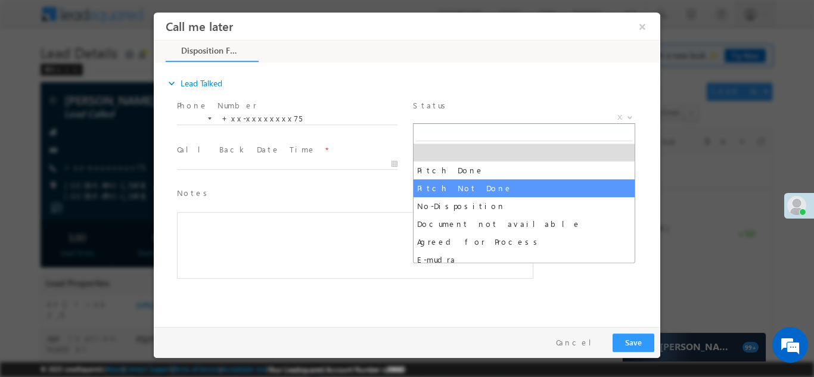
select select "Pitch Not Done"
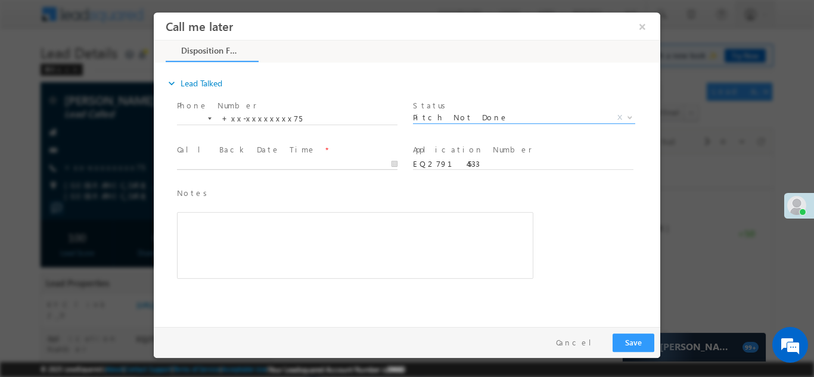
type input "08/28/25 11:11 AM"
click at [238, 159] on input "08/28/25 11:11 AM" at bounding box center [287, 164] width 220 height 12
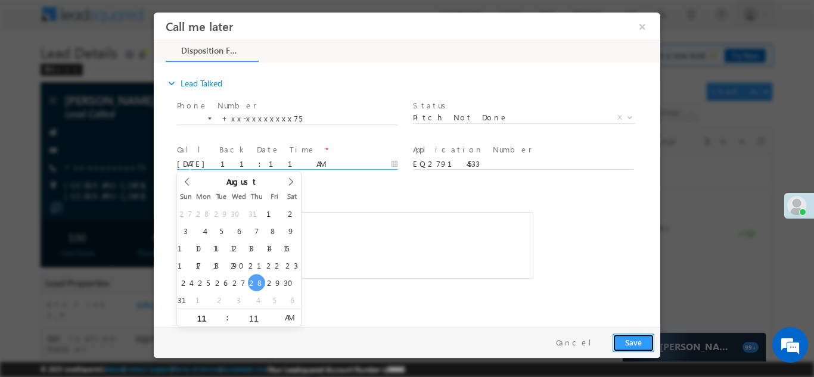
click at [624, 344] on button "Save" at bounding box center [633, 342] width 42 height 18
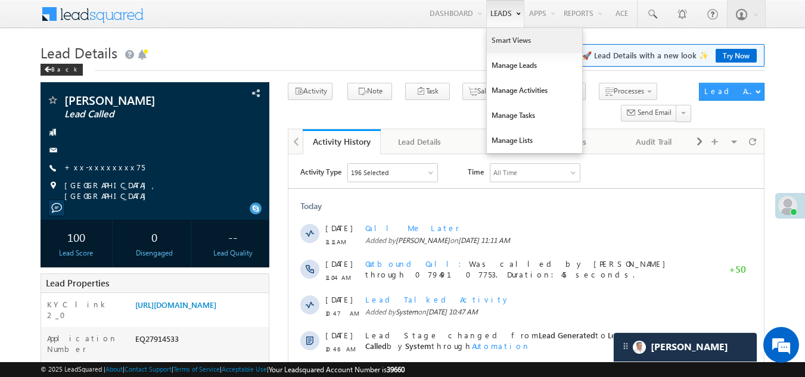
click at [510, 48] on link "Smart Views" at bounding box center [534, 40] width 95 height 25
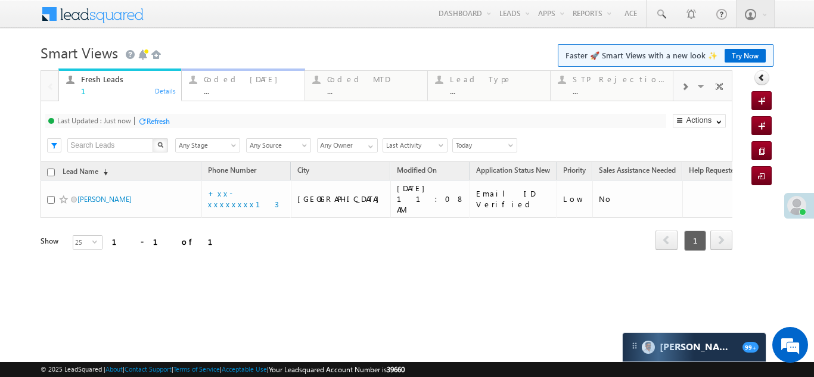
click at [226, 74] on div "Coded [DATE]" at bounding box center [250, 79] width 93 height 10
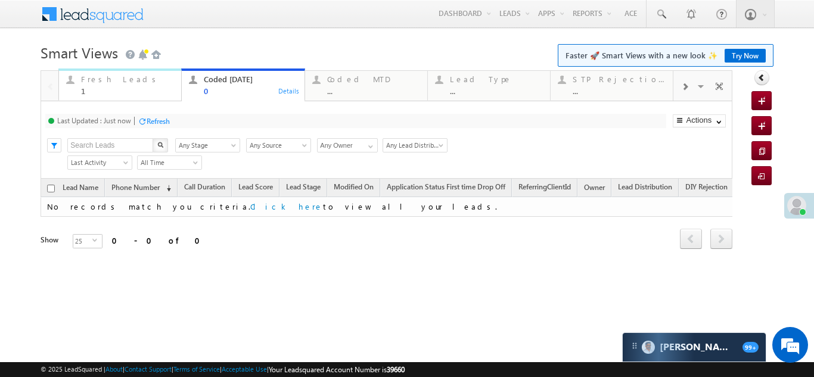
click at [94, 83] on div "Fresh Leads" at bounding box center [127, 79] width 93 height 10
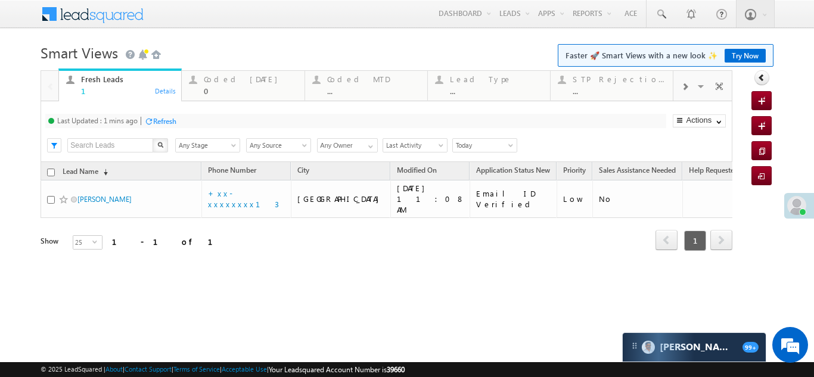
click at [176, 123] on div "Refresh" at bounding box center [164, 121] width 23 height 9
click at [236, 80] on div "Coded [DATE]" at bounding box center [250, 79] width 93 height 10
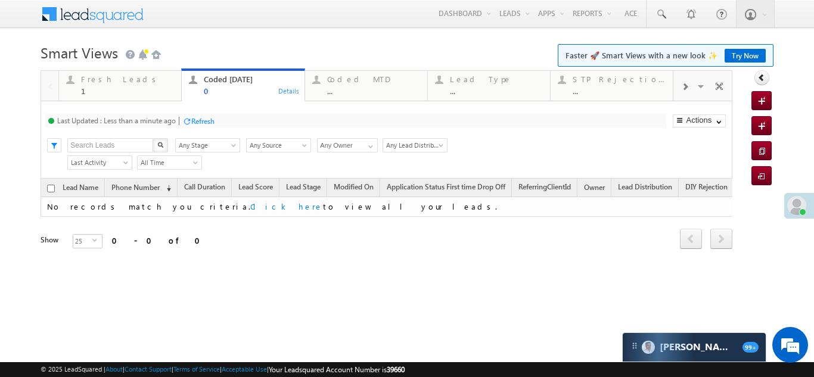
click at [206, 120] on div "Refresh" at bounding box center [202, 121] width 23 height 9
click at [99, 82] on div "Fresh Leads" at bounding box center [127, 79] width 93 height 10
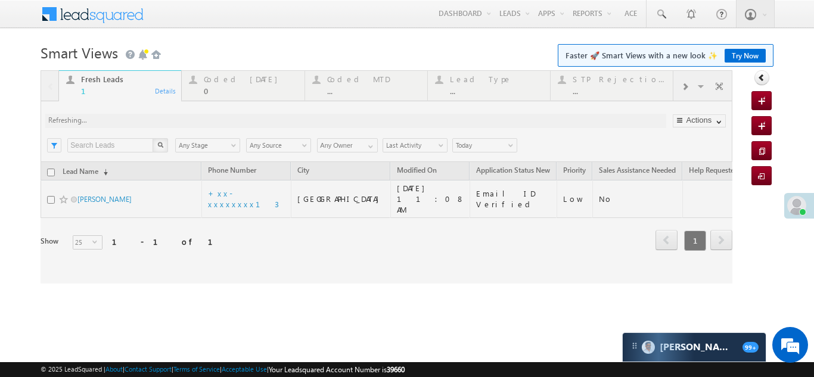
click at [164, 119] on div at bounding box center [387, 176] width 692 height 213
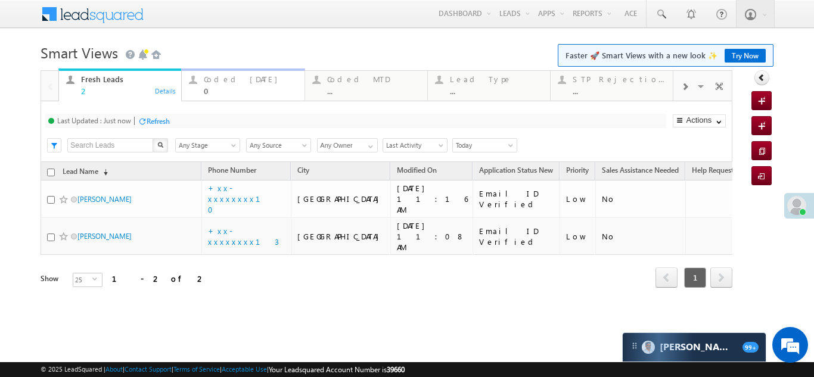
click at [231, 73] on div "Coded [DATE] 0" at bounding box center [250, 83] width 93 height 23
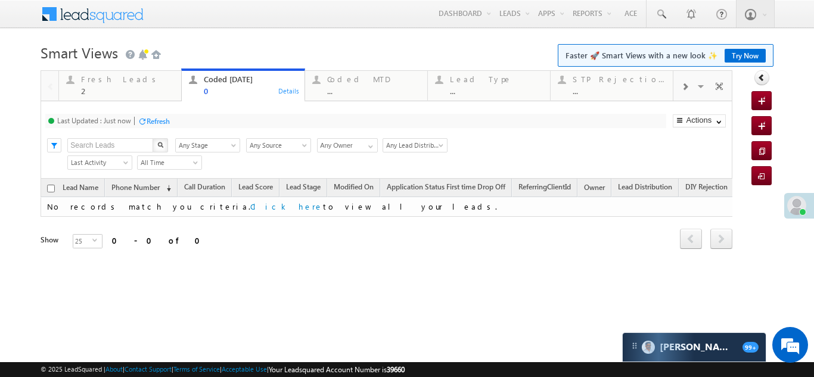
click at [157, 122] on div "Refresh" at bounding box center [158, 121] width 23 height 9
click at [112, 78] on div "Fresh Leads" at bounding box center [127, 79] width 93 height 10
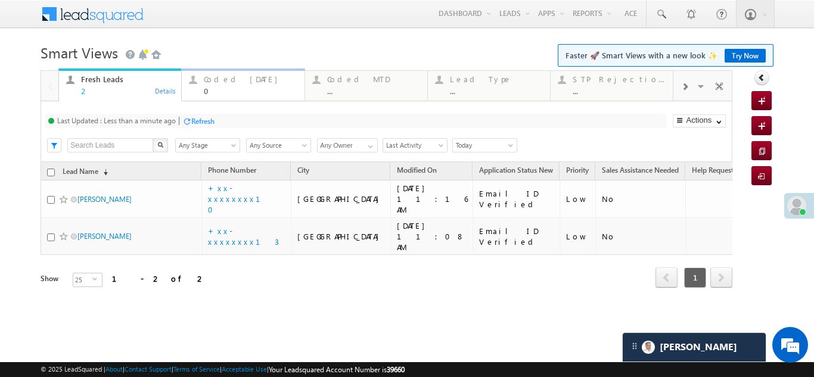
click at [220, 80] on div "Coded Today" at bounding box center [250, 79] width 93 height 10
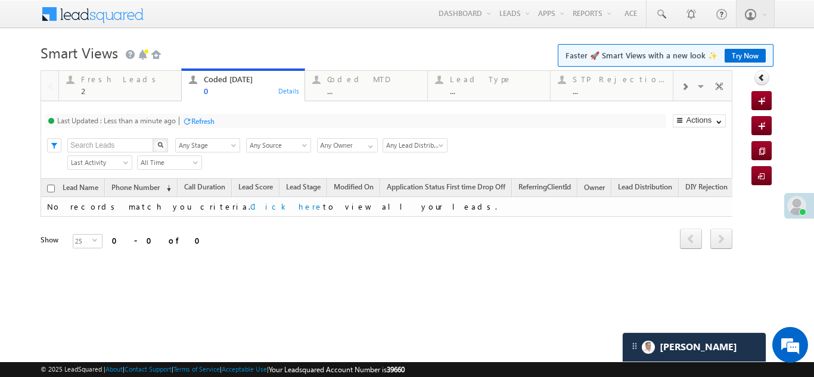
click at [210, 117] on div "Refresh" at bounding box center [202, 121] width 23 height 9
click at [121, 76] on div "Fresh Leads" at bounding box center [127, 79] width 93 height 10
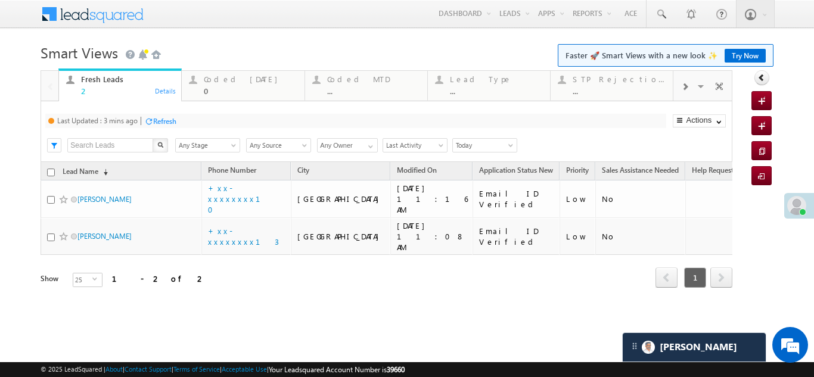
click at [166, 120] on div "Refresh" at bounding box center [164, 121] width 23 height 9
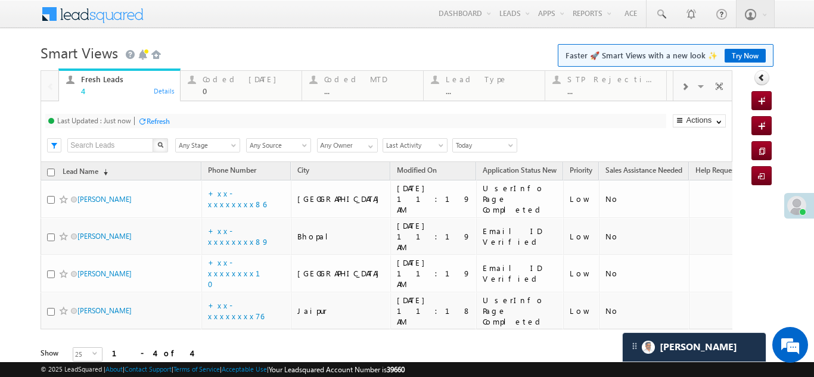
click at [159, 120] on div "Refresh" at bounding box center [158, 121] width 23 height 9
click at [158, 122] on div "Refresh" at bounding box center [158, 121] width 23 height 9
click at [228, 83] on div "Coded Today" at bounding box center [249, 79] width 92 height 10
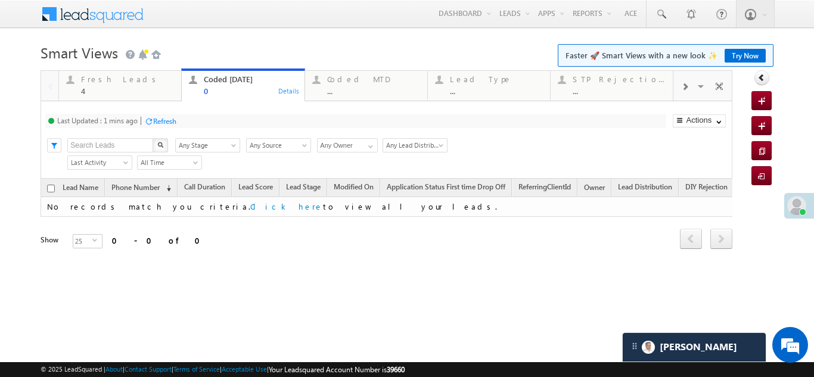
click at [173, 118] on div "Refresh" at bounding box center [164, 121] width 23 height 9
click at [94, 79] on div "Fresh Leads" at bounding box center [127, 79] width 93 height 10
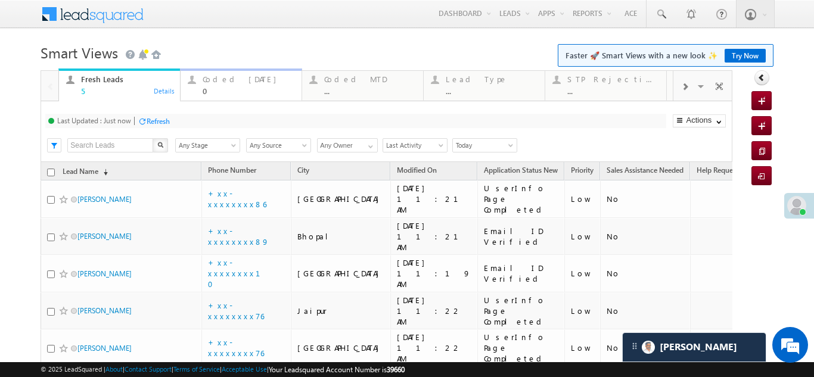
click at [221, 81] on div "Coded Today" at bounding box center [249, 79] width 92 height 10
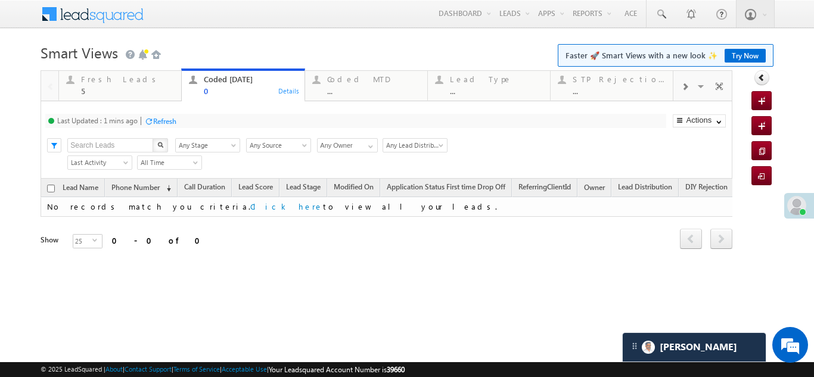
click at [170, 120] on div "Refresh" at bounding box center [164, 121] width 23 height 9
click at [104, 74] on div "Fresh Leads" at bounding box center [127, 79] width 93 height 10
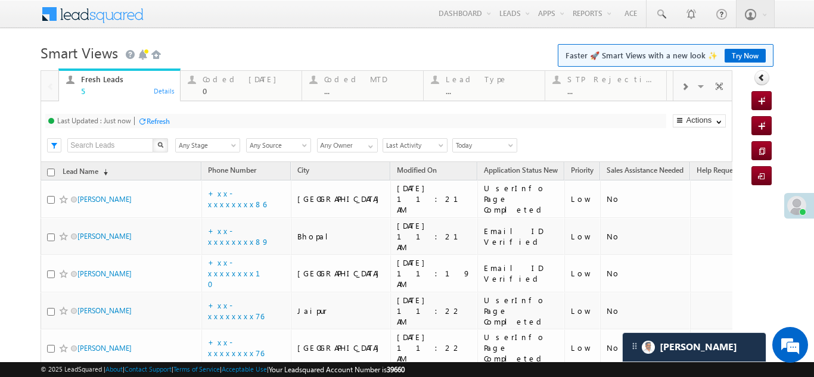
click at [155, 118] on div "Refresh" at bounding box center [158, 121] width 23 height 9
click at [208, 121] on div "Refresh" at bounding box center [202, 121] width 23 height 9
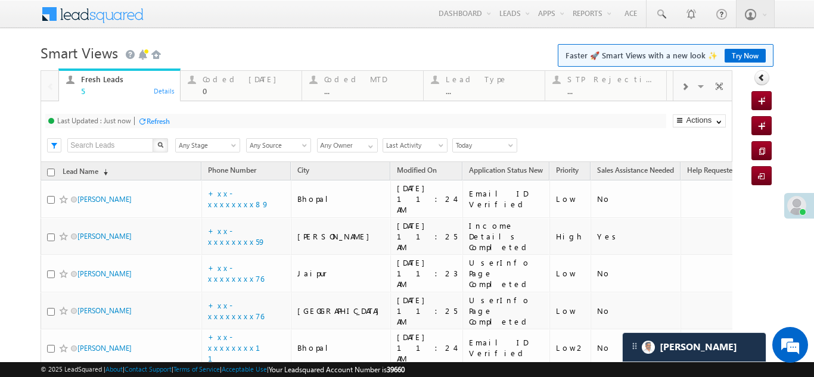
click at [163, 123] on div "Refresh" at bounding box center [158, 121] width 23 height 9
click at [156, 117] on div "Refresh" at bounding box center [158, 121] width 23 height 9
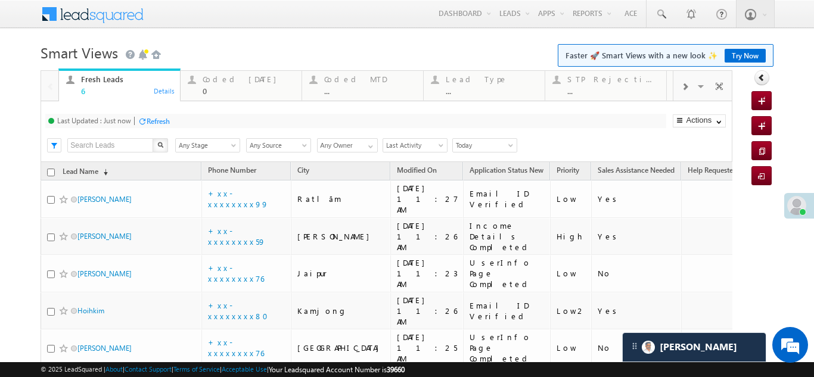
click at [158, 121] on div "Refresh" at bounding box center [158, 121] width 23 height 9
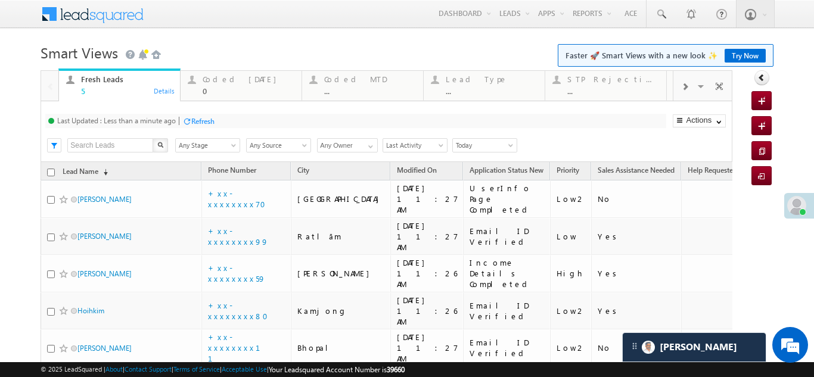
click at [205, 119] on div "Refresh" at bounding box center [202, 121] width 23 height 9
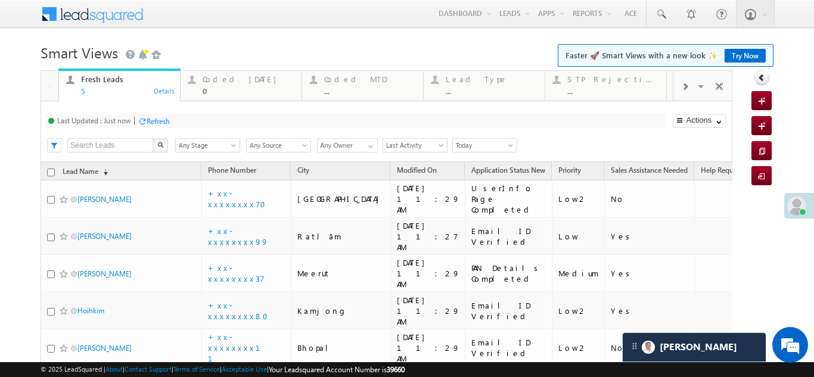
click at [162, 117] on div "Refresh" at bounding box center [158, 121] width 23 height 9
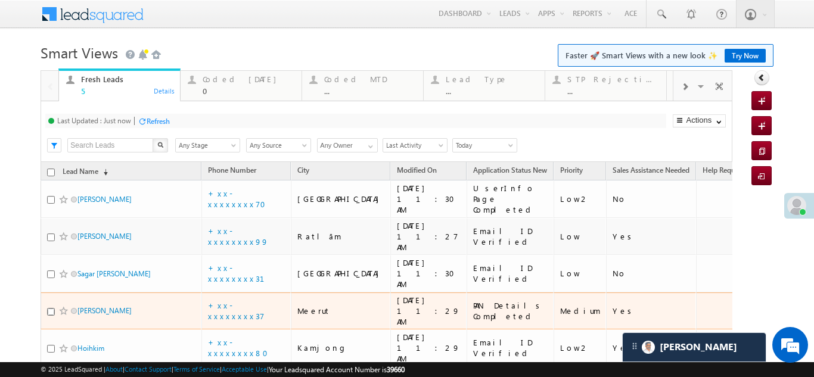
click at [49, 308] on input "checkbox" at bounding box center [51, 312] width 8 height 8
checkbox input "true"
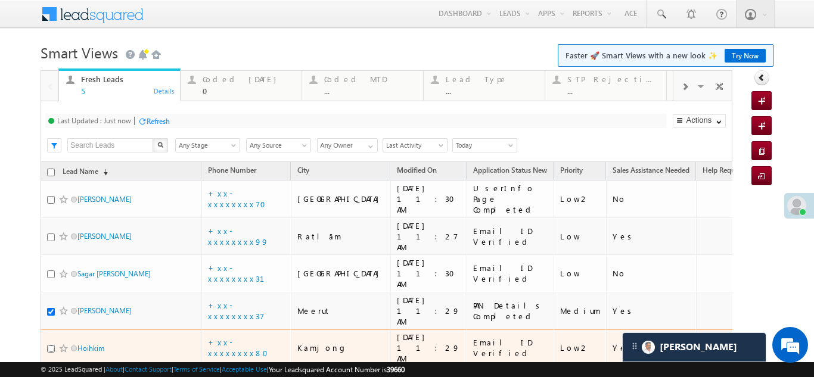
click at [49, 345] on input "checkbox" at bounding box center [51, 349] width 8 height 8
checkbox input "true"
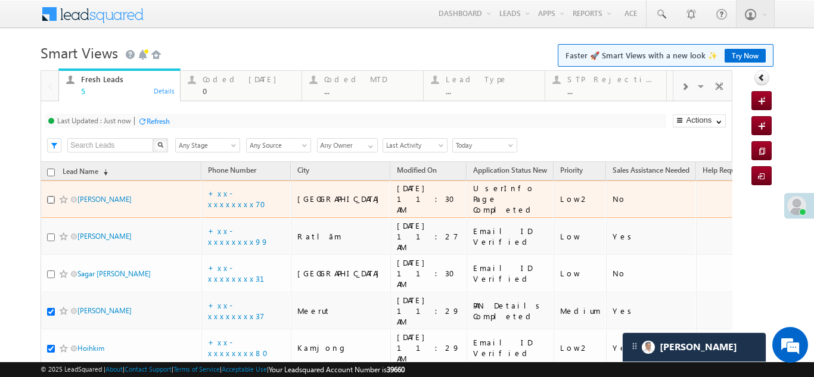
click at [51, 196] on input "checkbox" at bounding box center [51, 200] width 8 height 8
checkbox input "true"
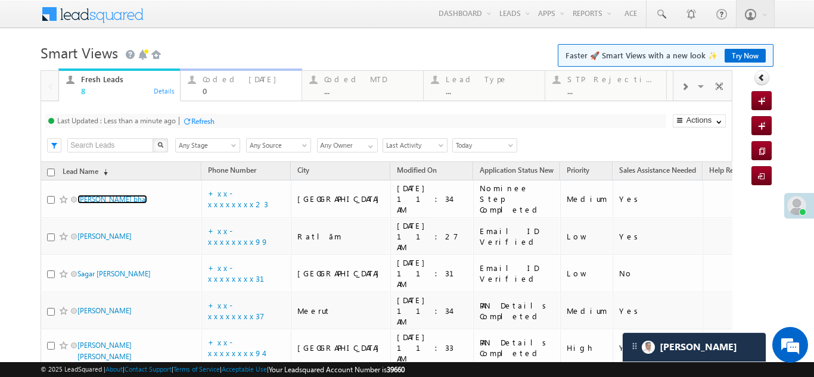
click at [220, 80] on div "Coded Today" at bounding box center [249, 79] width 92 height 10
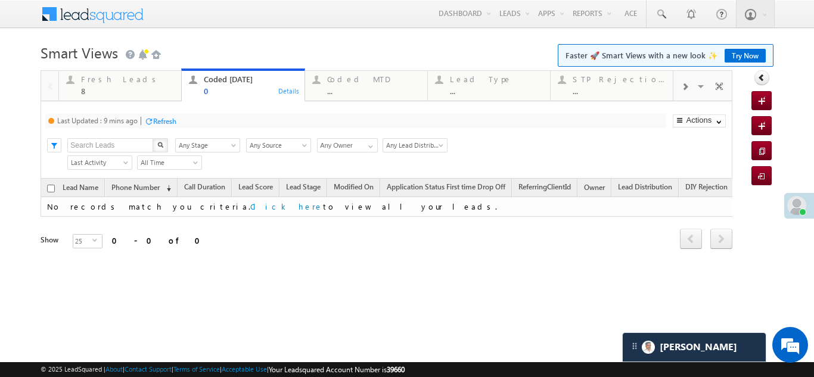
click at [171, 119] on div "Refresh" at bounding box center [164, 121] width 23 height 9
click at [158, 118] on div "Refresh" at bounding box center [158, 121] width 23 height 9
click at [117, 73] on div "Fresh Leads 8" at bounding box center [127, 83] width 93 height 23
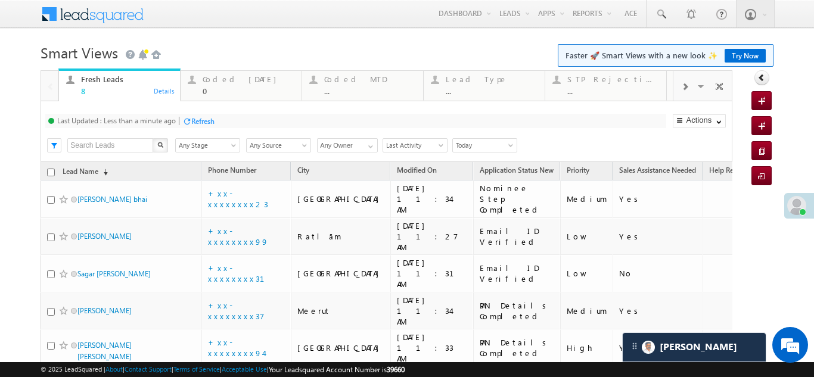
click at [204, 119] on div "Refresh" at bounding box center [202, 121] width 23 height 9
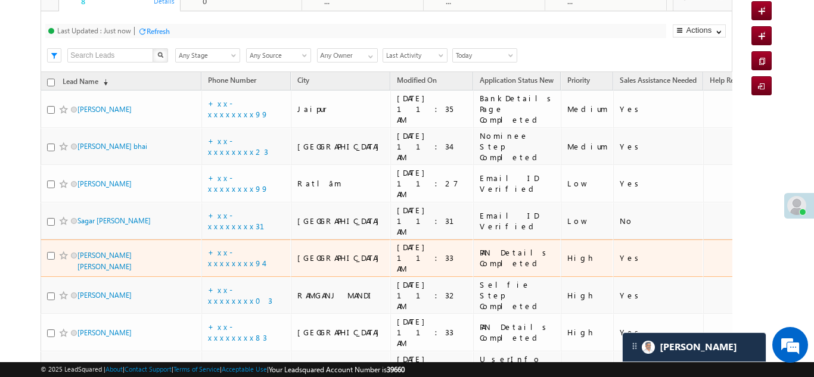
scroll to position [11, 0]
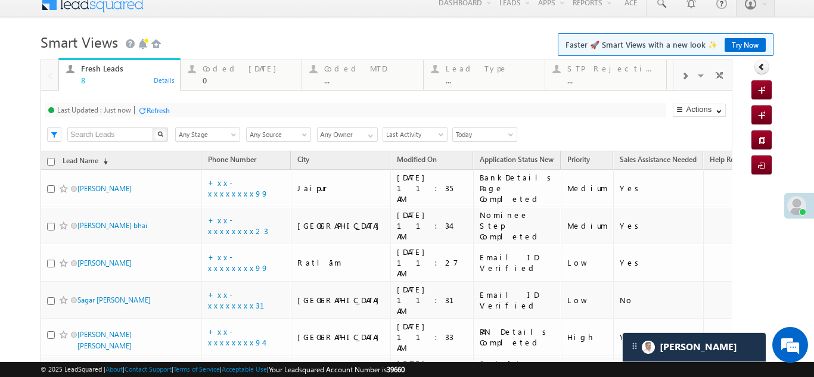
click at [155, 112] on div "Refresh" at bounding box center [158, 110] width 23 height 9
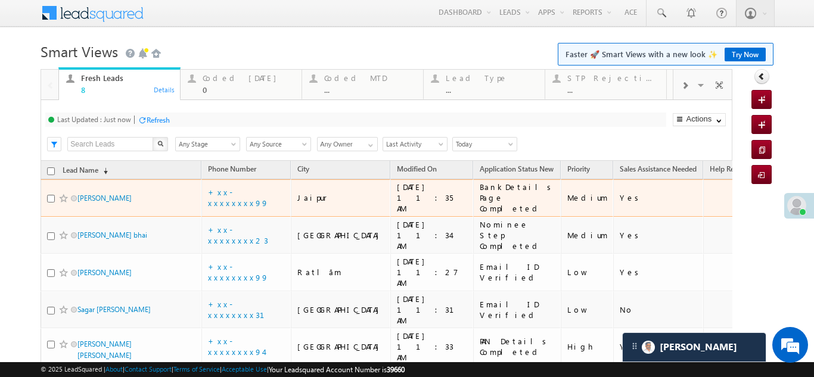
scroll to position [0, 0]
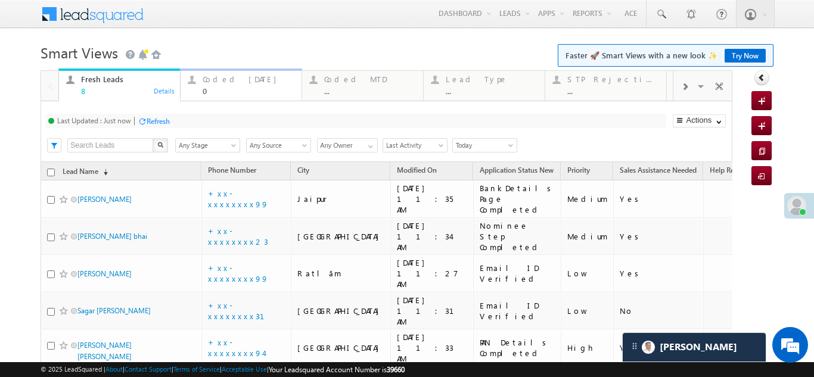
click at [217, 86] on div "0" at bounding box center [249, 90] width 92 height 9
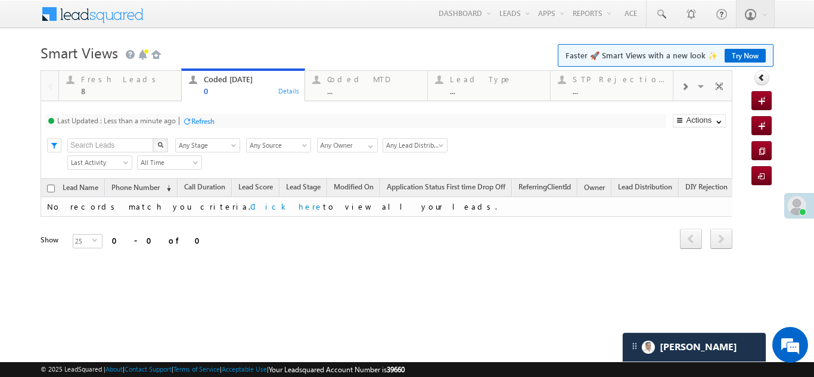
click at [204, 121] on div "Refresh" at bounding box center [202, 121] width 23 height 9
click at [207, 121] on div "Refresh" at bounding box center [202, 121] width 23 height 9
click at [101, 87] on div "8" at bounding box center [127, 90] width 93 height 9
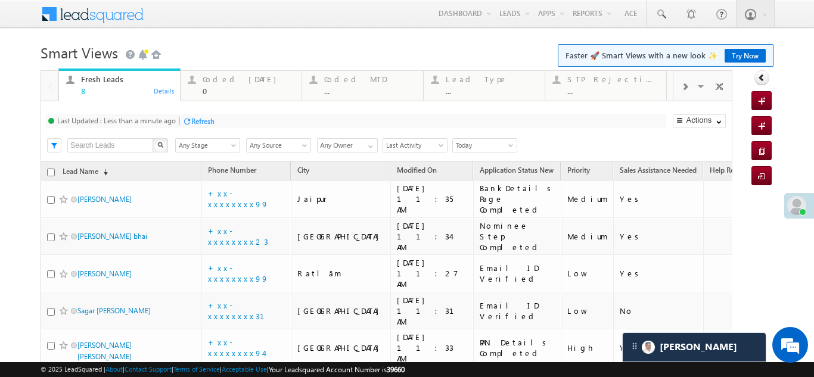
click at [201, 117] on div "Refresh" at bounding box center [202, 121] width 23 height 9
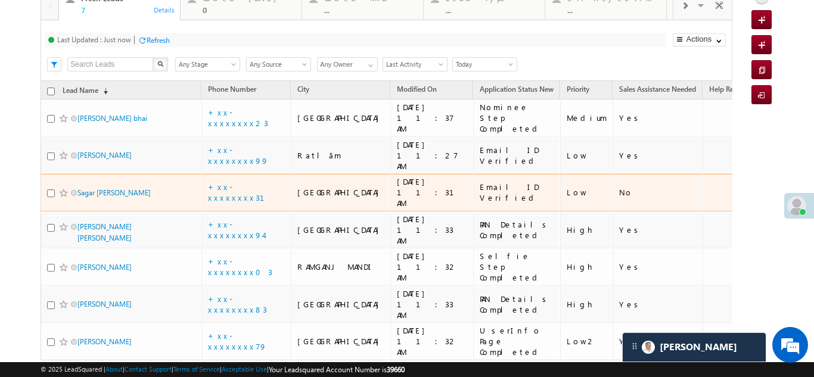
scroll to position [102, 0]
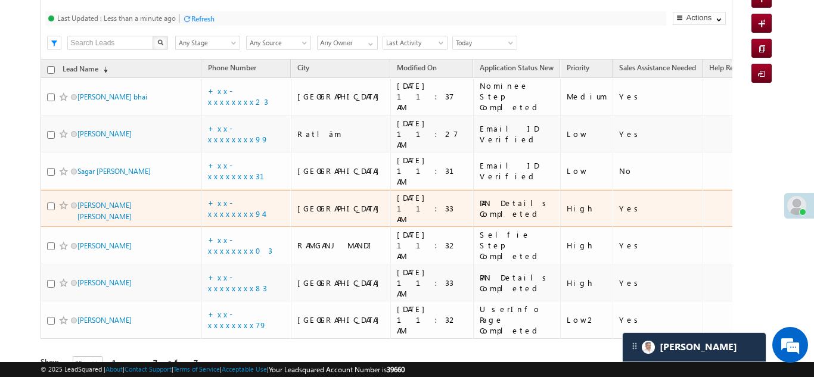
drag, startPoint x: 102, startPoint y: 176, endPoint x: 323, endPoint y: 306, distance: 256.6
click at [324, 339] on div "Refresh first prev 1 next last 1 - 7 of 7" at bounding box center [387, 356] width 692 height 35
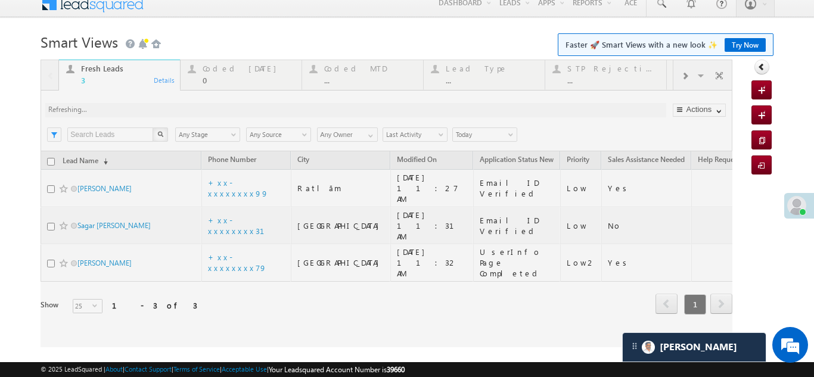
scroll to position [0, 0]
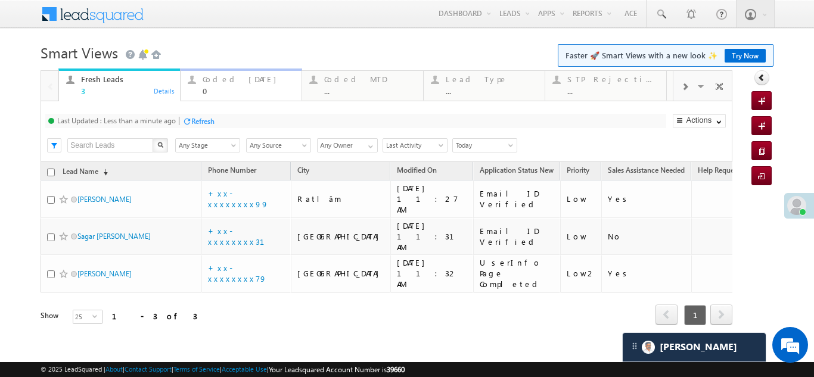
click at [227, 79] on div "Coded Today" at bounding box center [249, 79] width 92 height 10
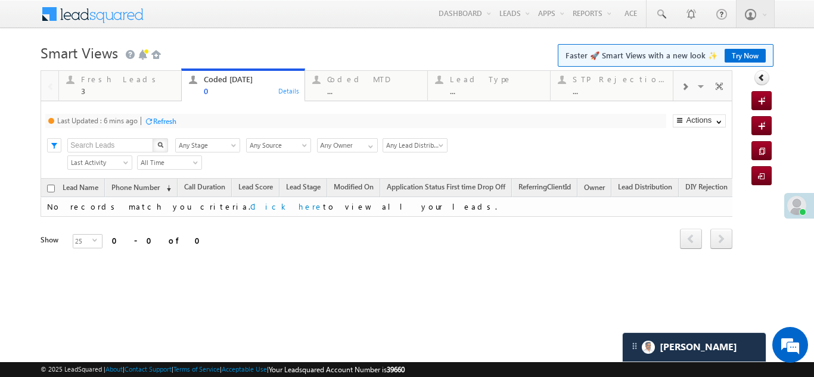
click at [172, 117] on div "Refresh" at bounding box center [164, 121] width 23 height 9
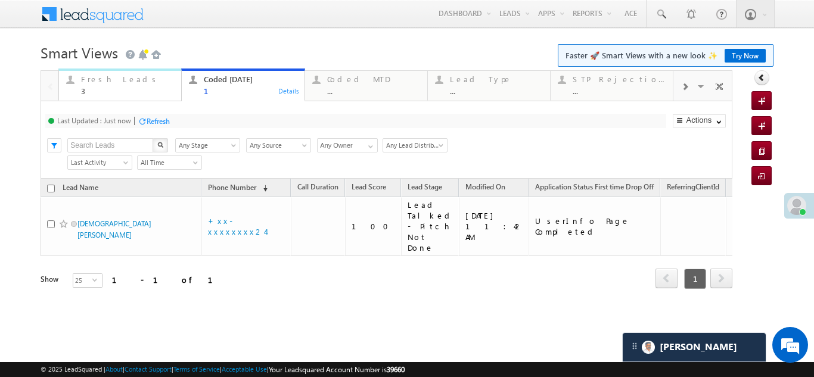
click at [99, 78] on div "Fresh Leads" at bounding box center [127, 79] width 93 height 10
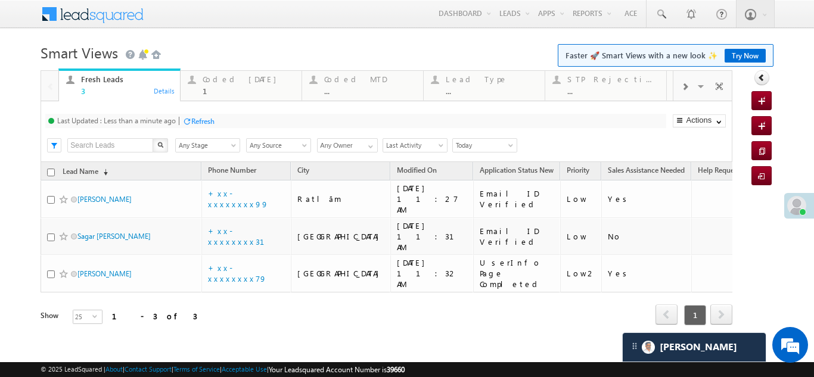
click at [208, 121] on div "Refresh" at bounding box center [202, 121] width 23 height 9
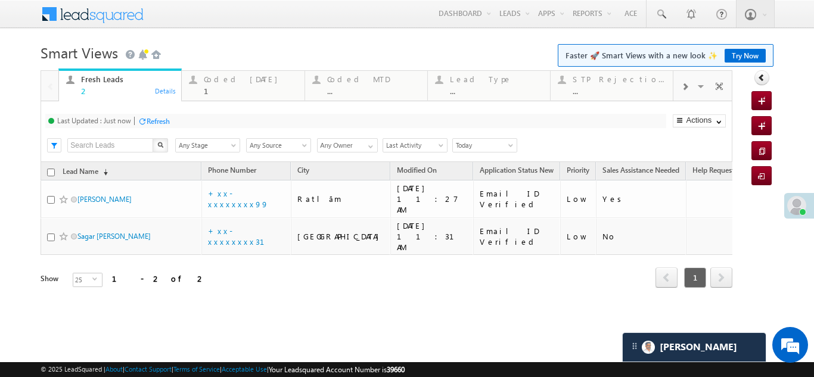
click at [154, 121] on div "Refresh" at bounding box center [158, 121] width 23 height 9
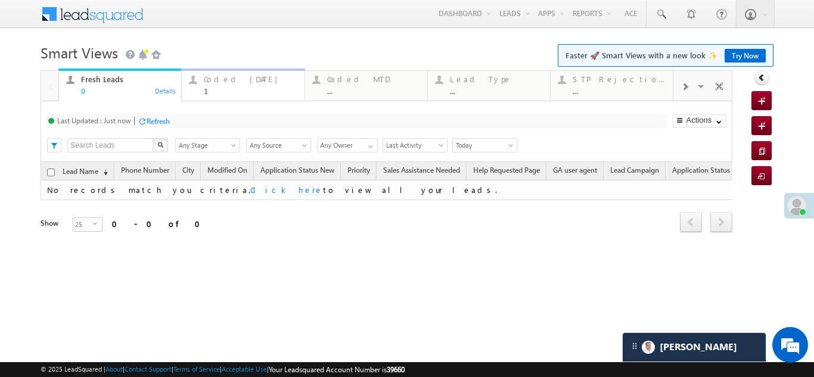
click at [235, 82] on div "Coded Today" at bounding box center [250, 79] width 93 height 10
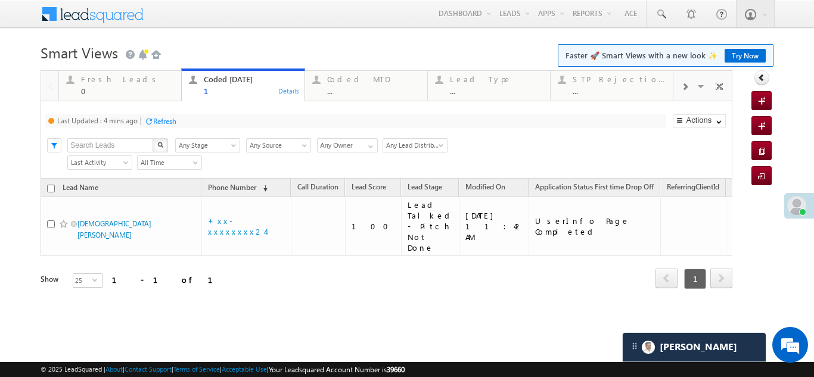
click at [165, 119] on div "Refresh" at bounding box center [164, 121] width 23 height 9
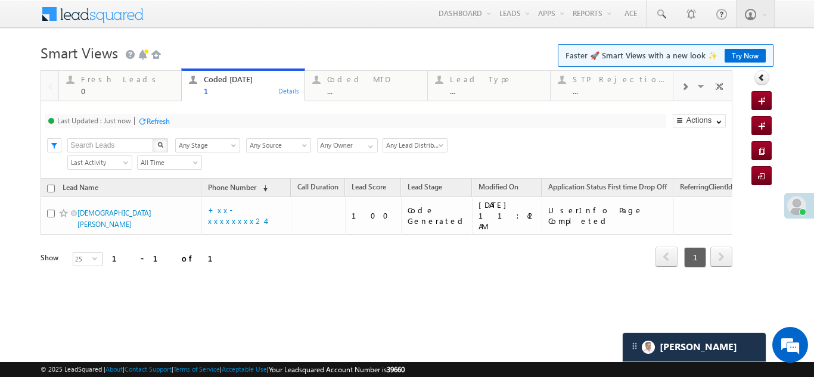
click at [164, 118] on div "Refresh" at bounding box center [158, 121] width 23 height 9
click at [162, 120] on div "Refresh" at bounding box center [158, 121] width 23 height 9
click at [203, 117] on div "Refresh" at bounding box center [202, 121] width 23 height 9
click at [158, 120] on div "Refresh" at bounding box center [158, 121] width 23 height 9
click at [205, 120] on div "Refresh" at bounding box center [202, 121] width 23 height 9
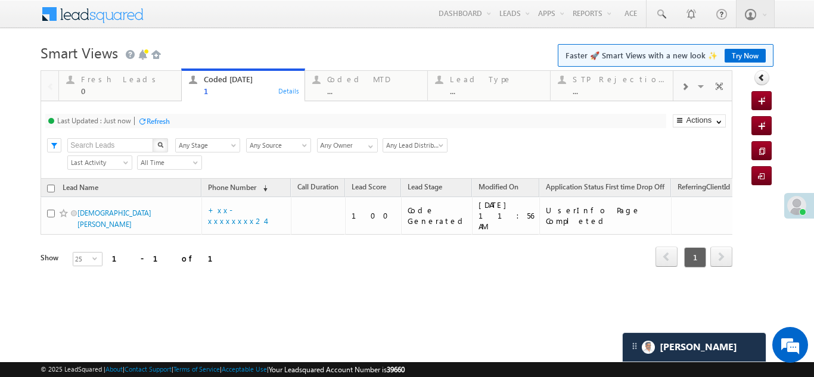
click at [156, 119] on div "Refresh" at bounding box center [158, 121] width 23 height 9
click at [160, 119] on div "Refresh" at bounding box center [158, 121] width 23 height 9
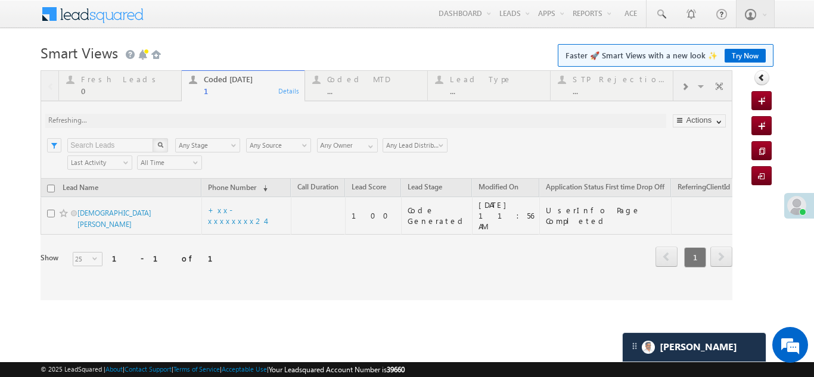
click at [115, 82] on div at bounding box center [387, 185] width 692 height 230
click at [111, 82] on div at bounding box center [387, 185] width 692 height 230
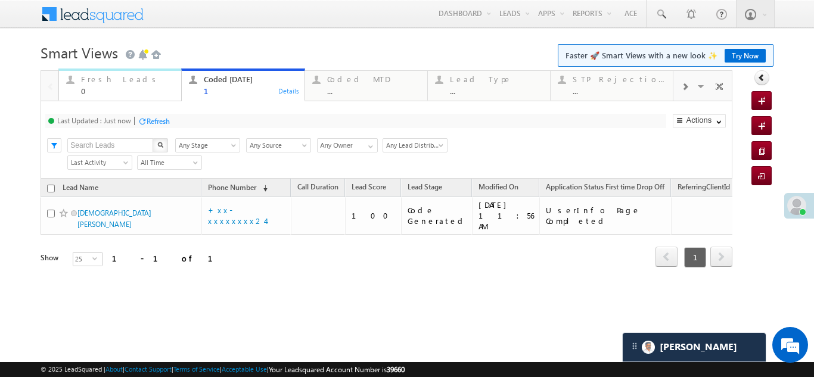
click at [110, 81] on div "Fresh Leads" at bounding box center [127, 79] width 93 height 10
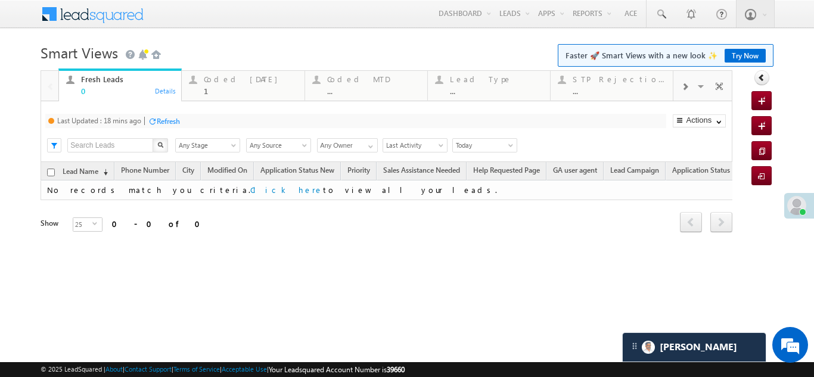
click at [178, 117] on div "Refresh" at bounding box center [168, 121] width 23 height 9
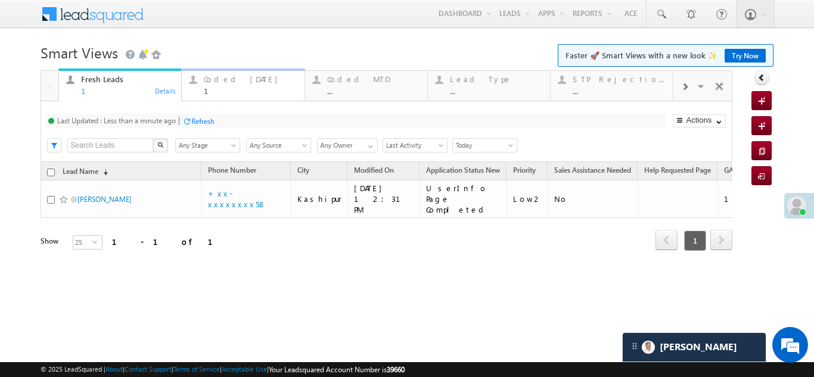
click at [219, 84] on div "Coded Today 1" at bounding box center [250, 83] width 93 height 23
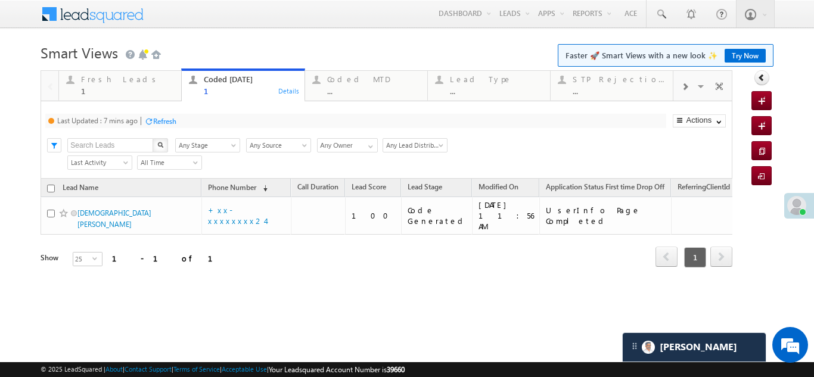
click at [169, 120] on div "Refresh" at bounding box center [164, 121] width 23 height 9
click at [102, 80] on div "Fresh Leads" at bounding box center [127, 79] width 93 height 10
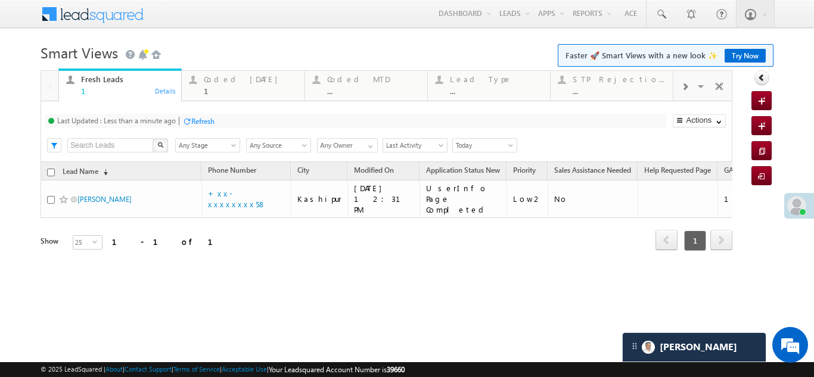
click at [202, 122] on div "Refresh" at bounding box center [202, 121] width 23 height 9
click at [236, 81] on div "Coded Today" at bounding box center [250, 79] width 93 height 10
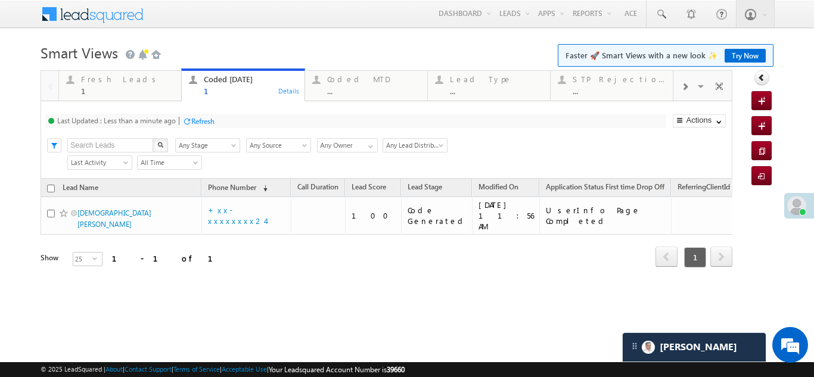
click at [204, 117] on div "Refresh" at bounding box center [202, 121] width 23 height 9
click at [160, 123] on div "Refresh" at bounding box center [158, 121] width 23 height 9
click at [104, 79] on div "Fresh Leads" at bounding box center [127, 79] width 93 height 10
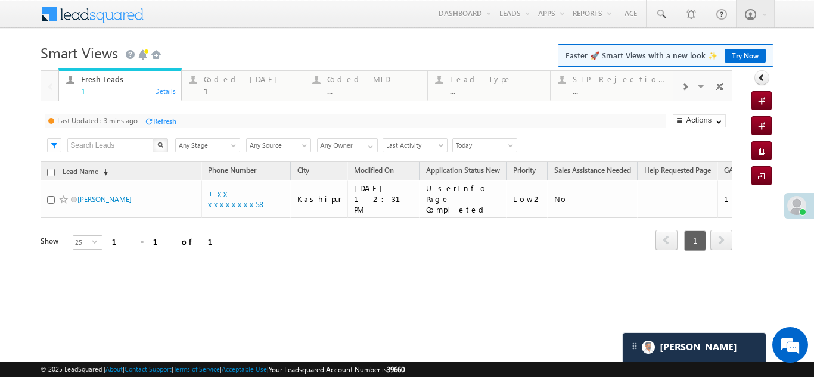
click at [175, 122] on div "Refresh" at bounding box center [164, 121] width 23 height 9
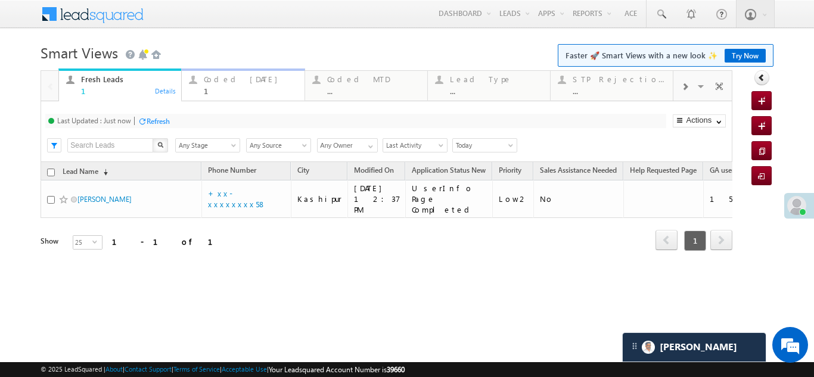
click at [220, 82] on div "Coded Today" at bounding box center [250, 79] width 93 height 10
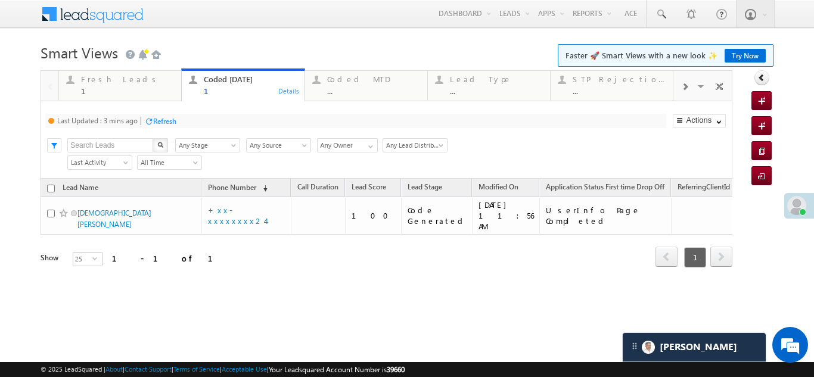
click at [165, 122] on div "Refresh" at bounding box center [164, 121] width 23 height 9
click at [99, 82] on div "Fresh Leads" at bounding box center [127, 79] width 93 height 10
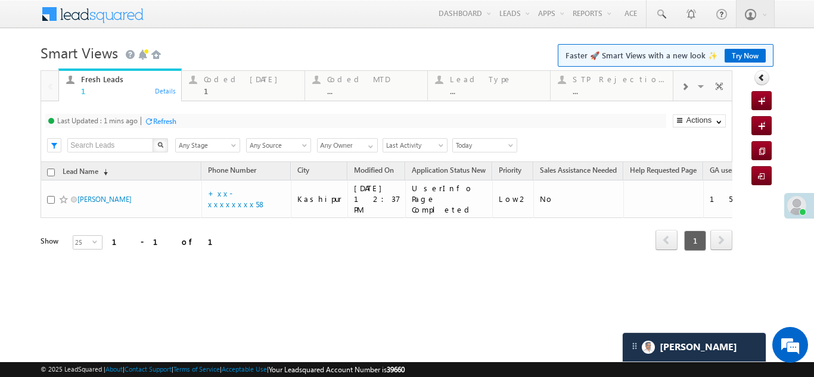
click at [173, 123] on div "Refresh" at bounding box center [164, 121] width 23 height 9
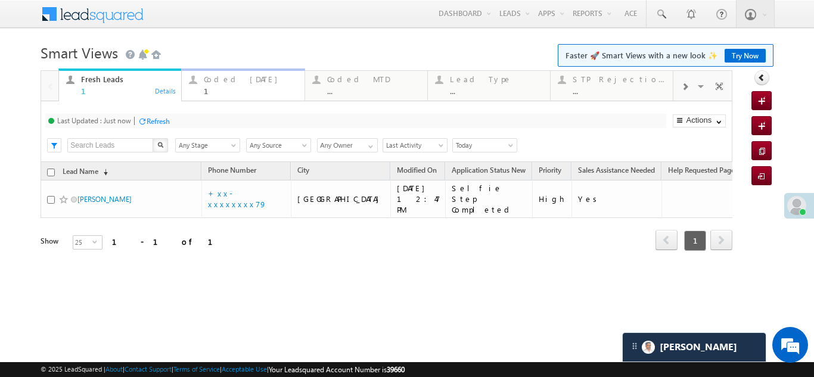
click at [219, 78] on div "Coded Today" at bounding box center [250, 79] width 93 height 10
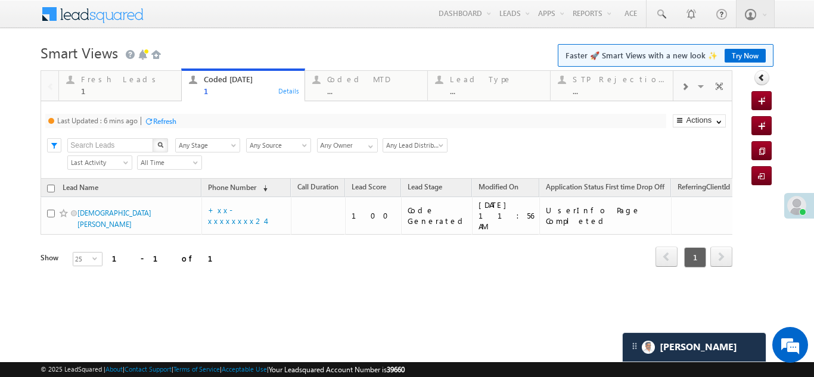
click at [167, 121] on div "Refresh" at bounding box center [164, 121] width 23 height 9
click at [153, 120] on div "Refresh" at bounding box center [158, 121] width 23 height 9
click at [103, 82] on div "Fresh Leads" at bounding box center [127, 79] width 93 height 10
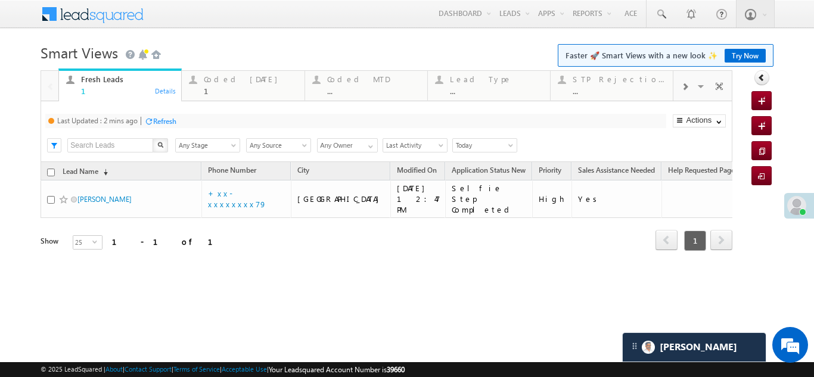
click at [170, 124] on div "Refresh" at bounding box center [164, 121] width 23 height 9
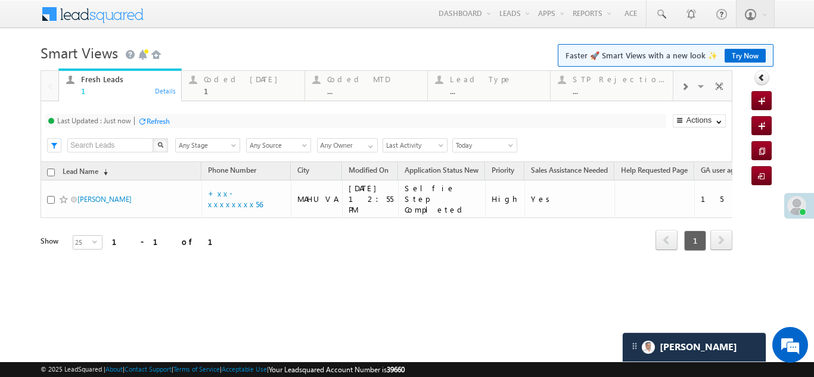
click at [164, 120] on div "Refresh" at bounding box center [158, 121] width 23 height 9
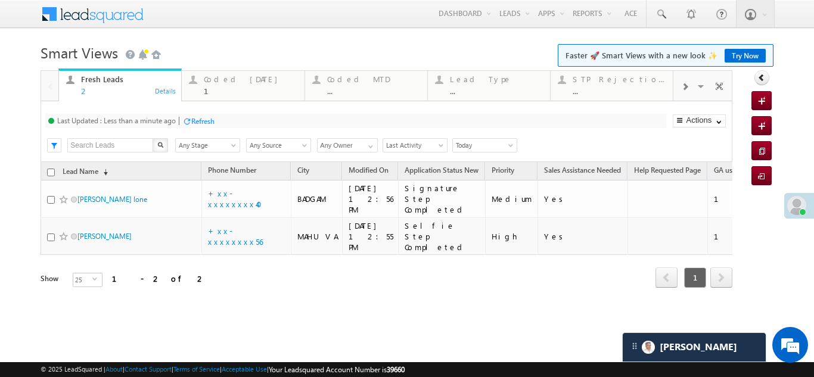
click at [203, 121] on div "Refresh" at bounding box center [202, 121] width 23 height 9
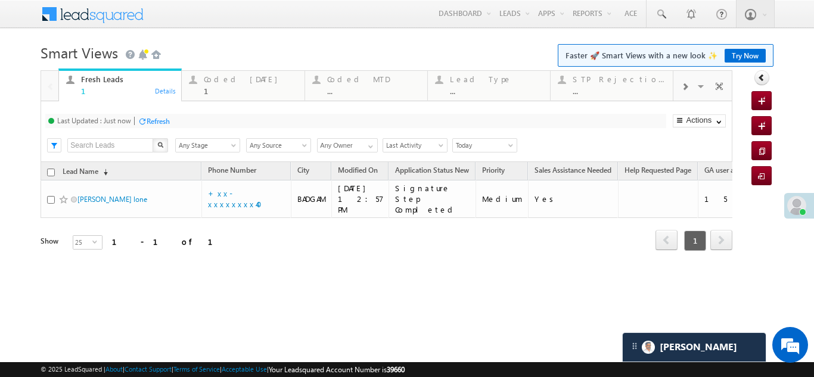
click at [161, 117] on div "Refresh" at bounding box center [158, 121] width 23 height 9
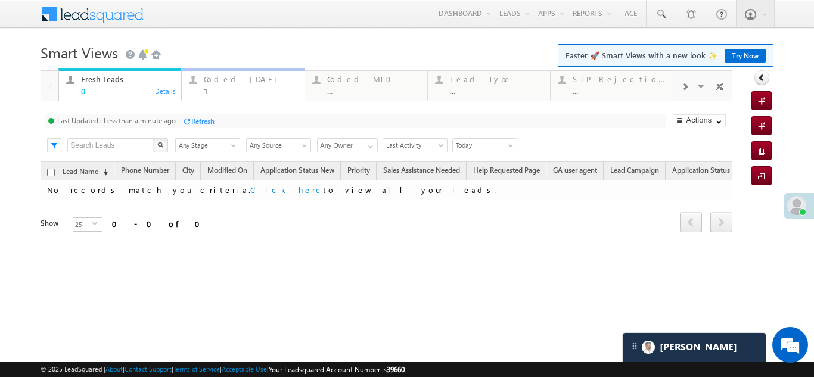
click at [228, 77] on div "Coded Today" at bounding box center [250, 79] width 93 height 10
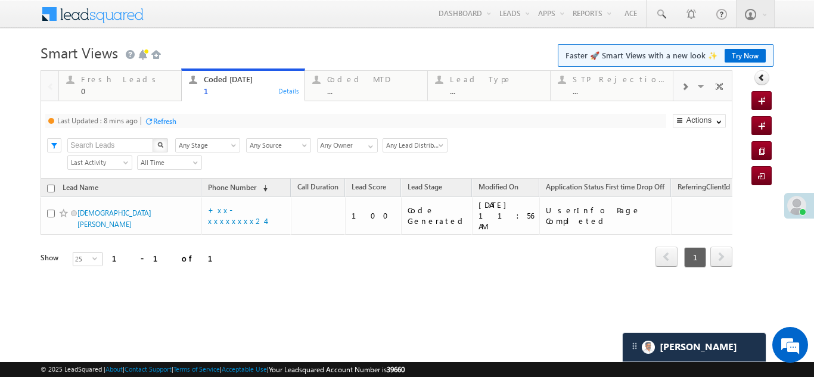
click at [173, 119] on div "Refresh" at bounding box center [164, 121] width 23 height 9
click at [169, 117] on div "Refresh" at bounding box center [158, 121] width 23 height 9
click at [99, 82] on div "Fresh Leads" at bounding box center [127, 79] width 93 height 10
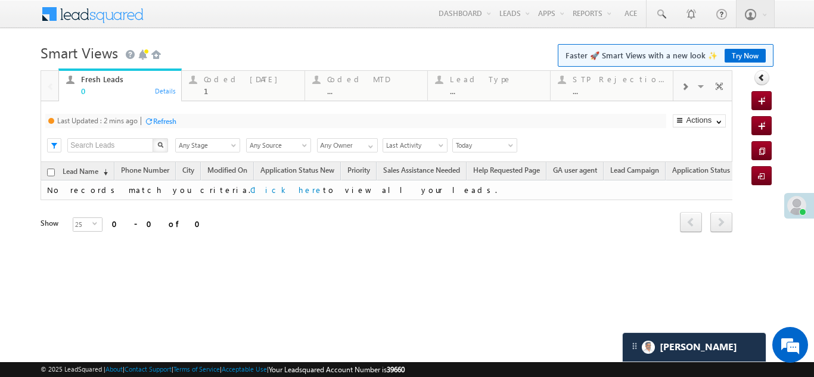
click at [173, 121] on div "Refresh" at bounding box center [164, 121] width 23 height 9
click at [217, 79] on div "Coded Today" at bounding box center [250, 79] width 93 height 10
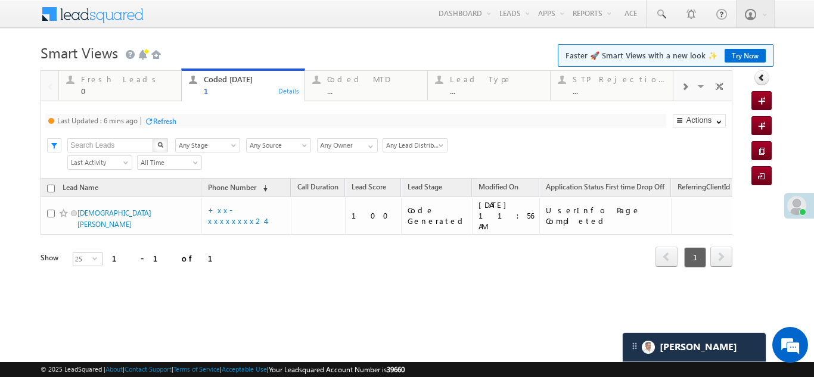
click at [169, 120] on div "Refresh" at bounding box center [164, 121] width 23 height 9
click at [158, 117] on div "Refresh" at bounding box center [158, 121] width 23 height 9
click at [163, 119] on div "Refresh" at bounding box center [158, 121] width 23 height 9
click at [108, 80] on div "Fresh Leads" at bounding box center [127, 79] width 93 height 10
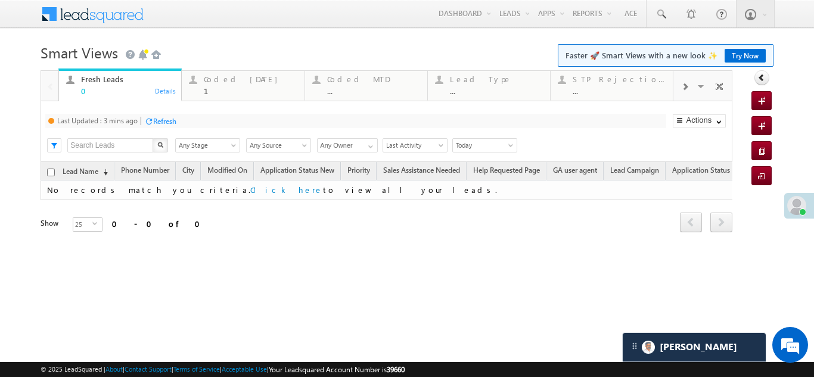
click at [171, 117] on div "Refresh" at bounding box center [164, 121] width 23 height 9
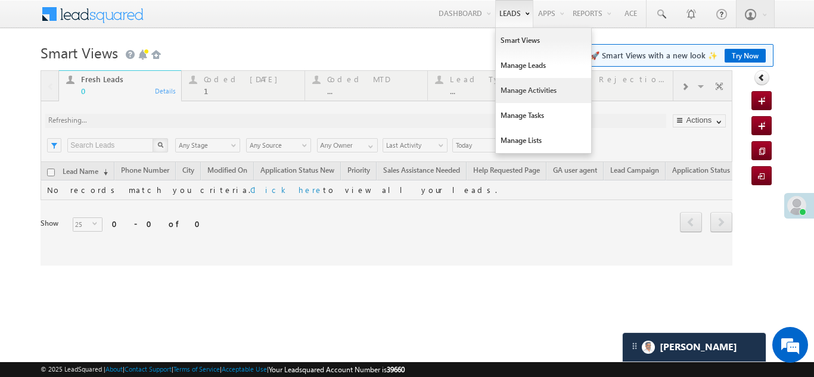
click at [528, 87] on link "Manage Activities" at bounding box center [543, 90] width 95 height 25
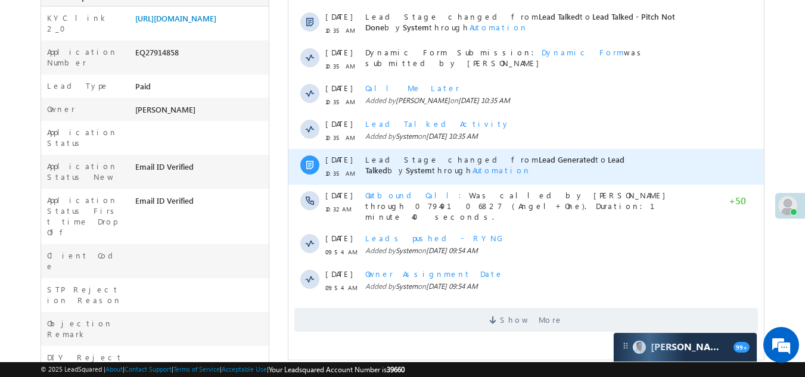
scroll to position [417, 0]
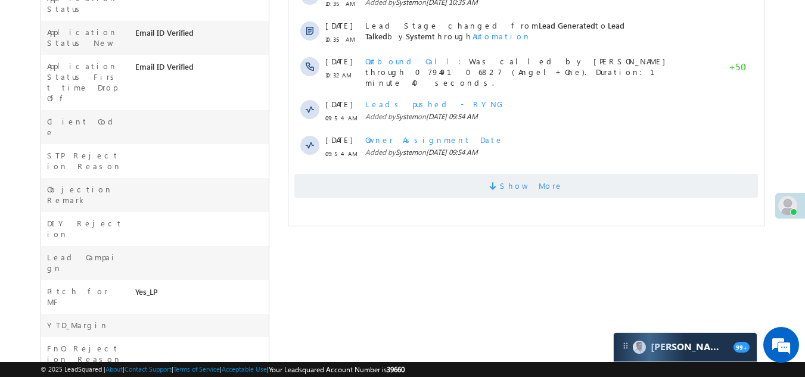
click at [370, 186] on span "Show More" at bounding box center [525, 186] width 463 height 24
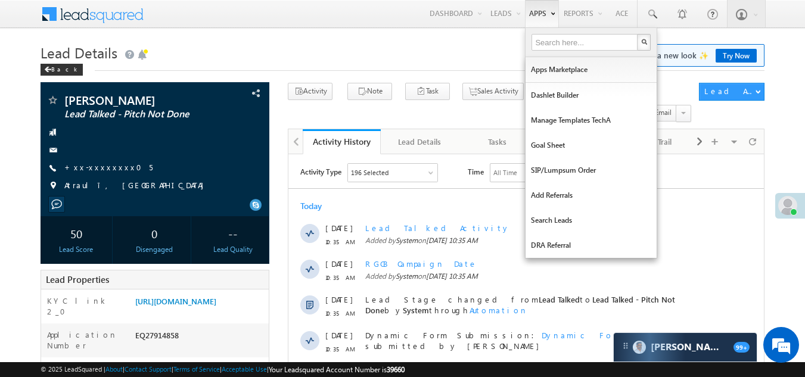
scroll to position [0, 0]
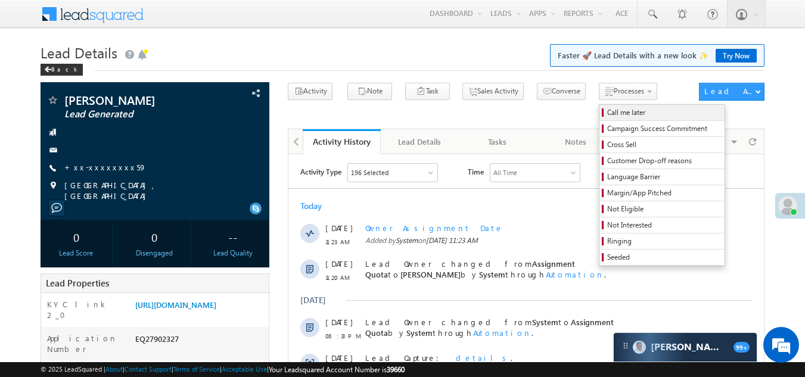
click at [599, 117] on link "Call me later" at bounding box center [661, 112] width 125 height 15
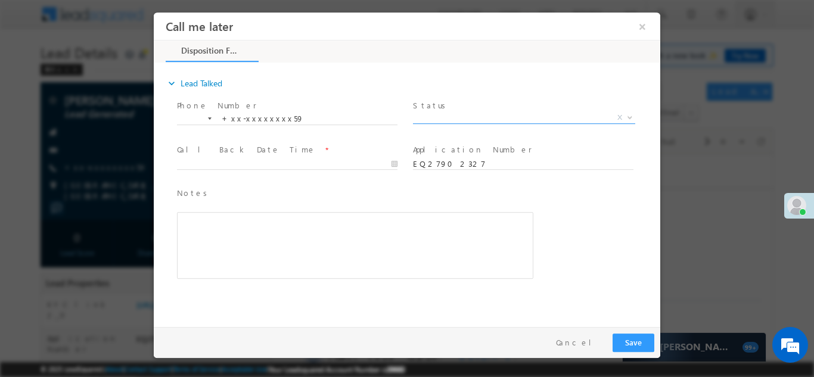
click at [477, 111] on span "X" at bounding box center [524, 117] width 222 height 12
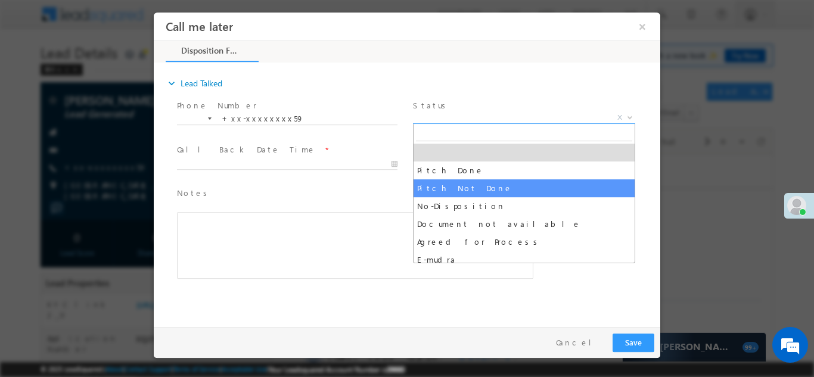
select select "Pitch Not Done"
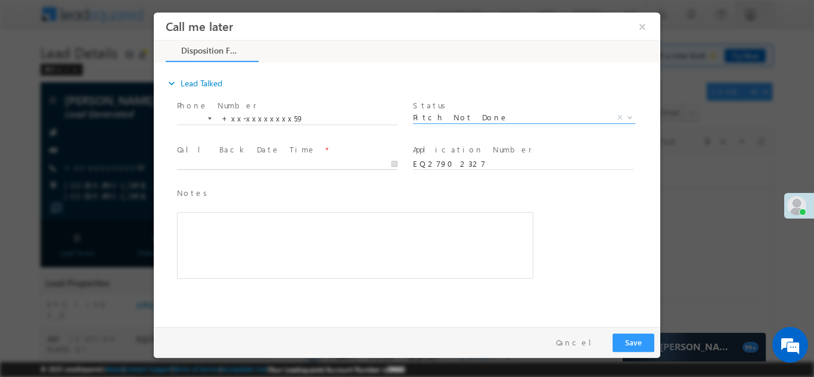
type input "[DATE] 11:25 AM"
click at [248, 162] on input "[DATE] 11:25 AM" at bounding box center [287, 164] width 220 height 12
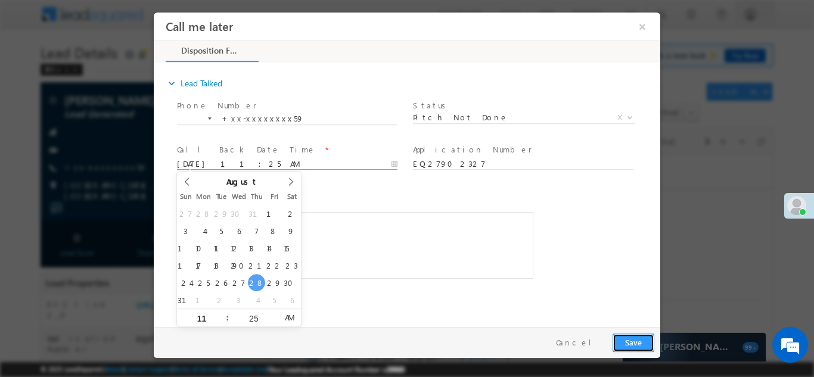
click at [637, 339] on button "Save" at bounding box center [633, 342] width 42 height 18
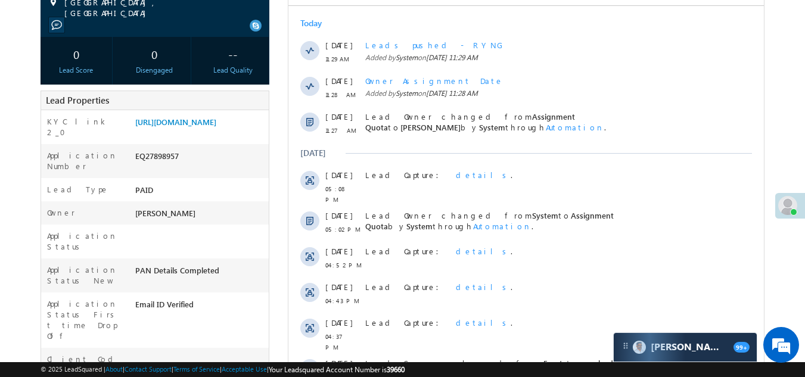
scroll to position [357, 0]
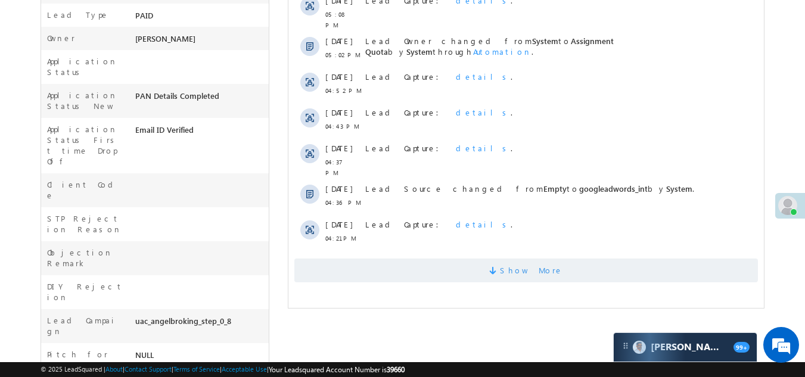
click at [347, 263] on span "Show More" at bounding box center [525, 271] width 463 height 24
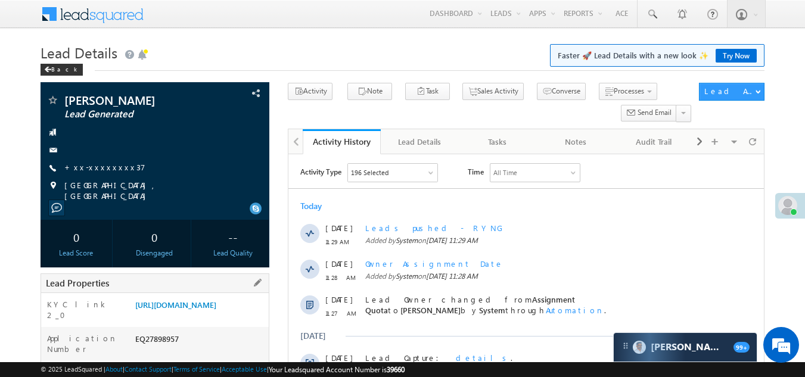
scroll to position [0, 0]
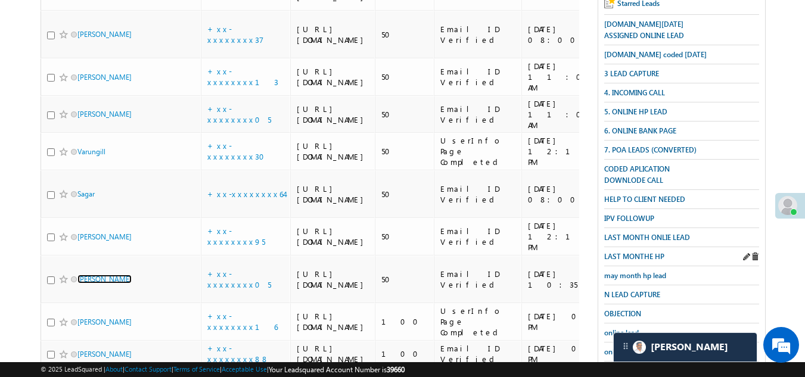
scroll to position [179, 0]
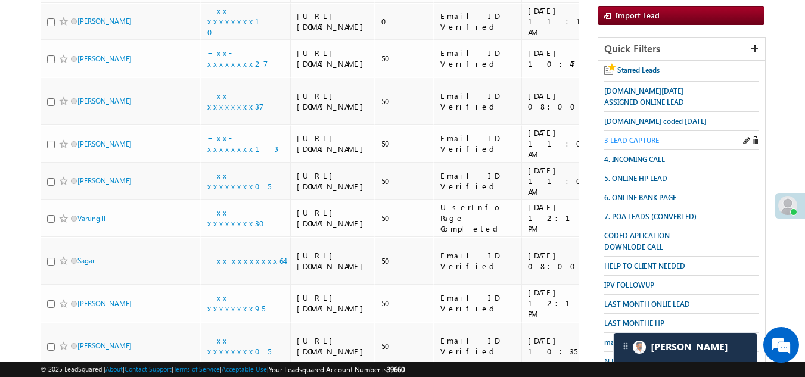
click at [634, 136] on span "3 LEAD CAPTURE" at bounding box center [631, 140] width 55 height 9
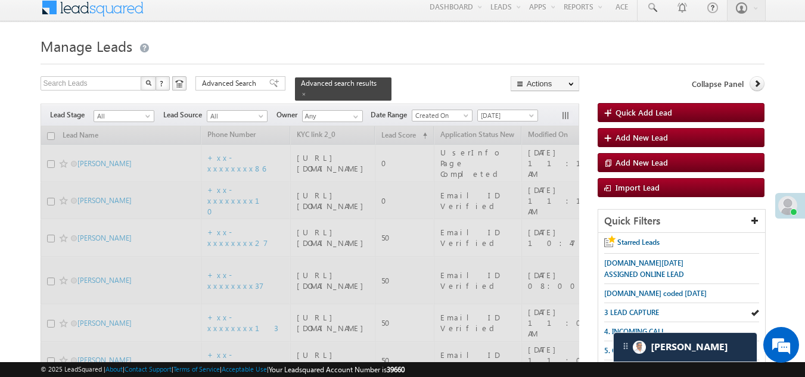
scroll to position [0, 0]
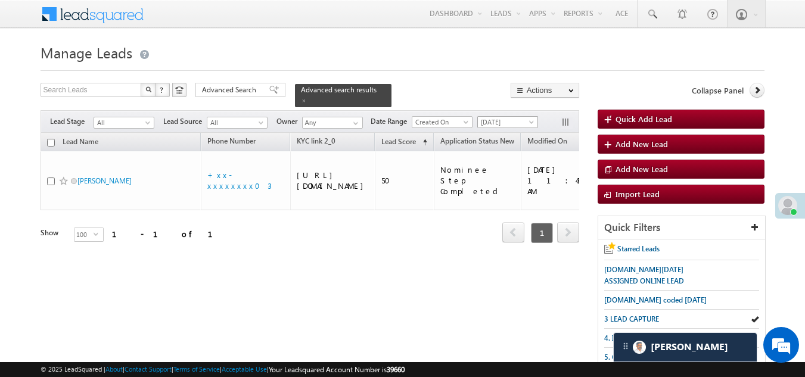
click at [494, 117] on span "[DATE]" at bounding box center [506, 122] width 57 height 11
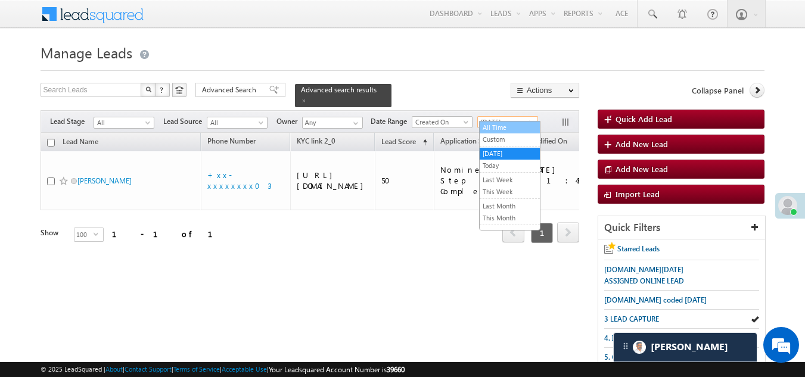
click at [496, 127] on link "All Time" at bounding box center [510, 127] width 60 height 11
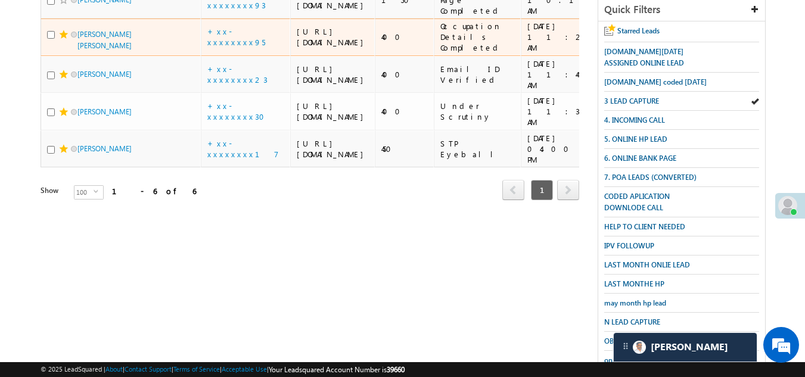
scroll to position [238, 0]
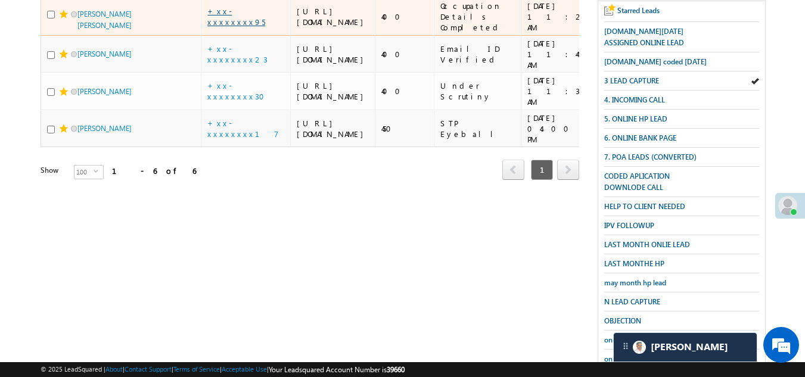
click at [229, 27] on link "+xx-xxxxxxxx95" at bounding box center [236, 16] width 58 height 21
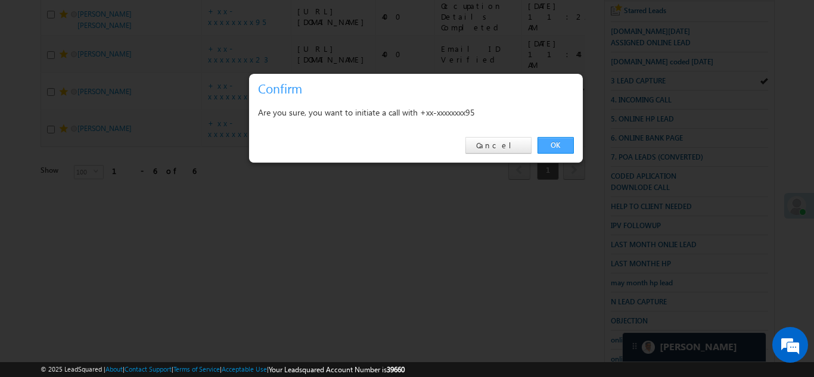
click at [547, 144] on link "OK" at bounding box center [555, 145] width 36 height 17
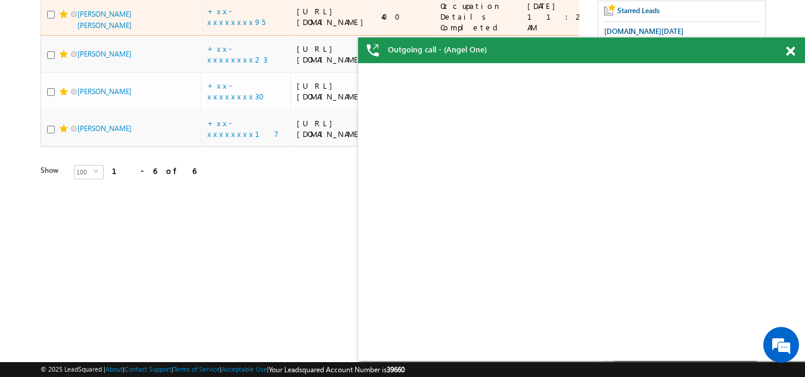
scroll to position [0, 0]
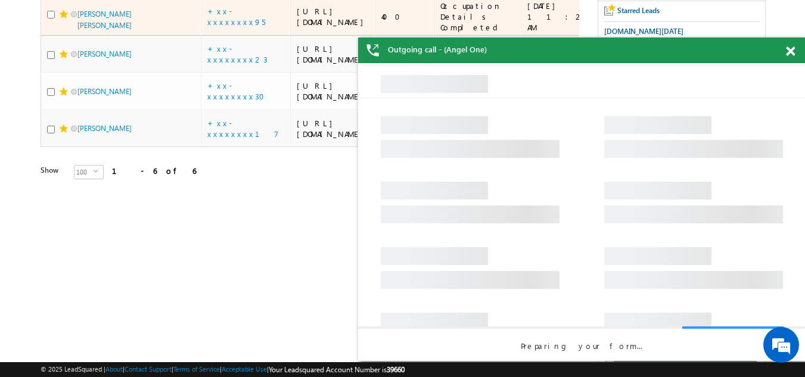
click at [49, 18] on input "checkbox" at bounding box center [51, 15] width 8 height 8
checkbox input "true"
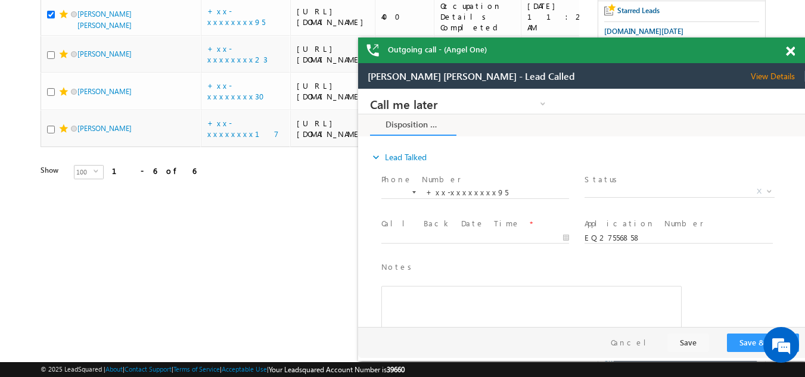
click at [769, 71] on span "View Details" at bounding box center [778, 76] width 54 height 11
click at [791, 53] on span at bounding box center [790, 51] width 9 height 10
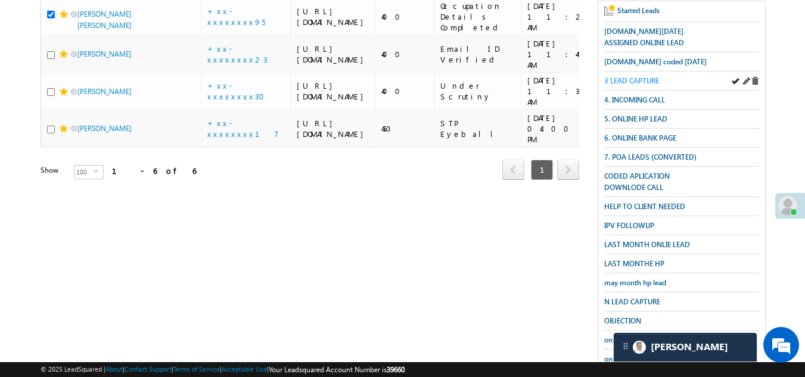
click at [638, 77] on span "3 LEAD CAPTURE" at bounding box center [631, 80] width 55 height 9
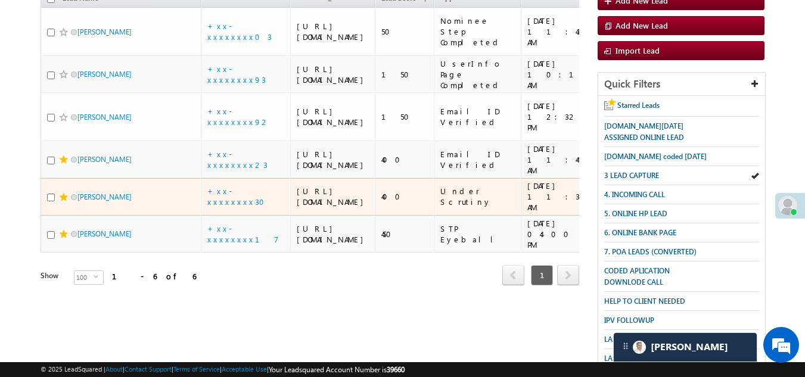
scroll to position [119, 0]
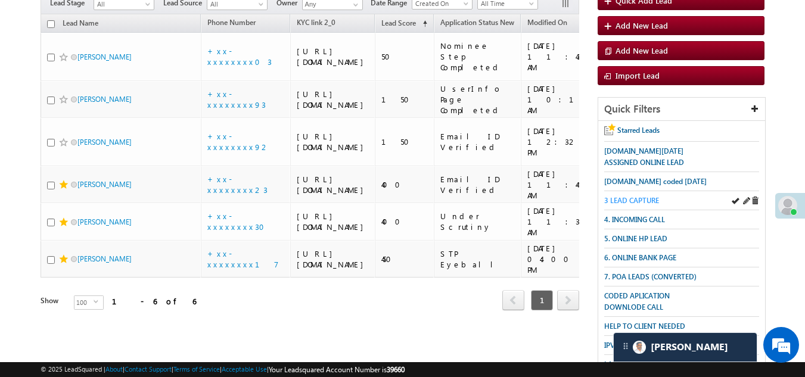
click at [636, 197] on span "3 LEAD CAPTURE" at bounding box center [631, 200] width 55 height 9
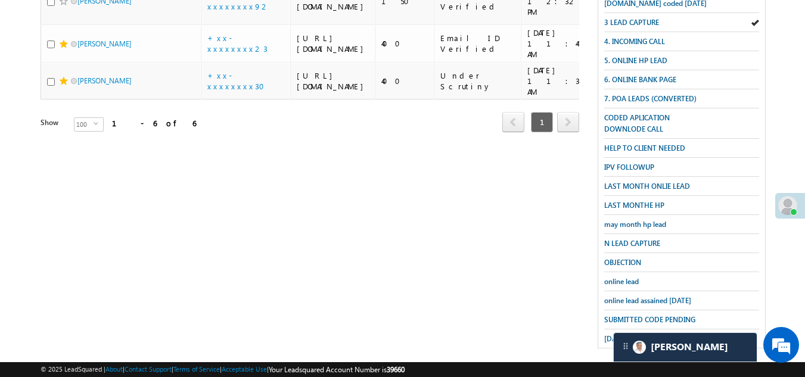
scroll to position [297, 0]
